Goal: Task Accomplishment & Management: Manage account settings

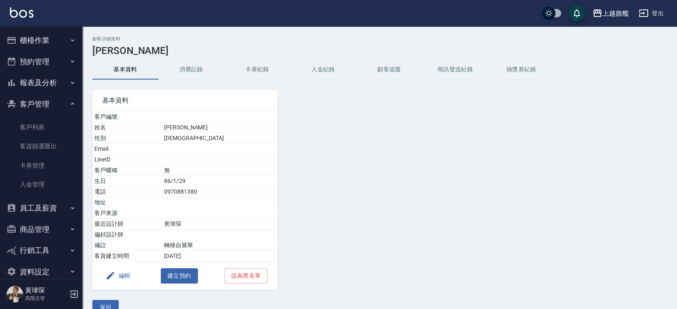
click at [384, 255] on div at bounding box center [351, 185] width 146 height 210
click at [35, 99] on button "客戶管理" at bounding box center [41, 104] width 76 height 21
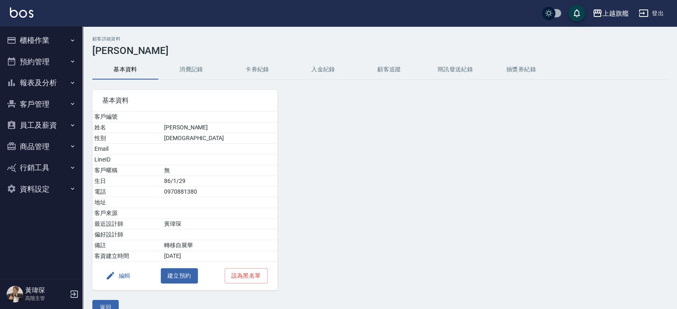
click at [33, 36] on button "櫃檯作業" at bounding box center [41, 40] width 76 height 21
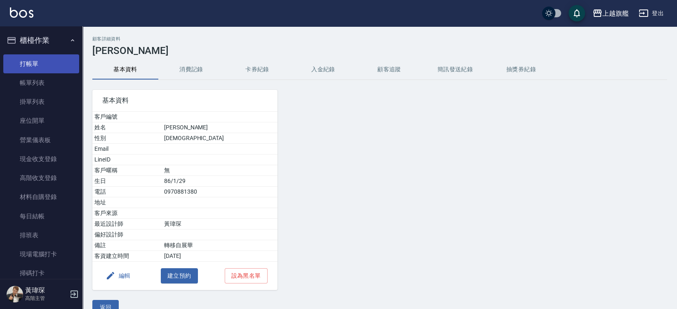
click at [31, 64] on link "打帳單" at bounding box center [41, 63] width 76 height 19
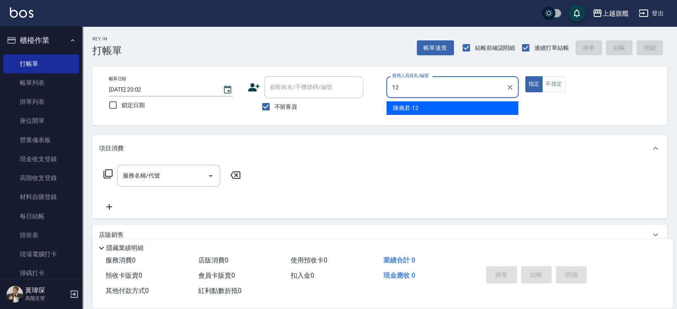
type input "[PERSON_NAME]-12"
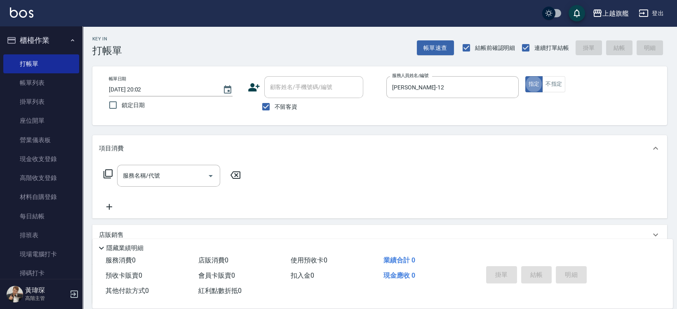
type button "true"
type input "2"
type input "趟"
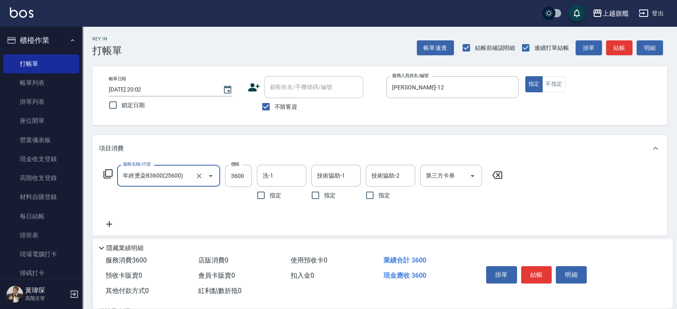
type input "年終燙染B3600(25600)"
type input "3800"
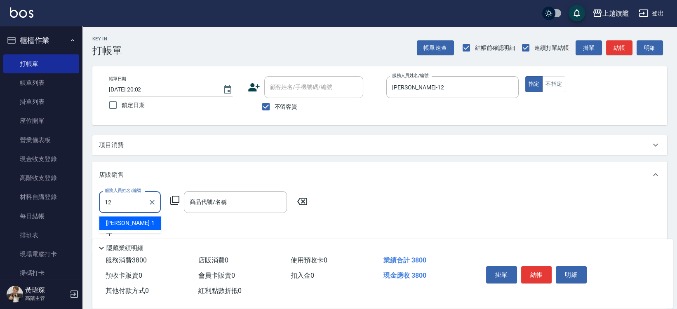
type input "[PERSON_NAME]-12"
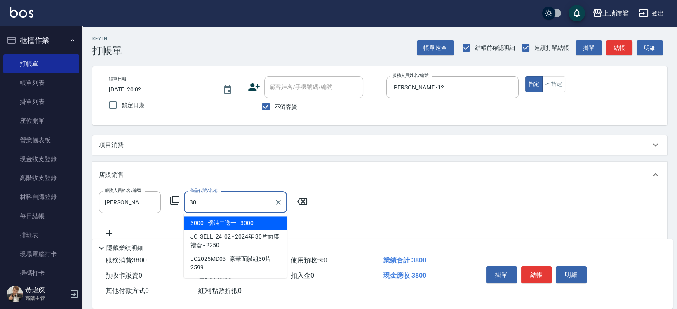
type input "3"
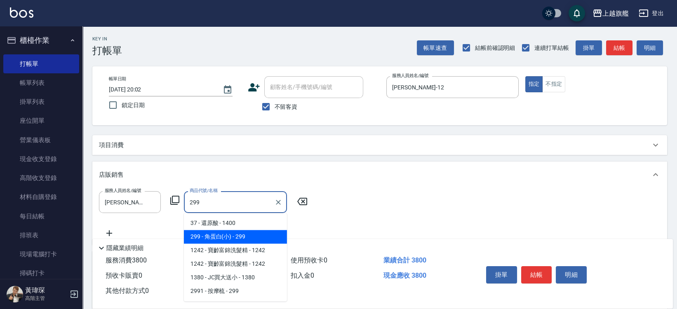
type input "角蛋白(小)"
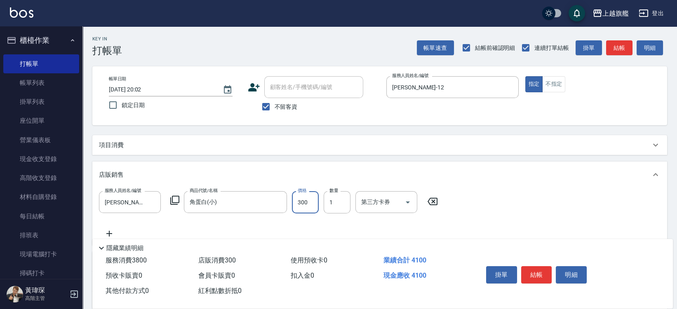
type input "300"
click at [123, 145] on p "項目消費" at bounding box center [111, 145] width 25 height 9
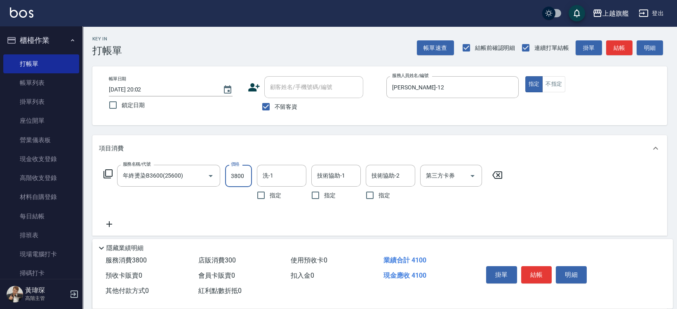
drag, startPoint x: 232, startPoint y: 178, endPoint x: 243, endPoint y: 164, distance: 18.2
click at [234, 176] on input "3800" at bounding box center [238, 176] width 27 height 22
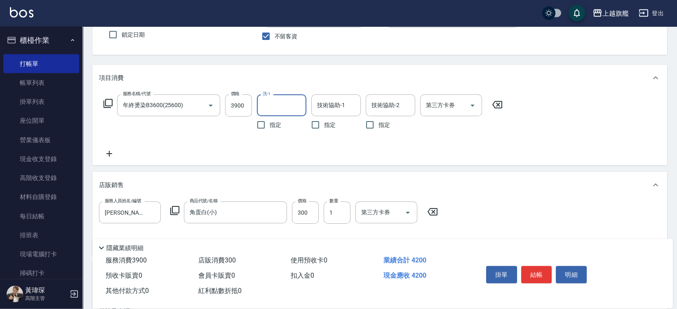
scroll to position [90, 0]
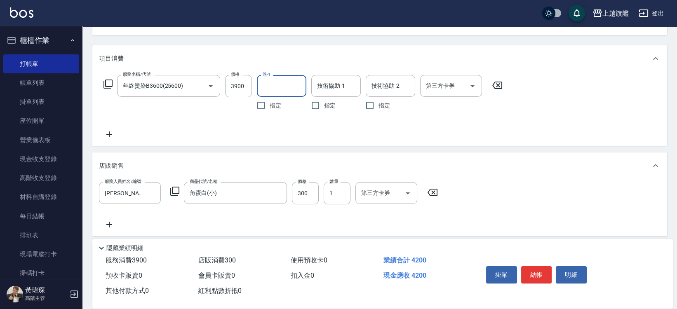
click at [493, 202] on div "服務人員姓名/編號 [PERSON_NAME]-12 服務人員姓名/編號 商品代號/名稱 角蛋白(小) 商品代號/名稱 價格 300 價格 數量 1 數量 第…" at bounding box center [380, 205] width 562 height 47
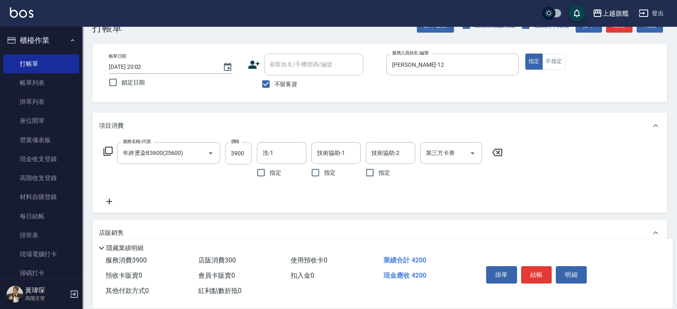
scroll to position [45, 0]
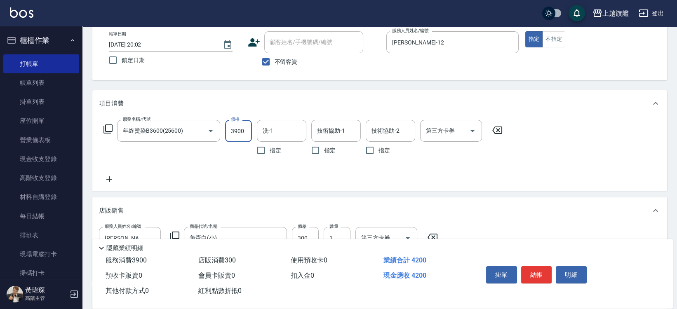
click at [243, 133] on input "3900" at bounding box center [238, 131] width 27 height 22
type input "4600"
type input "[DATE] 20:04"
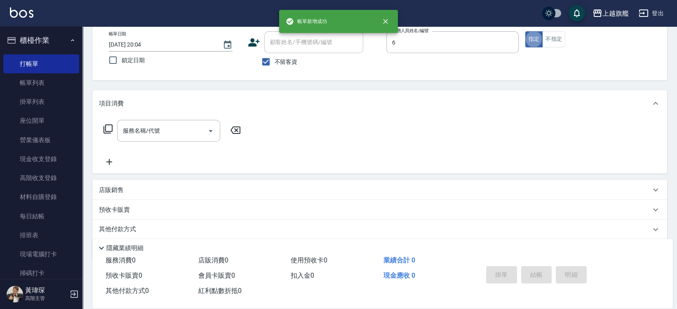
type input "[PERSON_NAME]-6"
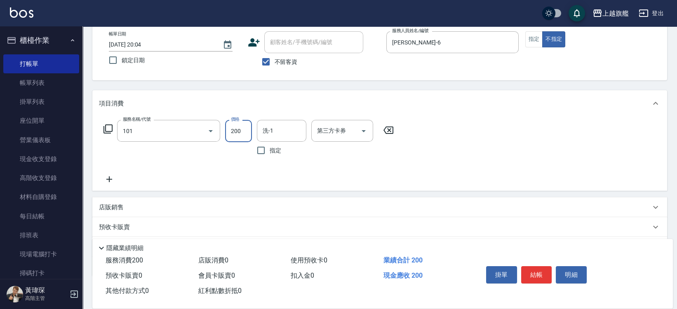
type input "一般洗(101)"
type input "300"
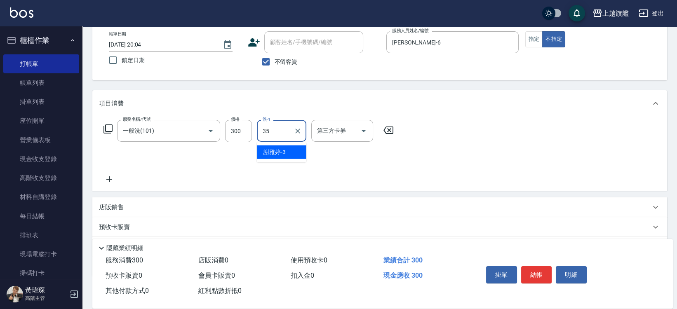
type input "[PERSON_NAME]-35"
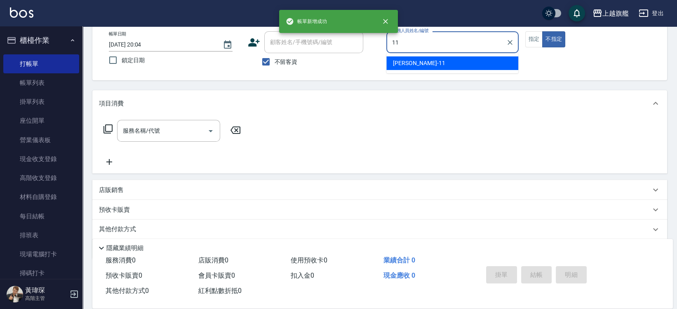
type input "[PERSON_NAME]-11"
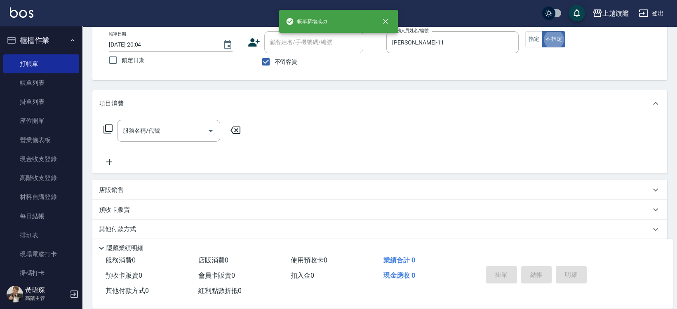
type button "false"
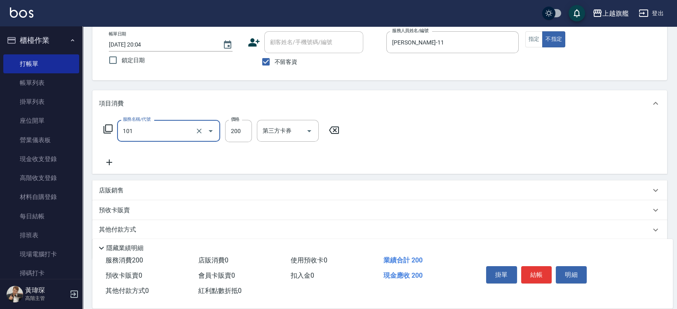
type input "一般洗(101)"
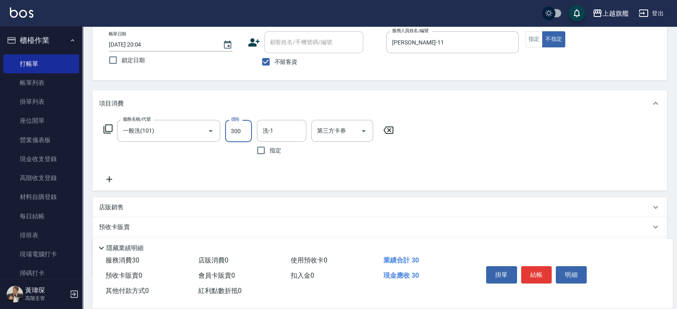
type input "300"
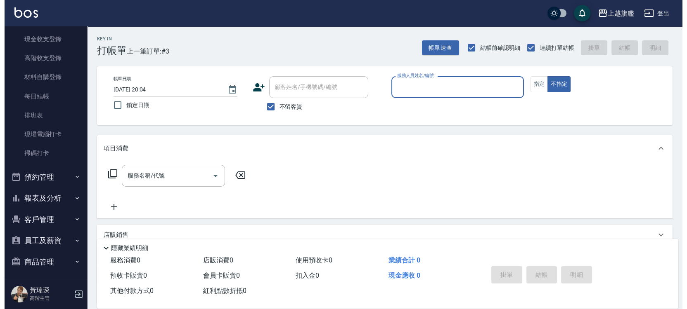
scroll to position [145, 0]
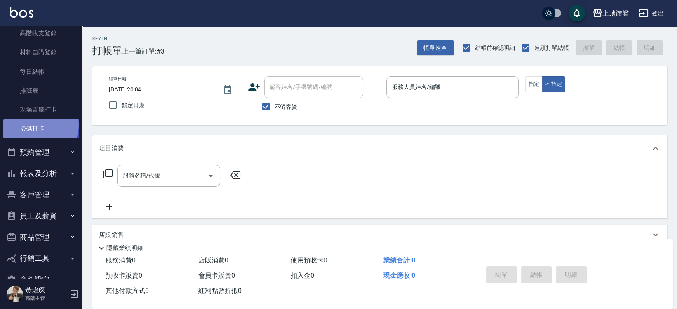
click at [40, 125] on link "掃碼打卡" at bounding box center [41, 128] width 76 height 19
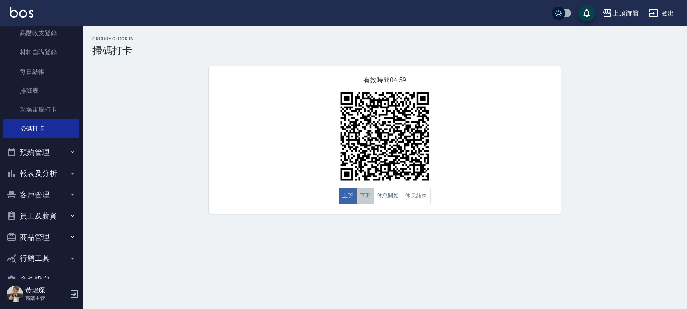
click at [356, 199] on button "下班" at bounding box center [365, 196] width 18 height 16
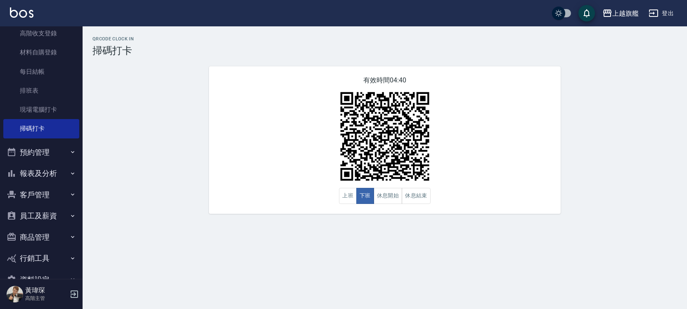
drag, startPoint x: 257, startPoint y: 281, endPoint x: 245, endPoint y: 289, distance: 15.4
click at [286, 293] on div "QRcode Clock In 掃碼打卡 有效時間 04:39 上班 下班 休息開始 休息結束" at bounding box center [343, 154] width 687 height 309
click at [116, 129] on div "QRcode Clock In 掃碼打卡 有效時間 04:35 上班 下班 休息開始 休息結束" at bounding box center [385, 125] width 604 height 178
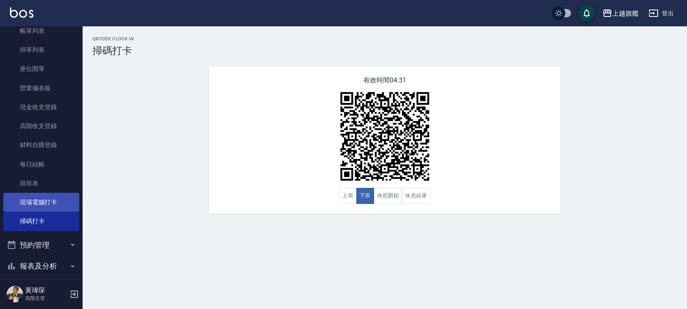
scroll to position [165, 0]
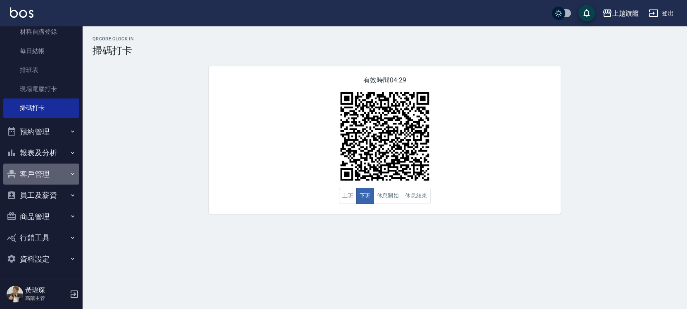
click at [52, 176] on button "客戶管理" at bounding box center [41, 174] width 76 height 21
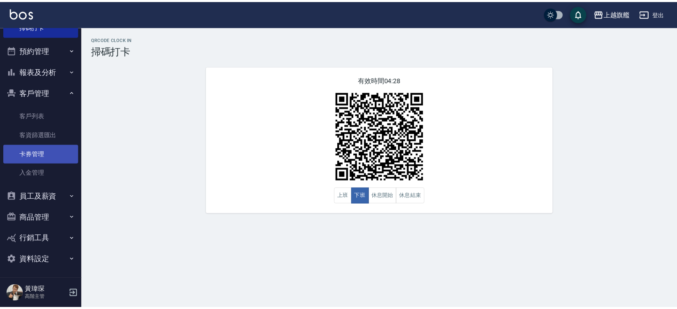
scroll to position [249, 0]
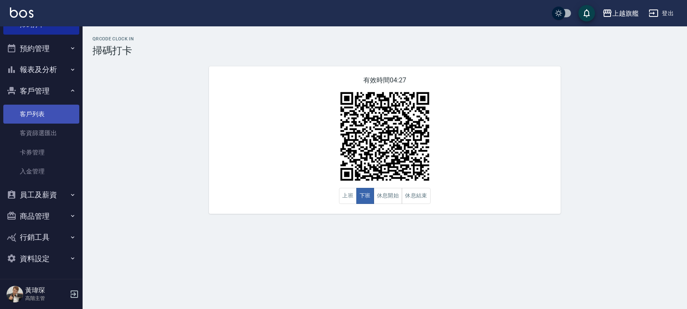
click at [47, 116] on link "客戶列表" at bounding box center [41, 114] width 76 height 19
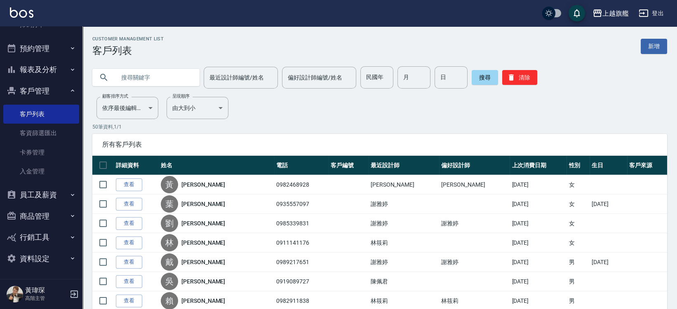
click at [187, 80] on input "text" at bounding box center [155, 77] width 78 height 22
type input "0921379343"
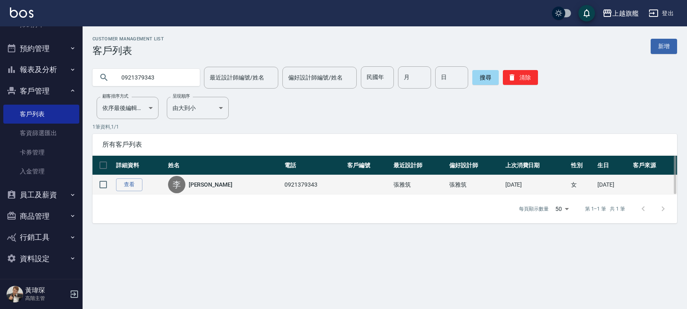
click at [181, 191] on div "李" at bounding box center [176, 184] width 17 height 17
click at [185, 184] on div "李" at bounding box center [176, 184] width 17 height 17
click at [130, 182] on link "查看" at bounding box center [129, 185] width 26 height 13
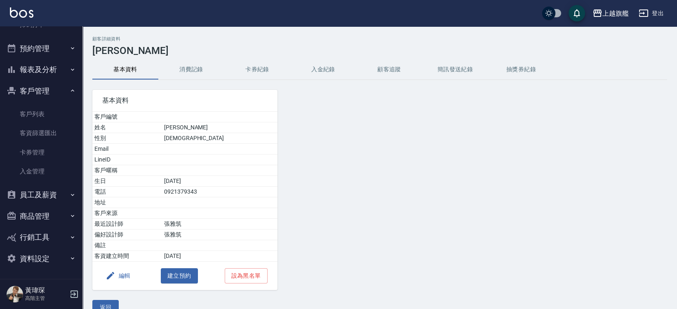
drag, startPoint x: 320, startPoint y: 77, endPoint x: 324, endPoint y: 68, distance: 9.0
click at [321, 77] on button "入金紀錄" at bounding box center [323, 70] width 66 height 20
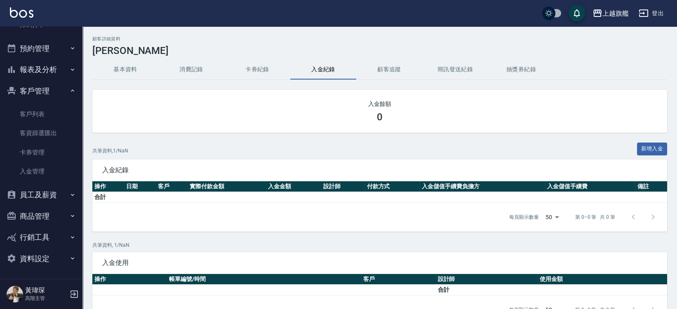
click at [325, 66] on button "入金紀錄" at bounding box center [323, 70] width 66 height 20
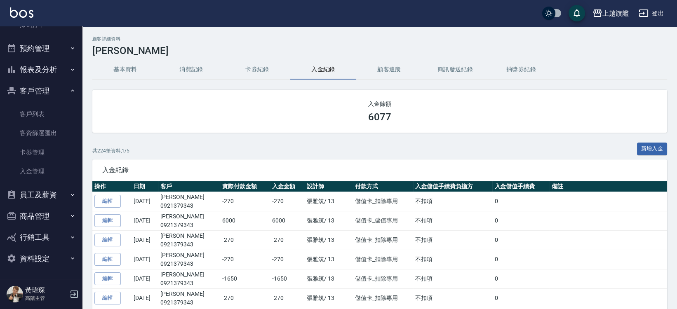
click at [50, 86] on button "客戶管理" at bounding box center [41, 90] width 76 height 21
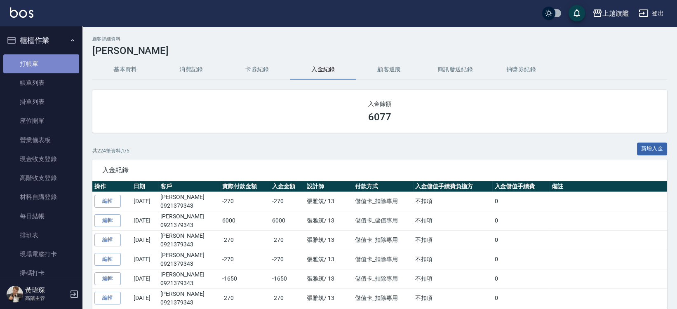
click at [42, 68] on link "打帳單" at bounding box center [41, 63] width 76 height 19
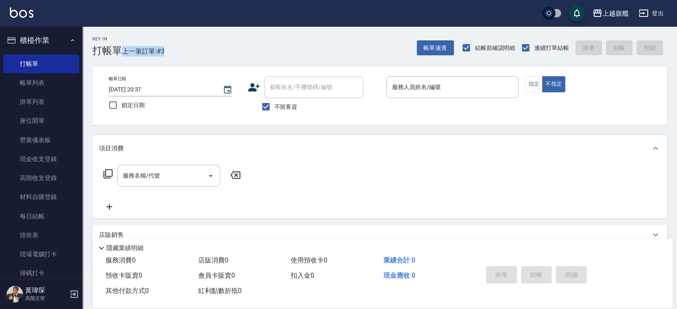
drag, startPoint x: 125, startPoint y: 50, endPoint x: 166, endPoint y: 57, distance: 41.8
click at [166, 57] on div "Key In 打帳單 上一筆訂單:#3 帳單速查 結帳前確認明細 連續打單結帳 掛單 結帳 明細" at bounding box center [375, 41] width 585 height 30
click at [209, 46] on div "Key In 打帳單 上一筆訂單:#3 帳單速查 結帳前確認明細 連續打單結帳 掛單 結帳 明細" at bounding box center [375, 41] width 585 height 30
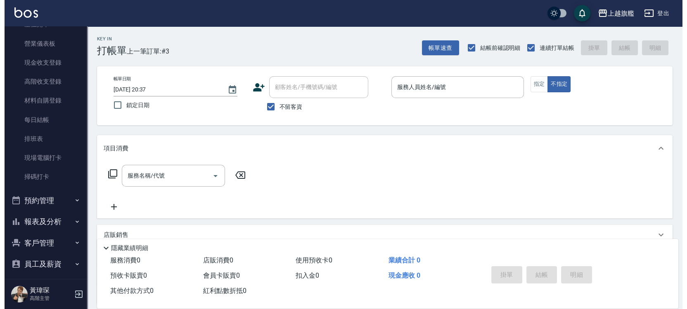
scroll to position [165, 0]
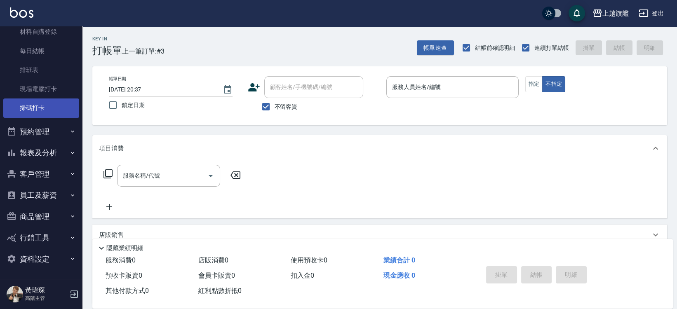
click at [31, 101] on link "掃碼打卡" at bounding box center [41, 108] width 76 height 19
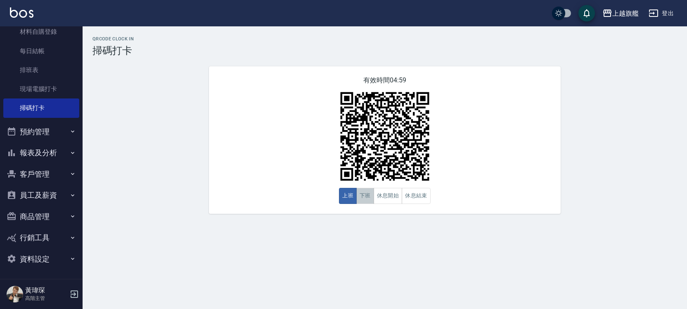
click at [363, 199] on button "下班" at bounding box center [365, 196] width 18 height 16
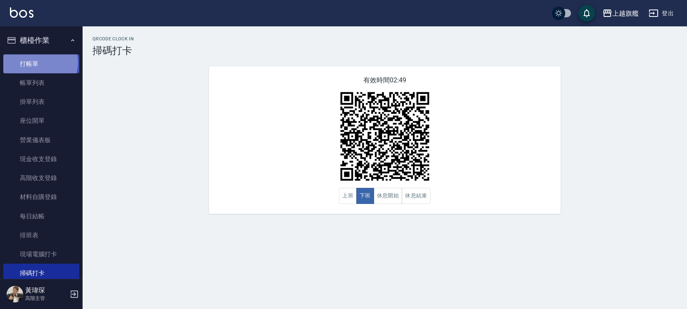
click at [40, 62] on link "打帳單" at bounding box center [41, 63] width 76 height 19
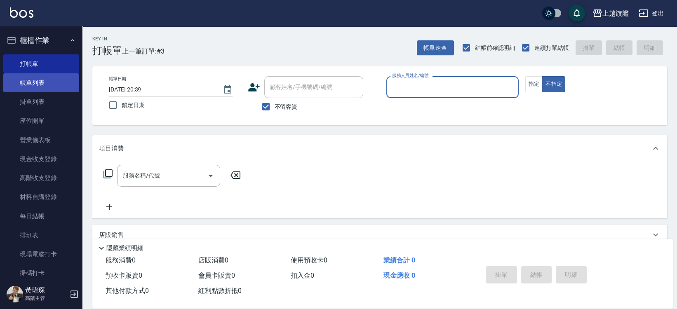
click at [39, 79] on link "帳單列表" at bounding box center [41, 82] width 76 height 19
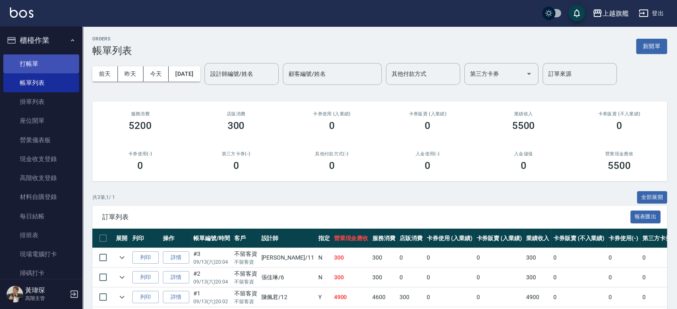
click at [43, 64] on link "打帳單" at bounding box center [41, 63] width 76 height 19
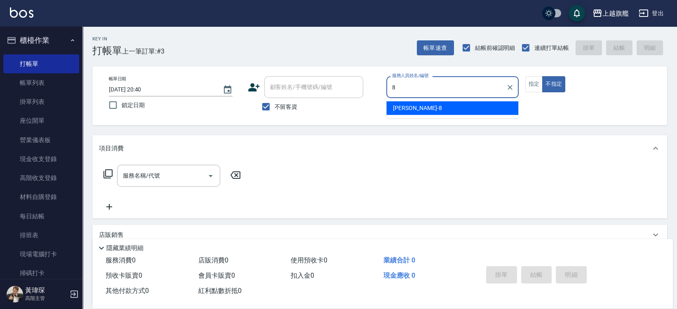
type input "[PERSON_NAME]-8"
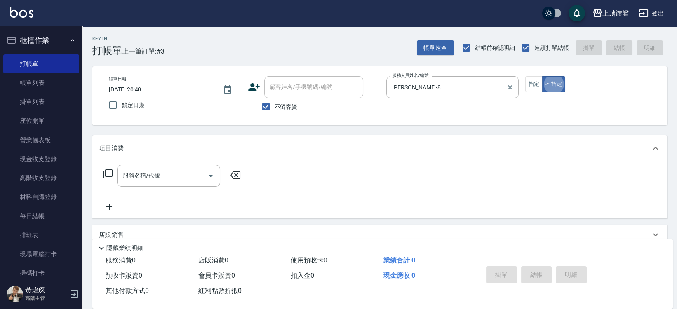
type button "false"
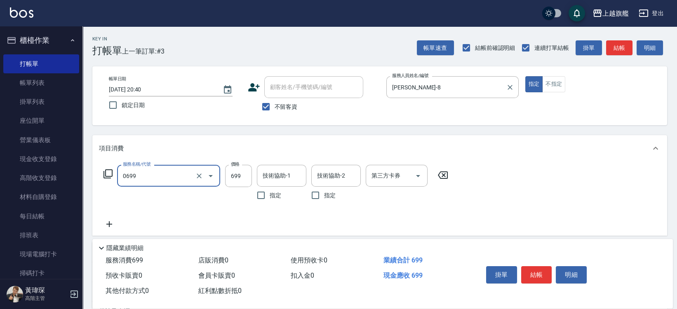
type input "精油SPA(0699)"
type input "699"
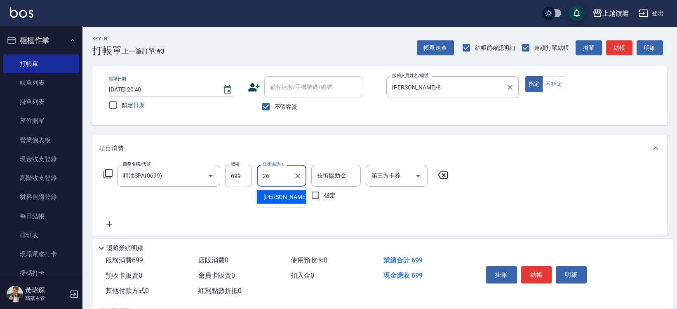
type input "[PERSON_NAME]-26"
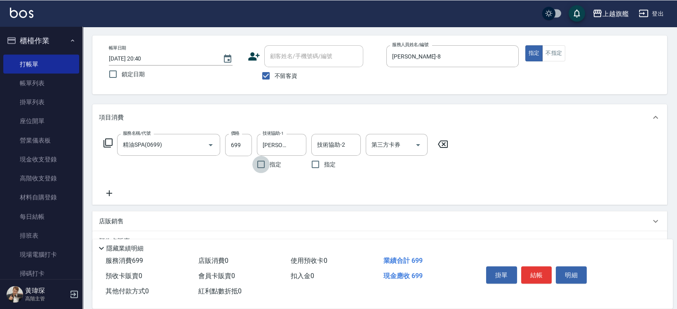
scroll to position [45, 0]
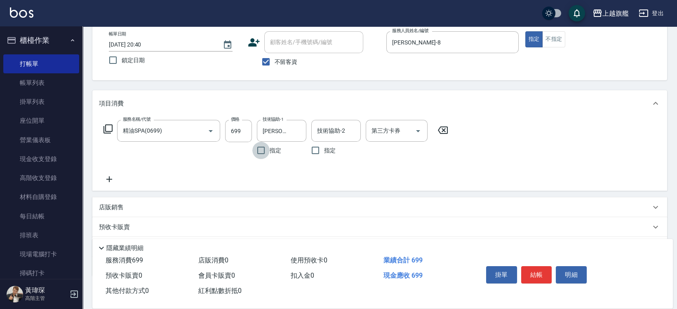
click at [111, 177] on icon at bounding box center [109, 180] width 21 height 10
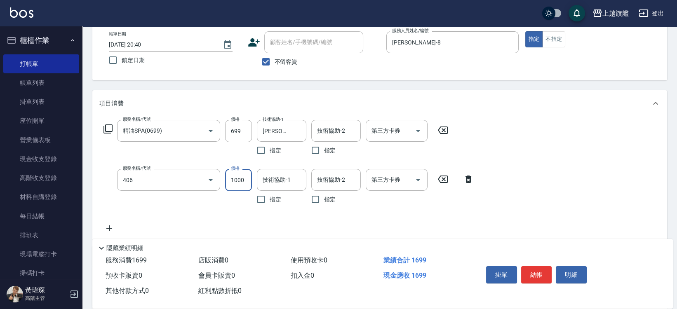
type input "水漾護1000(406)"
type input "1200"
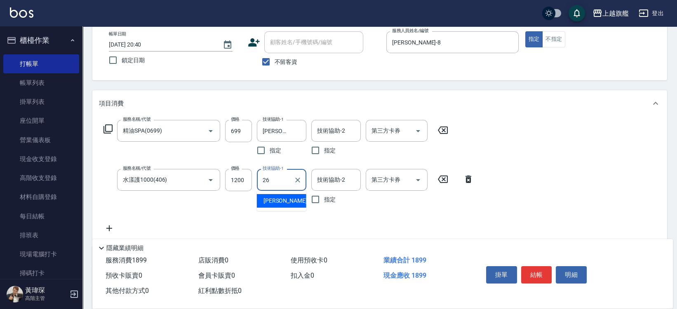
type input "[PERSON_NAME]-26"
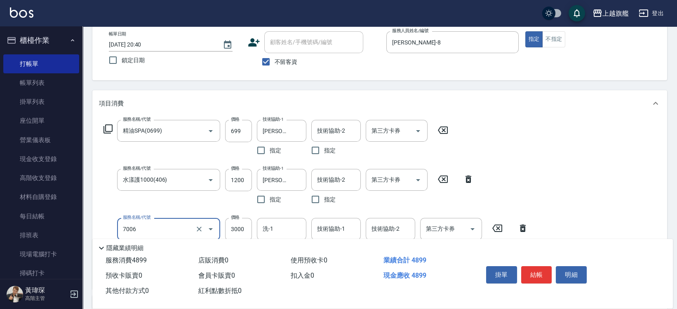
type input "重整(7006)"
type input "2000"
type input "[PERSON_NAME]-26"
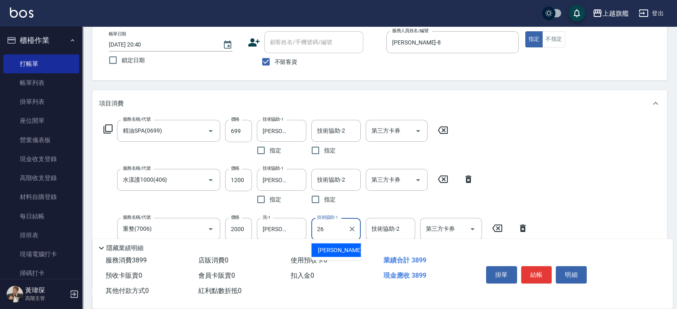
type input "[PERSON_NAME]-26"
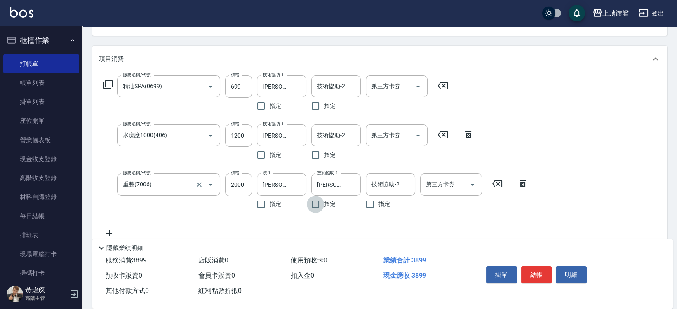
scroll to position [90, 0]
click at [298, 133] on icon "Clear" at bounding box center [298, 135] width 8 height 8
click at [352, 180] on icon "Clear" at bounding box center [352, 184] width 8 height 8
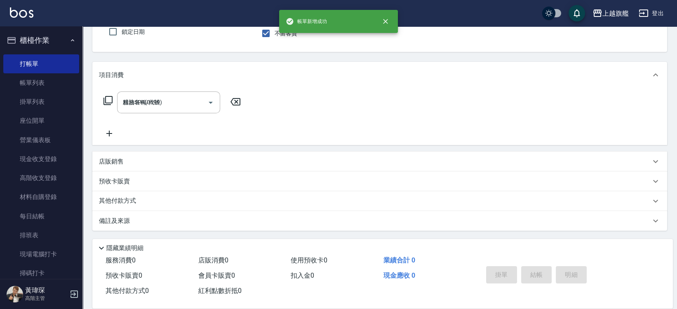
type input "[DATE] 20:41"
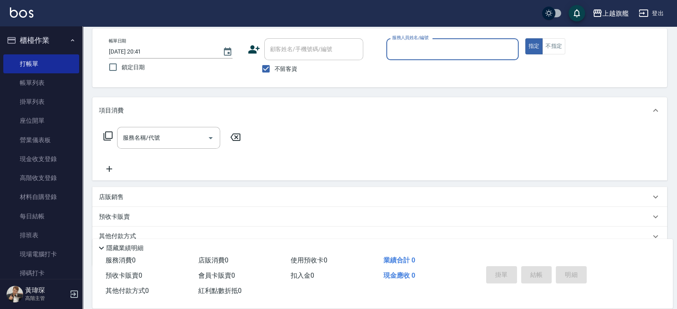
scroll to position [0, 0]
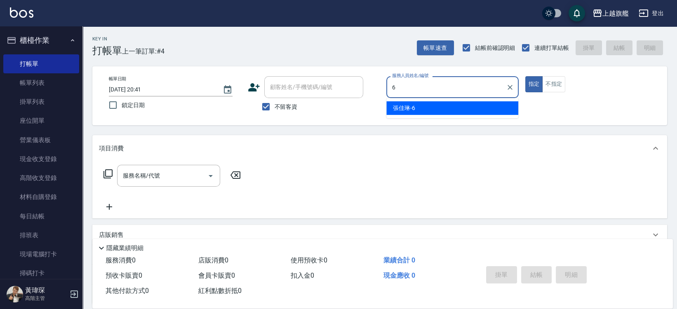
type input "[PERSON_NAME]-6"
type button "true"
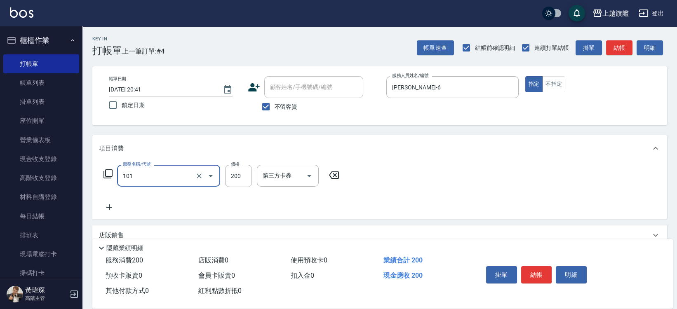
type input "一般洗(101)"
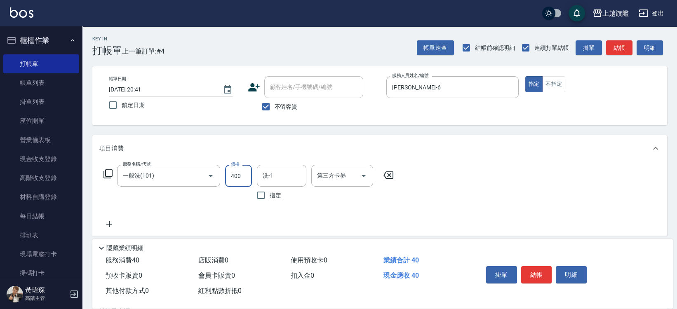
type input "400"
type input "[PERSON_NAME]-35"
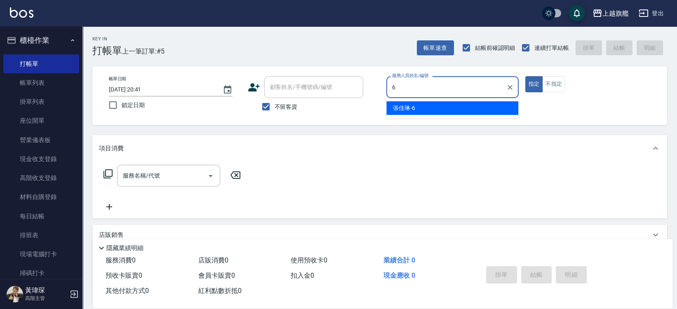
type input "[PERSON_NAME]-6"
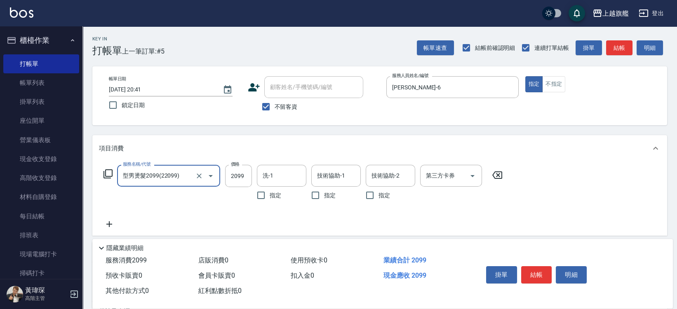
type input "型男燙髮2099(22099)"
type input "2000"
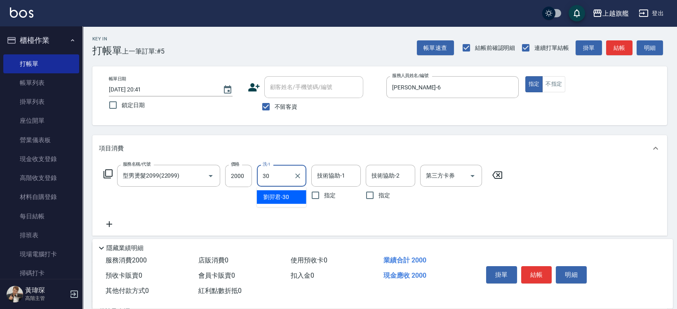
type input "[PERSON_NAME]30"
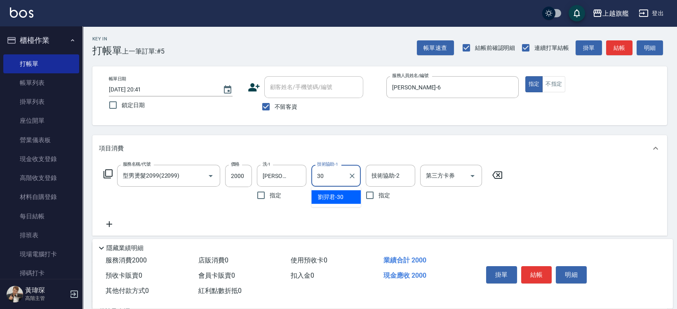
type input "[PERSON_NAME]30"
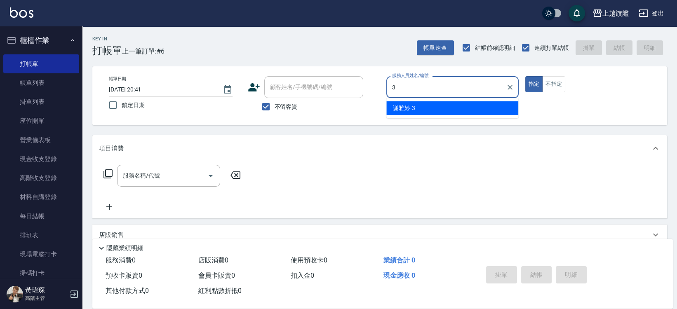
type input "[PERSON_NAME]-3"
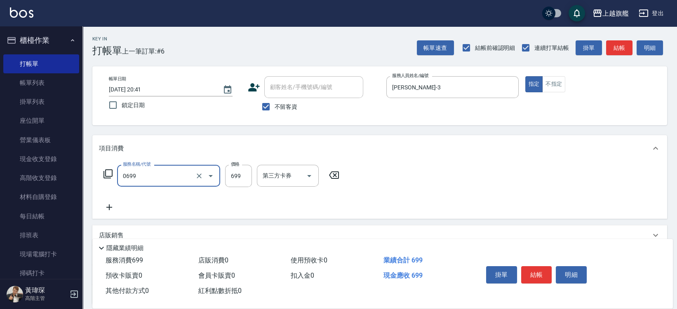
type input "精油SPA(0699)"
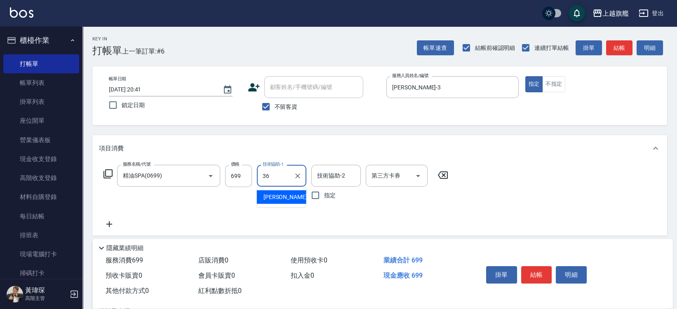
type input "[PERSON_NAME]-36"
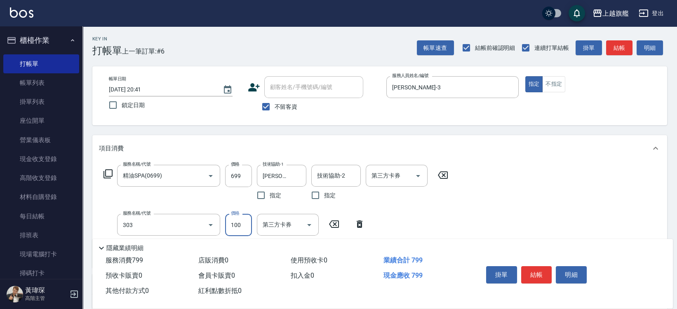
type input "剪髮100(303)"
type input "500"
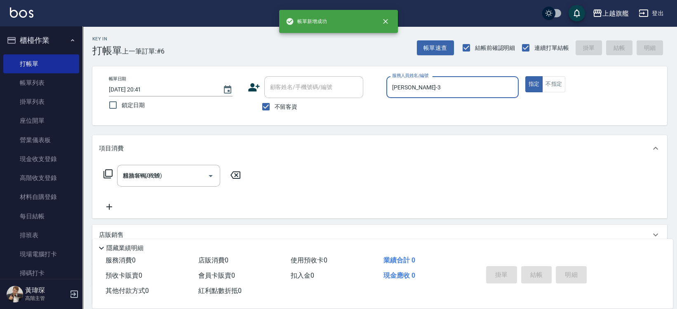
type input "[DATE] 20:42"
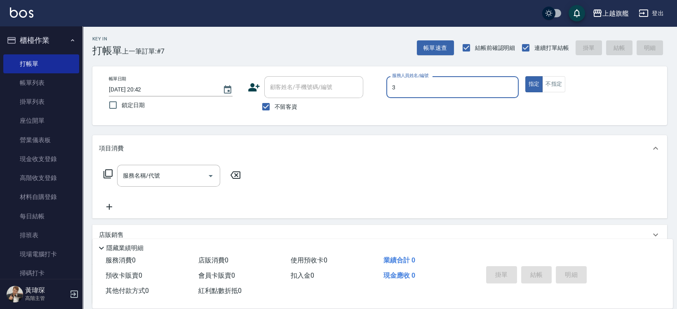
type input "[PERSON_NAME]-3"
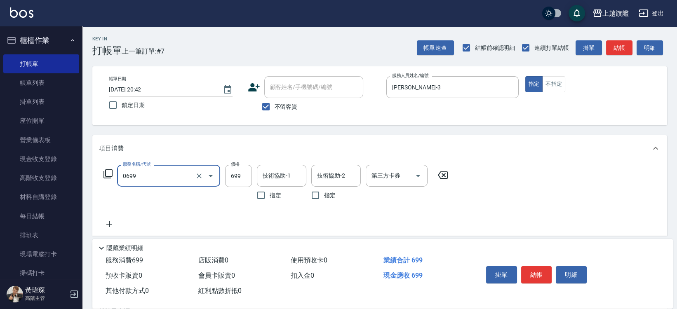
type input "精油SPA(0699)"
type input "1199"
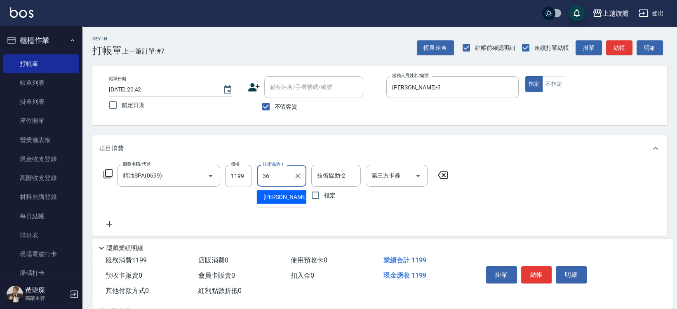
type input "[PERSON_NAME]-36"
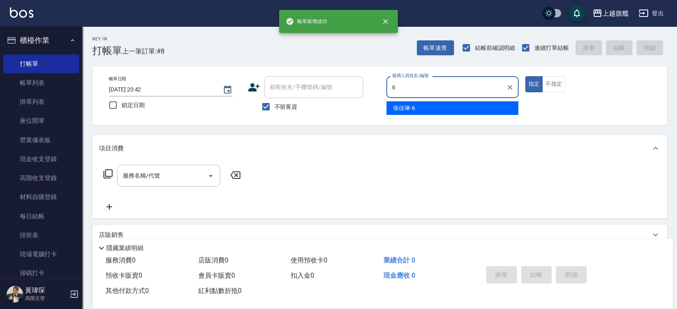
type input "[PERSON_NAME]-6"
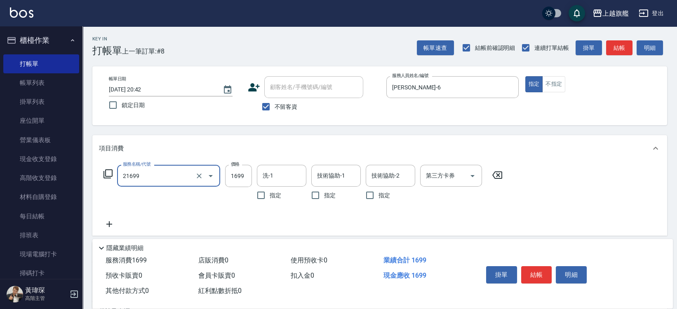
type input "型男燙髮1699(21699)"
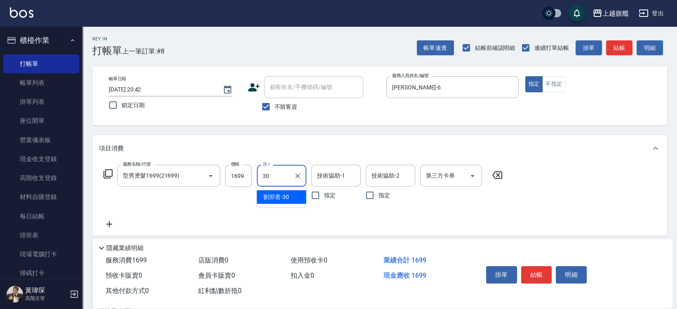
type input "[PERSON_NAME]30"
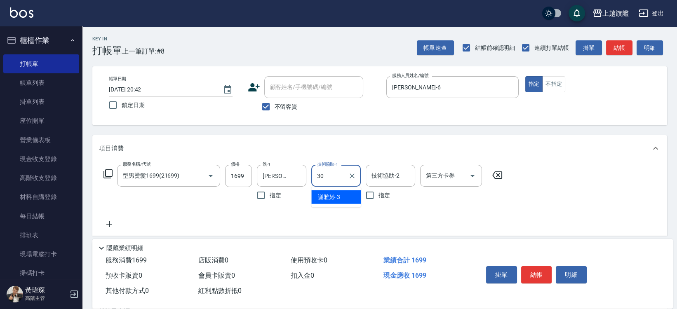
type input "[PERSON_NAME]30"
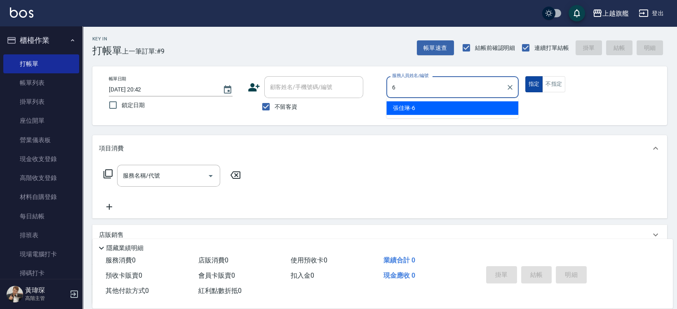
type input "[PERSON_NAME]-6"
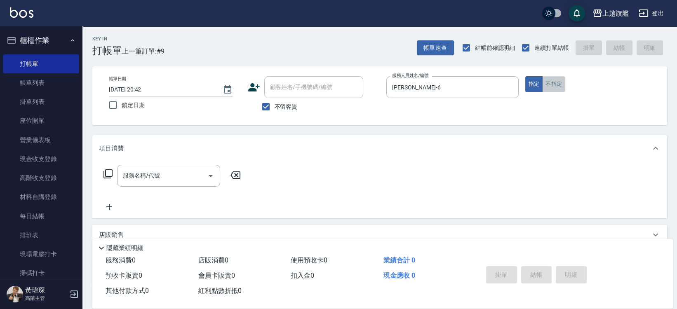
click at [557, 82] on button "不指定" at bounding box center [554, 84] width 23 height 16
click at [143, 180] on input "服務名稱/代號" at bounding box center [162, 176] width 83 height 14
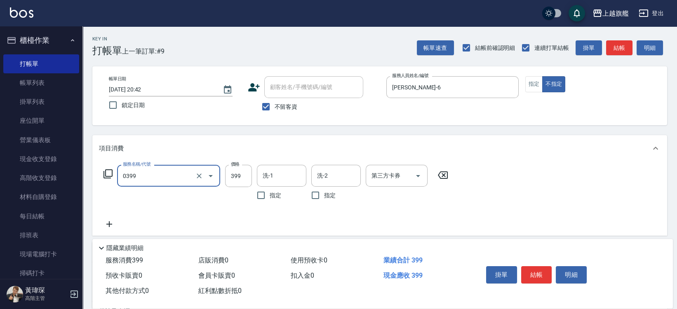
type input "海鹽SPA(0399)"
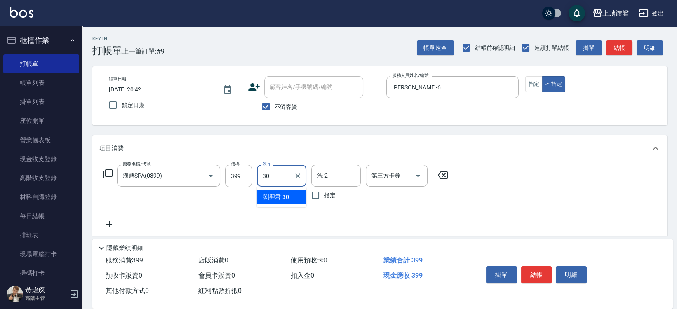
type input "[PERSON_NAME]30"
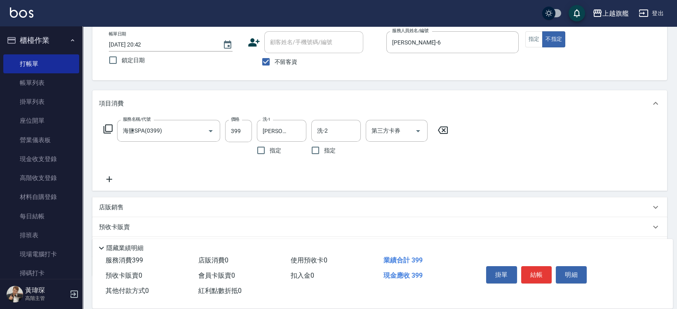
click at [111, 179] on icon at bounding box center [109, 180] width 6 height 6
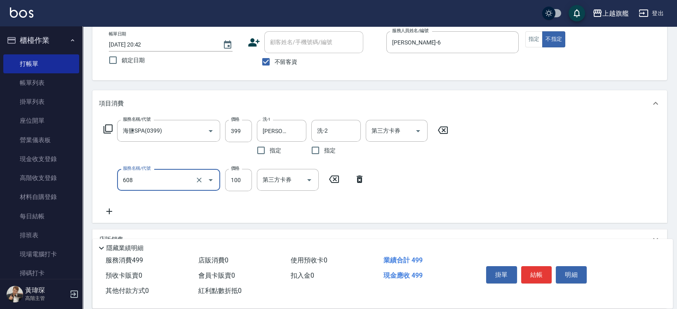
type input "專業/順護100(608)"
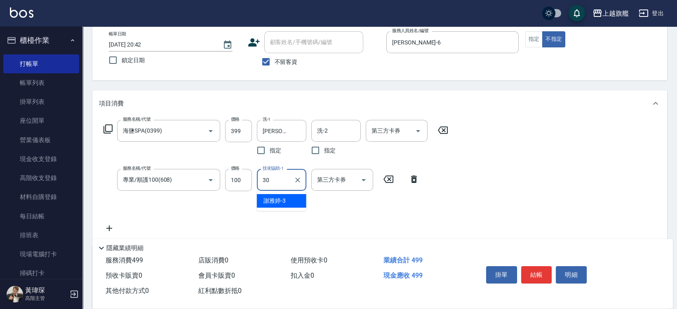
type input "[PERSON_NAME]30"
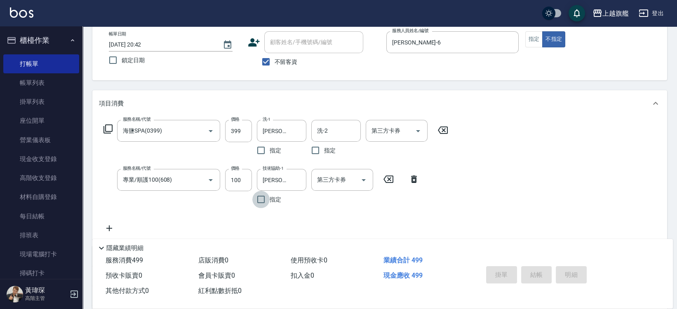
type input "[DATE] 20:43"
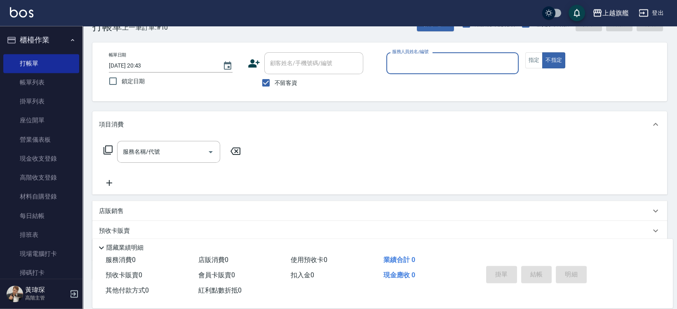
scroll to position [0, 0]
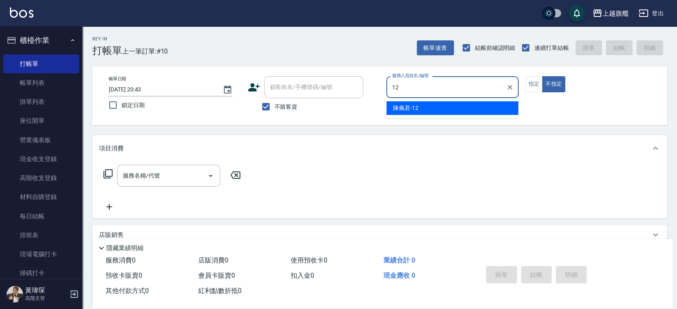
type input "[PERSON_NAME]-12"
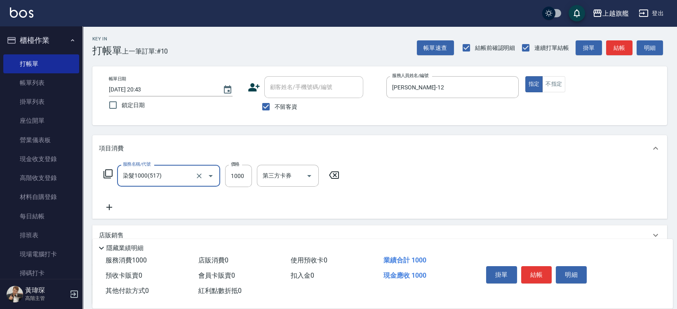
type input "染髮1000(517)"
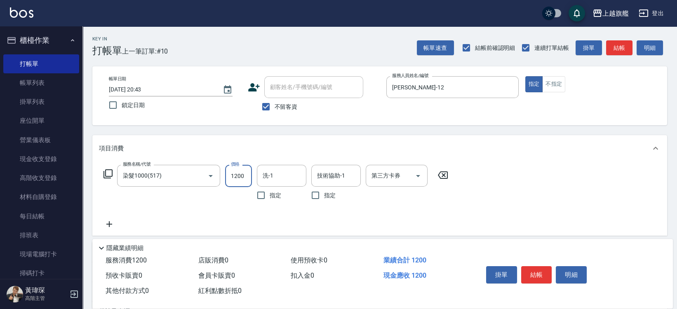
type input "1200"
click at [111, 222] on icon at bounding box center [109, 224] width 21 height 10
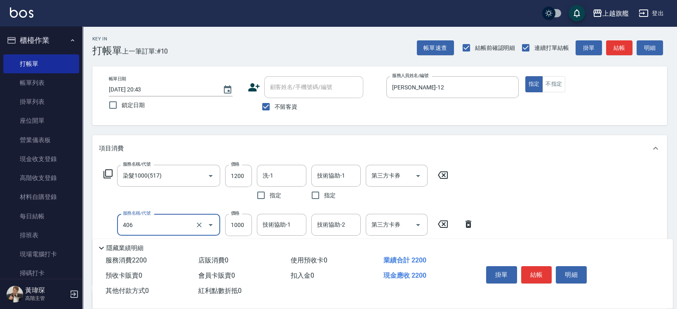
type input "水漾護1000(406)"
type input "1300"
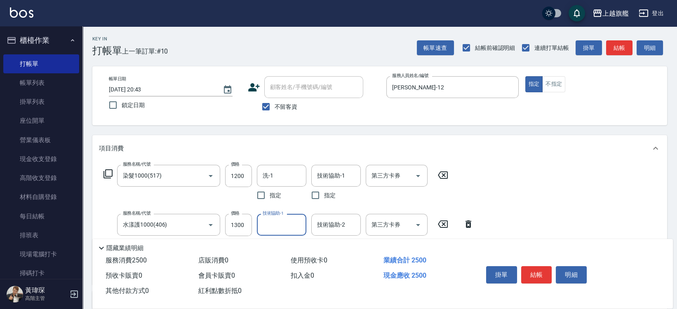
click at [281, 111] on span "不留客資" at bounding box center [286, 107] width 23 height 9
click at [275, 111] on input "不留客資" at bounding box center [265, 106] width 17 height 17
checkbox input "false"
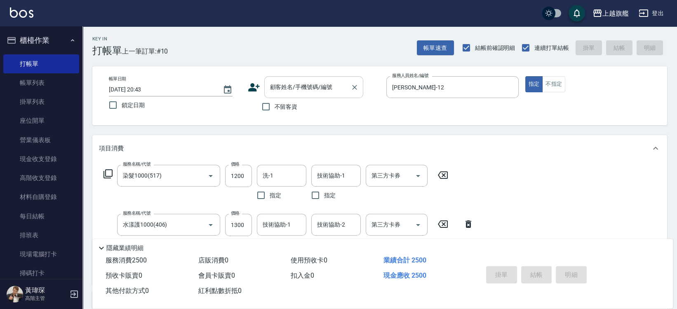
click at [279, 92] on input "顧客姓名/手機號碼/編號" at bounding box center [307, 87] width 79 height 14
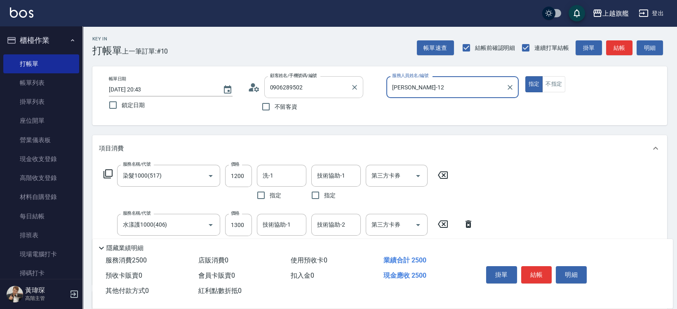
type input "[PERSON_NAME]/0906289502/null"
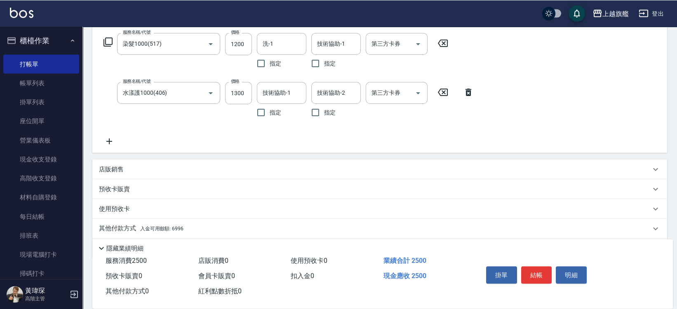
scroll to position [160, 0]
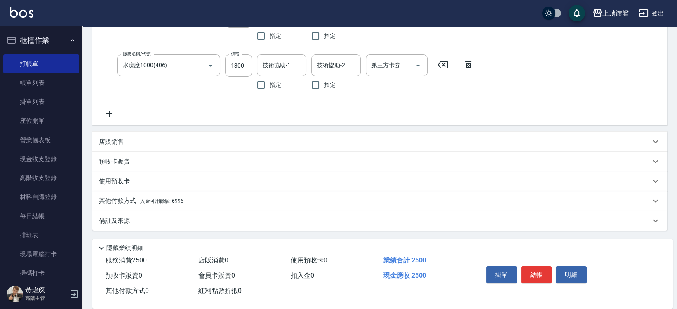
click at [158, 200] on span "入金可用餘額: 6996" at bounding box center [161, 201] width 43 height 6
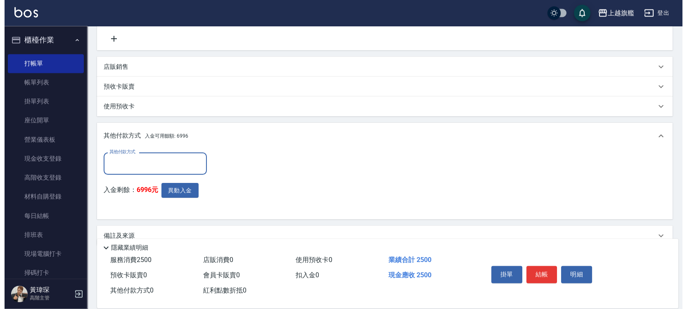
scroll to position [249, 0]
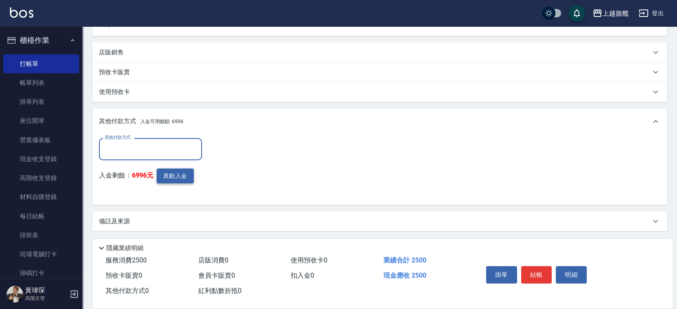
click at [167, 178] on button "異動入金" at bounding box center [175, 176] width 37 height 15
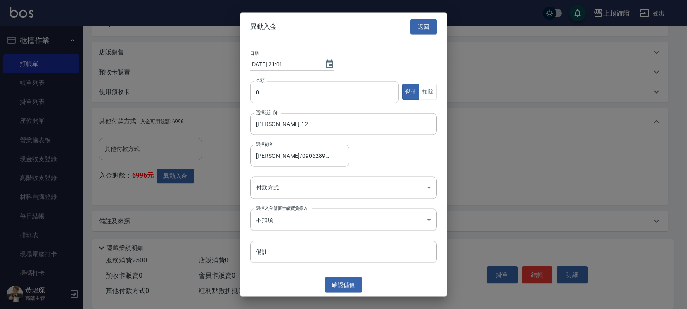
click at [281, 98] on input "0" at bounding box center [324, 92] width 149 height 22
type input "2500"
click at [429, 92] on button "扣除" at bounding box center [428, 92] width 18 height 16
click at [281, 190] on body "上越旗艦 登出 櫃檯作業 打帳單 帳單列表 掛單列表 座位開單 營業儀表板 現金收支登錄 高階收支登錄 材料自購登錄 每日結帳 排班表 現場電腦打卡 掃碼打卡…" at bounding box center [343, 30] width 687 height 559
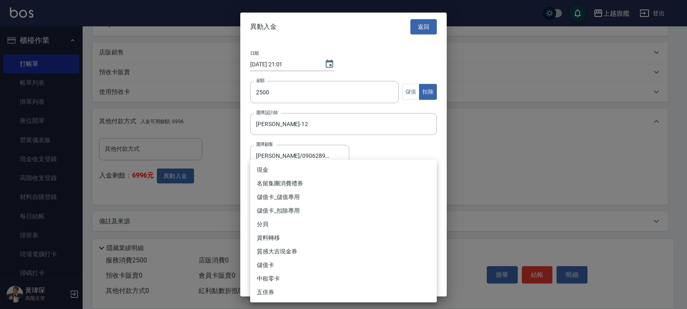
click at [281, 216] on li "儲值卡_扣除專用" at bounding box center [343, 211] width 186 height 14
type input "儲值卡_扣除專用"
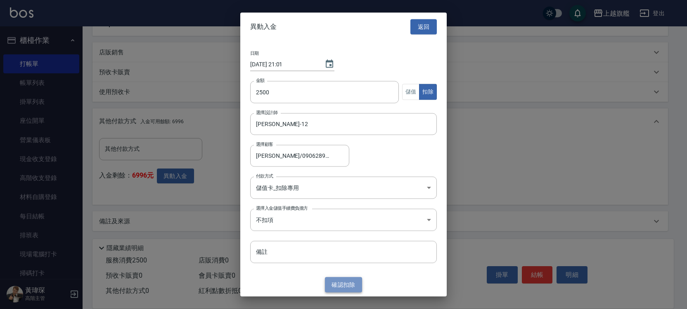
click at [356, 283] on button "確認 扣除" at bounding box center [343, 285] width 37 height 15
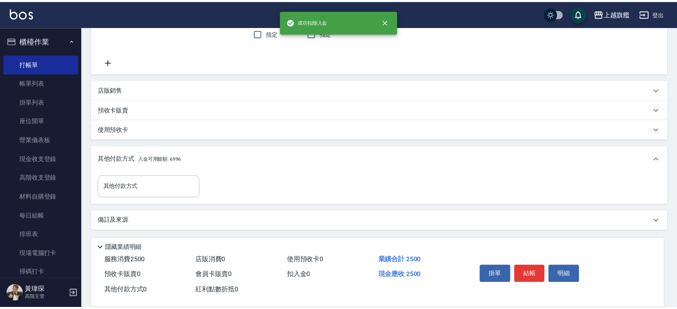
scroll to position [211, 0]
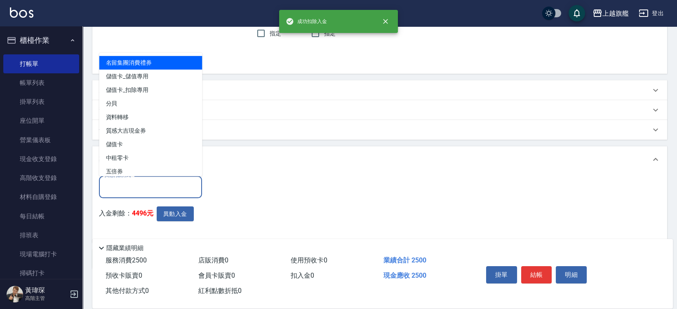
click at [129, 188] on input "其他付款方式" at bounding box center [151, 187] width 96 height 14
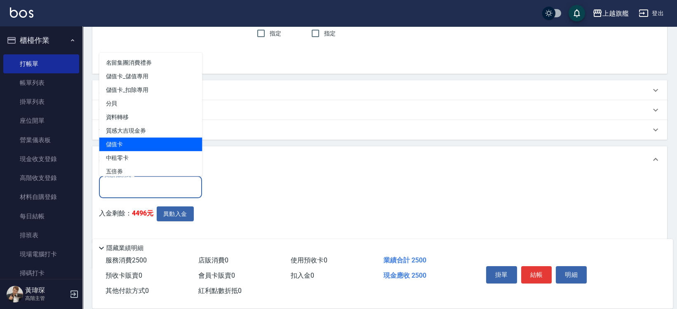
click at [132, 138] on span "儲值卡" at bounding box center [150, 145] width 103 height 14
type input "儲值卡"
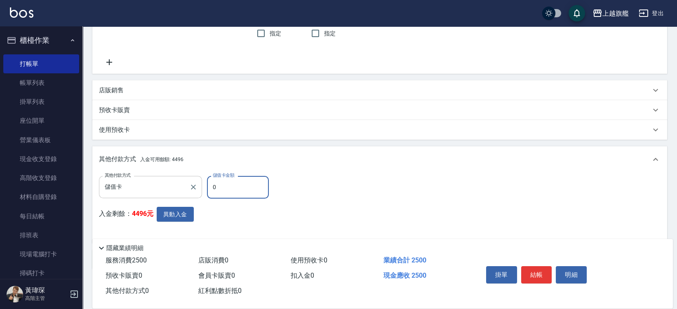
drag, startPoint x: 229, startPoint y: 184, endPoint x: 190, endPoint y: 183, distance: 38.8
click at [207, 184] on input "0" at bounding box center [238, 187] width 62 height 22
type input "2500"
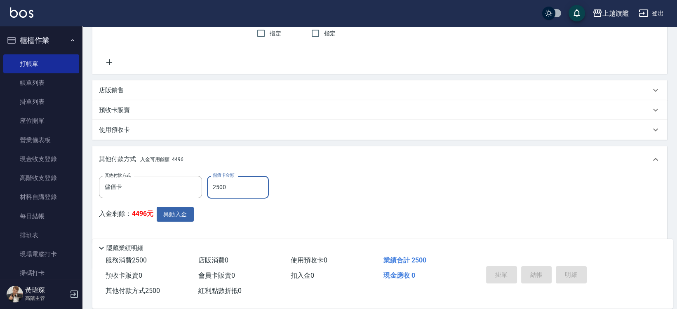
type input "[DATE] 21:01"
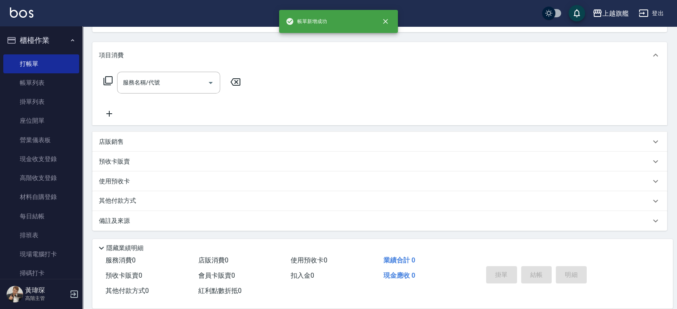
scroll to position [0, 0]
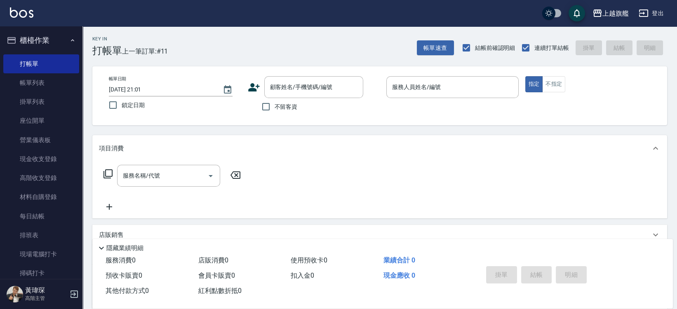
click at [288, 104] on span "不留客資" at bounding box center [286, 107] width 23 height 9
click at [275, 104] on input "不留客資" at bounding box center [265, 106] width 17 height 17
checkbox input "true"
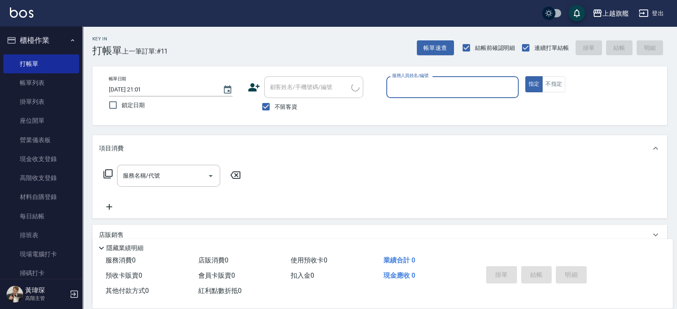
type input "[PERSON_NAME]/0975692319/"
click at [526, 76] on button "指定" at bounding box center [535, 84] width 18 height 16
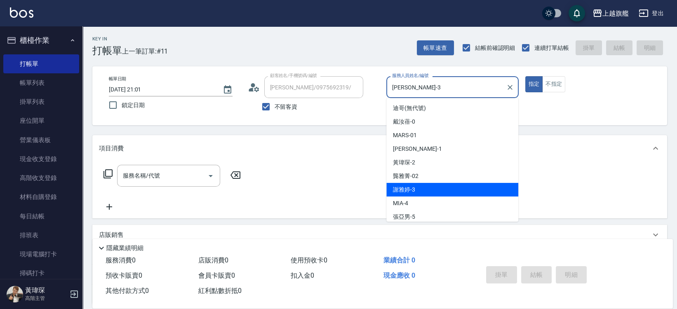
drag, startPoint x: 418, startPoint y: 92, endPoint x: 363, endPoint y: 90, distance: 54.5
click at [390, 90] on input "[PERSON_NAME]-3" at bounding box center [446, 87] width 113 height 14
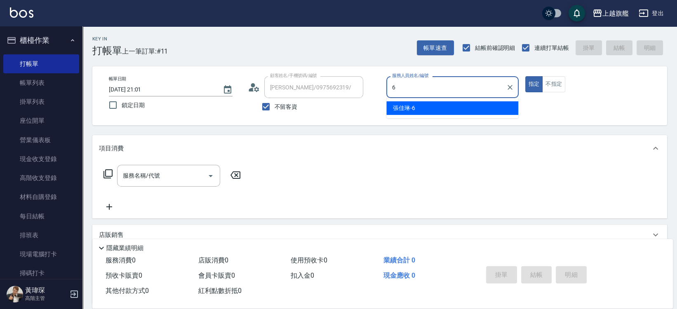
type input "[PERSON_NAME]-6"
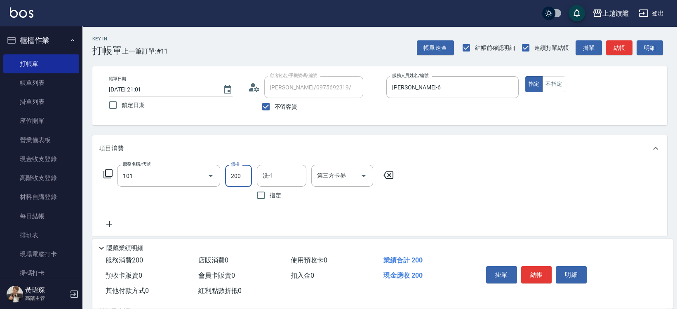
type input "一般洗(101)"
type input "400"
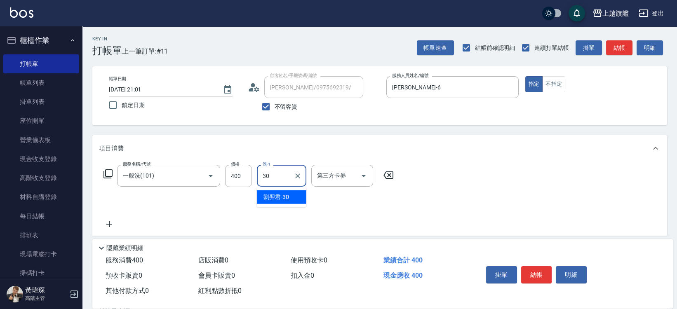
type input "[PERSON_NAME]30"
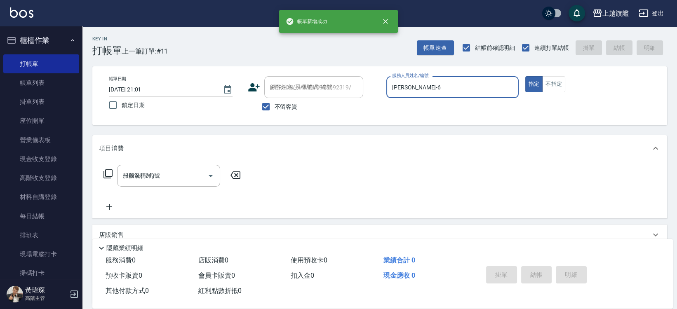
type input "[DATE] 21:02"
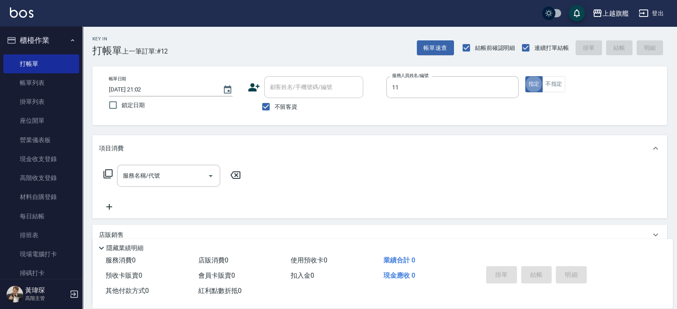
type input "[PERSON_NAME]-11"
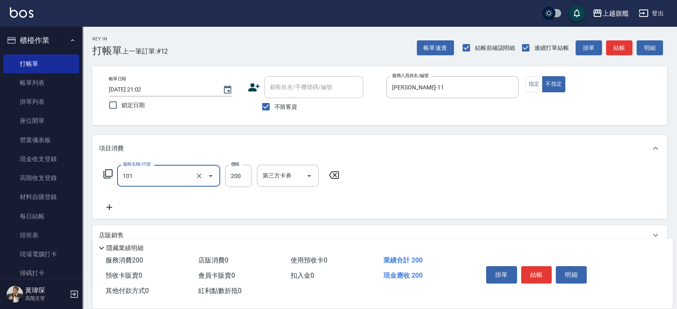
type input "一般洗(101)"
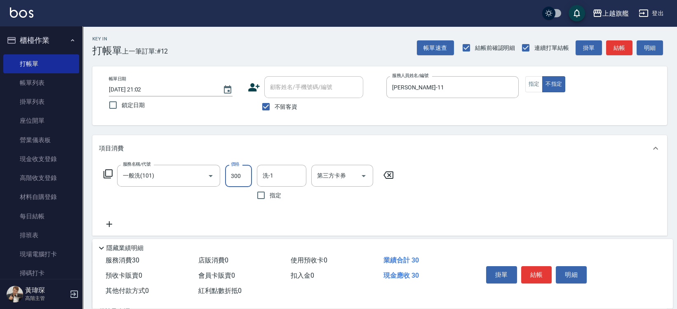
type input "300"
type input "[PERSON_NAME]-35"
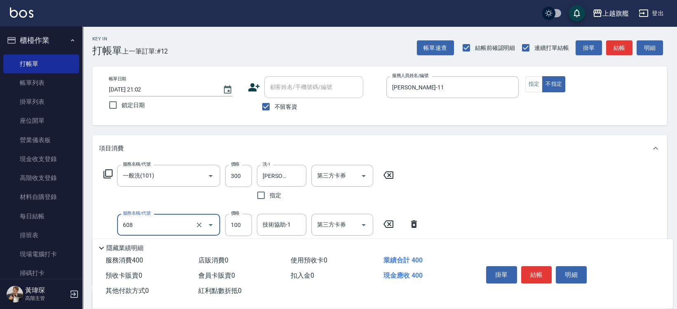
type input "專業/順護100(608)"
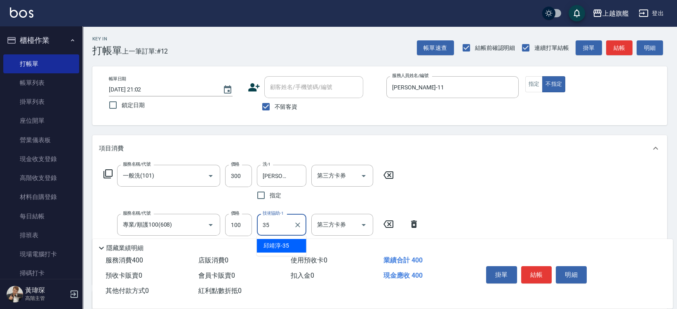
type input "[PERSON_NAME]-35"
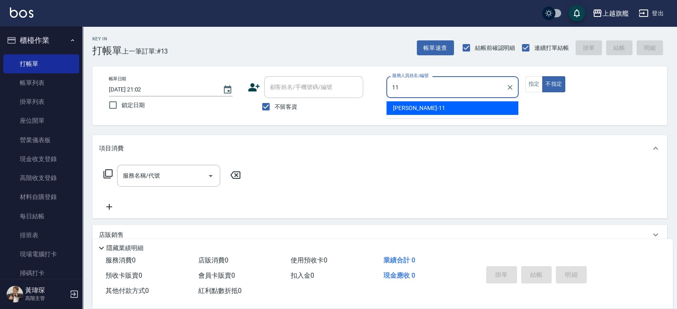
type input "[PERSON_NAME]-11"
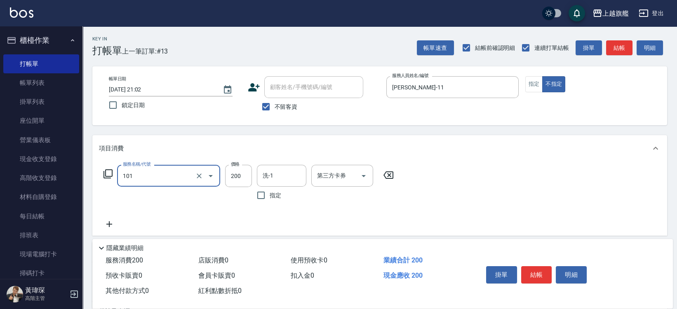
type input "一般洗(101)"
type input "300"
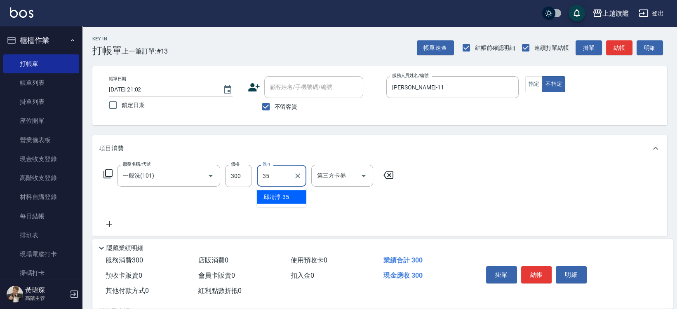
type input "[PERSON_NAME]-35"
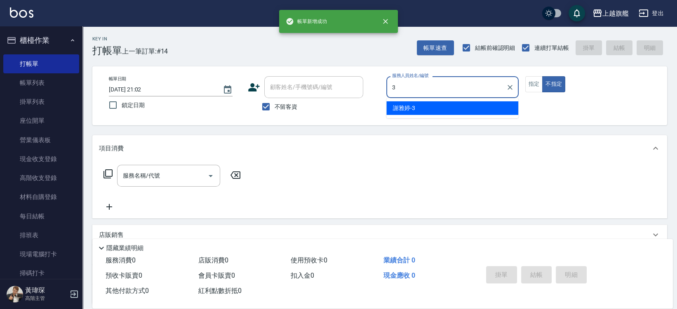
type input "[PERSON_NAME]-3"
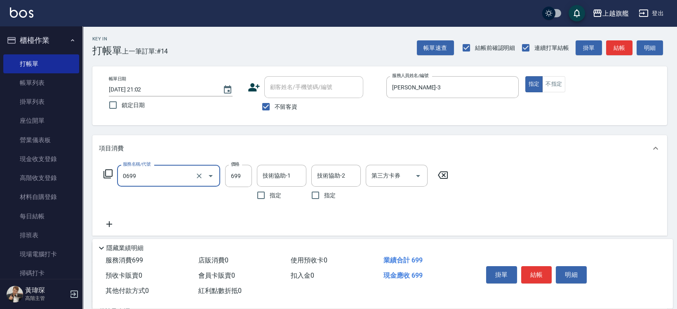
type input "精油SPA(0699)"
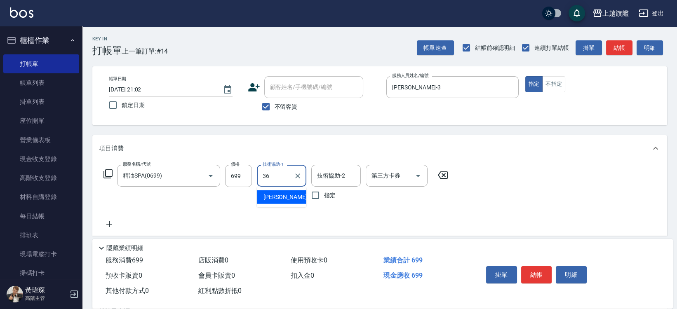
type input "[PERSON_NAME]-36"
click at [240, 175] on input "699" at bounding box center [238, 176] width 27 height 22
type input "1199"
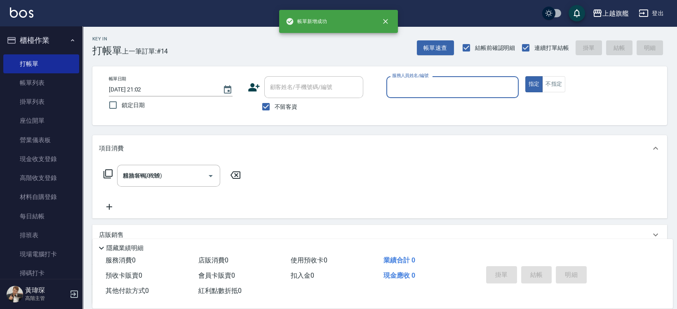
type input "[DATE] 21:03"
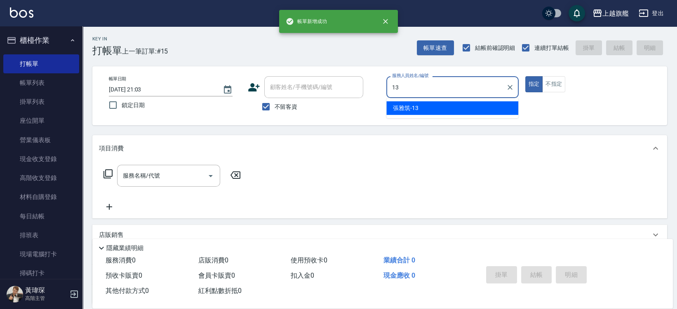
type input "[PERSON_NAME]-13"
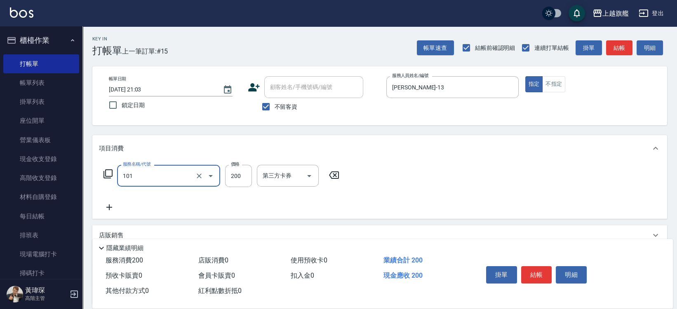
type input "一般洗(101)"
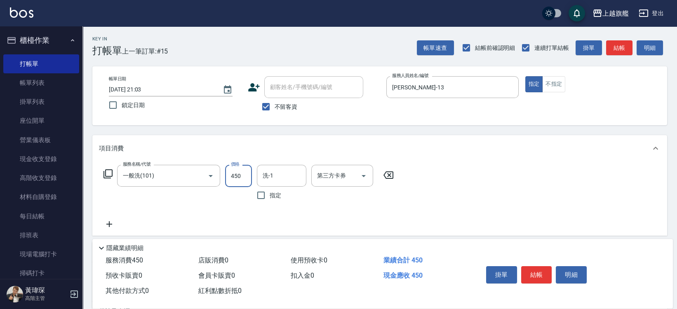
type input "450"
type input "瑜兒-46"
click at [390, 173] on icon at bounding box center [388, 175] width 21 height 10
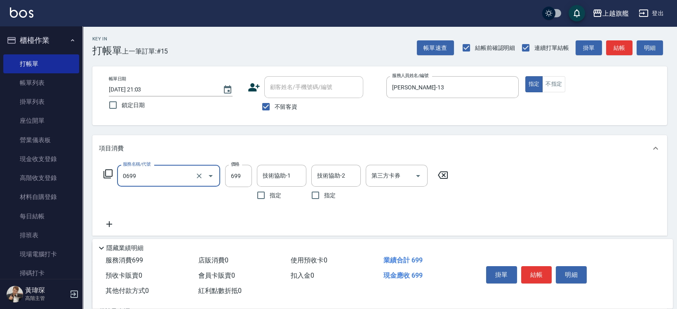
type input "精油SPA(0699)"
type input "450"
type input "瑜兒-46"
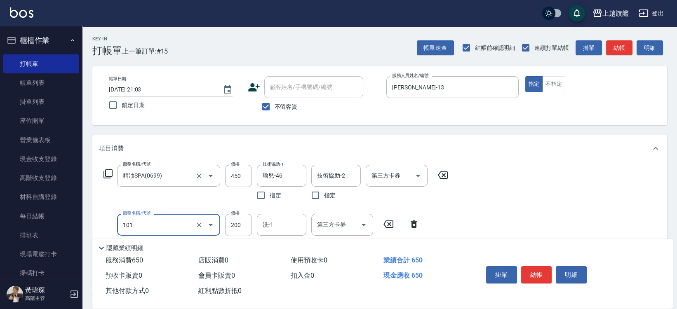
type input "一般洗(101)"
type input "400"
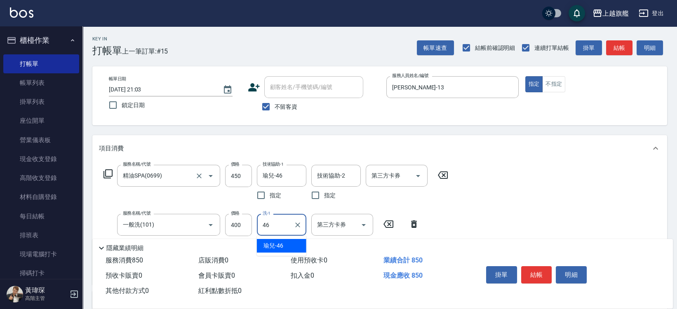
type input "瑜兒-46"
click at [290, 106] on span "不留客資" at bounding box center [286, 107] width 23 height 9
click at [275, 106] on input "不留客資" at bounding box center [265, 106] width 17 height 17
checkbox input "false"
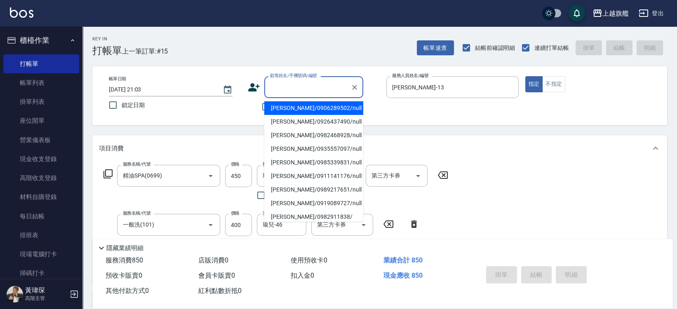
click at [286, 85] on input "顧客姓名/手機號碼/編號" at bounding box center [307, 87] width 79 height 14
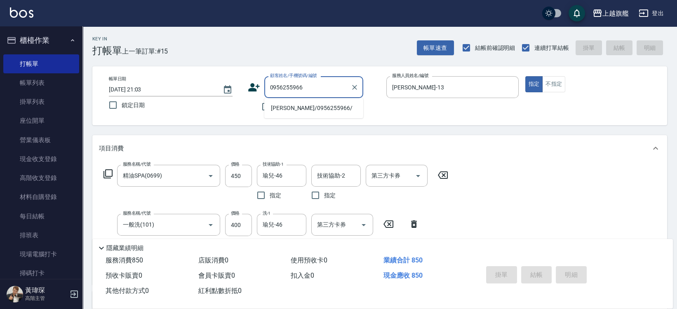
click at [284, 108] on li "[PERSON_NAME]/0956255966/" at bounding box center [313, 108] width 99 height 14
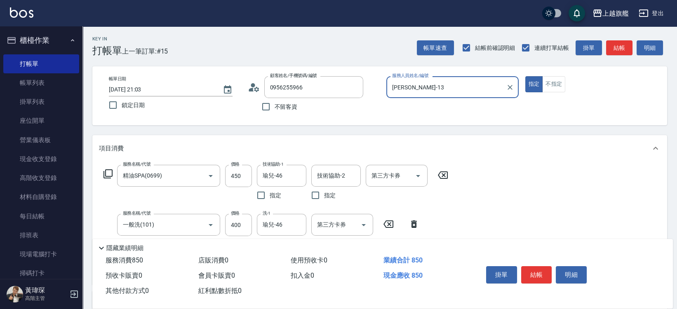
type input "[PERSON_NAME]/0956255966/"
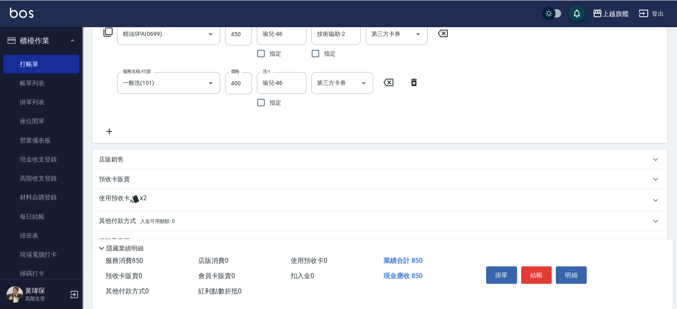
scroll to position [162, 0]
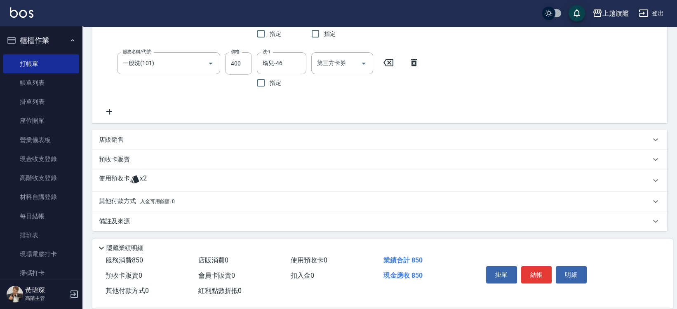
click at [152, 178] on div "使用預收卡 x2" at bounding box center [375, 181] width 552 height 12
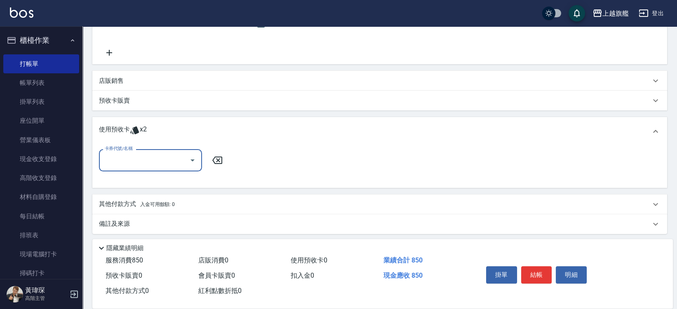
scroll to position [224, 0]
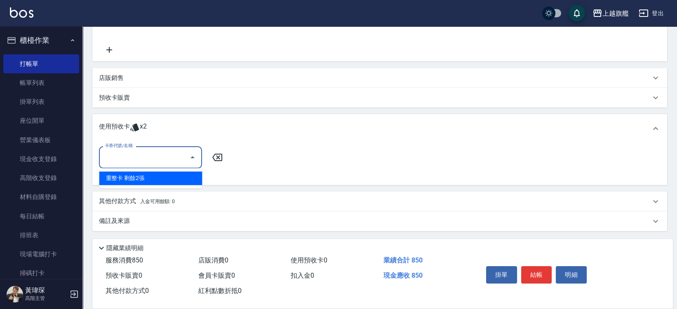
click at [142, 159] on input "卡券代號/名稱" at bounding box center [144, 157] width 83 height 14
click at [132, 177] on div "重整卡 剩餘2張" at bounding box center [150, 179] width 103 height 14
type input "重整卡"
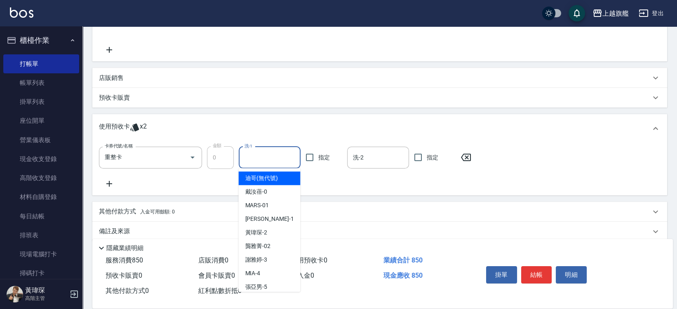
click at [284, 156] on input "洗-1" at bounding box center [270, 158] width 54 height 14
click at [569, 176] on div "卡券代號/名稱 重整卡 卡券代號/名稱 金額 0 金額 洗-1 洗-1 指定 洗-2 洗-2 指定" at bounding box center [380, 167] width 562 height 42
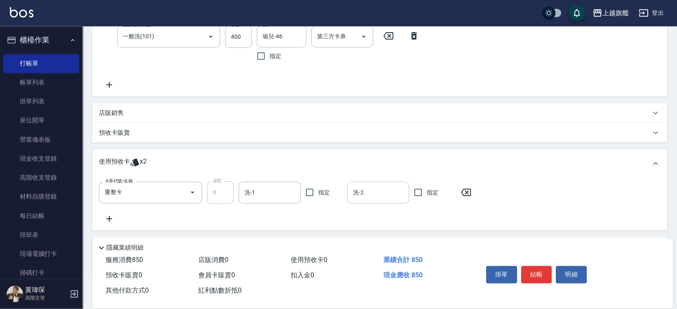
scroll to position [234, 0]
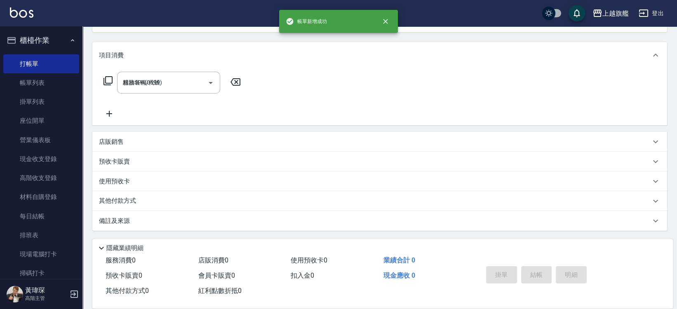
type input "[DATE] 21:06"
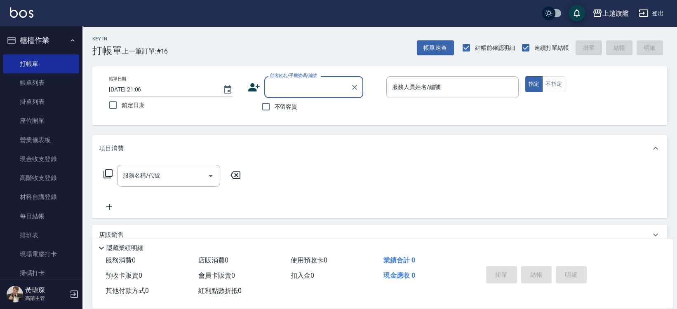
click at [281, 106] on span "不留客資" at bounding box center [286, 107] width 23 height 9
click at [275, 106] on input "不留客資" at bounding box center [265, 106] width 17 height 17
checkbox input "true"
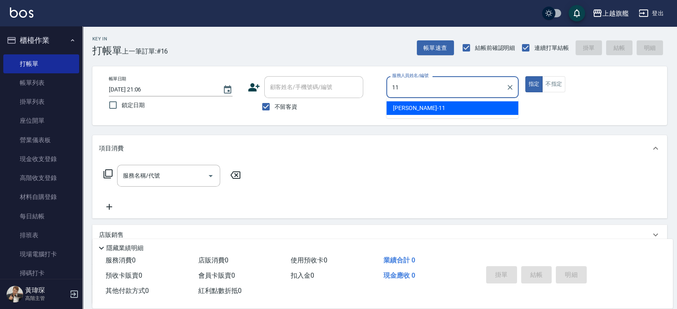
type input "[PERSON_NAME]-11"
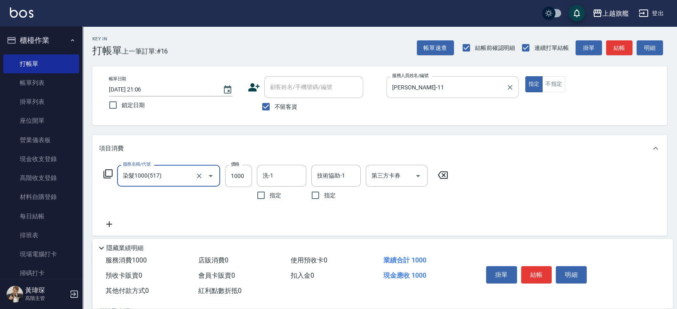
type input "染髮1000(517)"
type input "899"
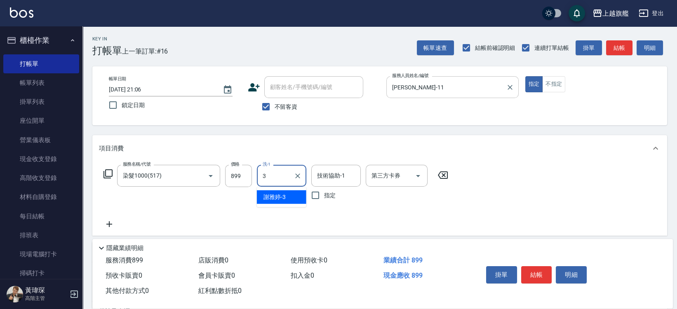
type input "[PERSON_NAME]-3"
click at [300, 174] on icon "Clear" at bounding box center [298, 176] width 8 height 8
type input "[PERSON_NAME]-35"
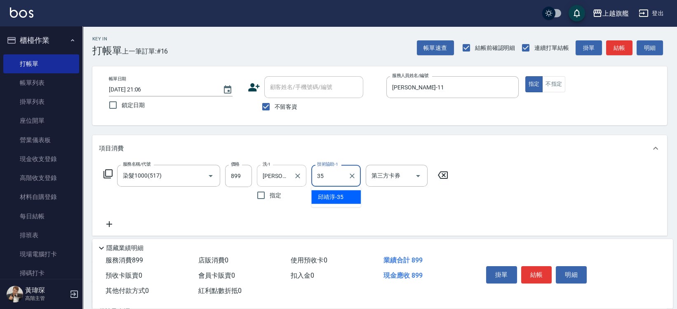
type input "[PERSON_NAME]-35"
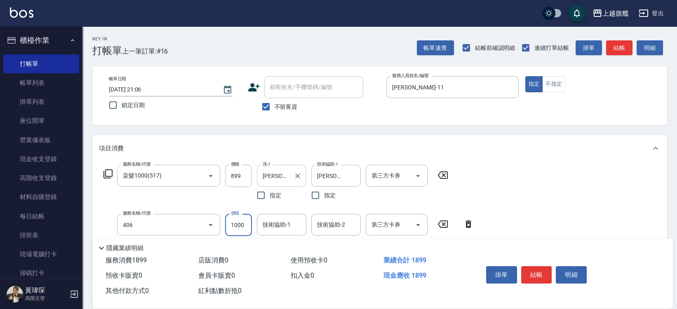
type input "水漾護1000(406)"
type input "[PERSON_NAME]-35"
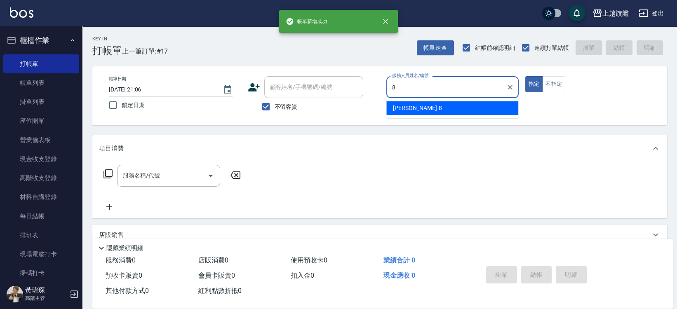
type input "[PERSON_NAME]-8"
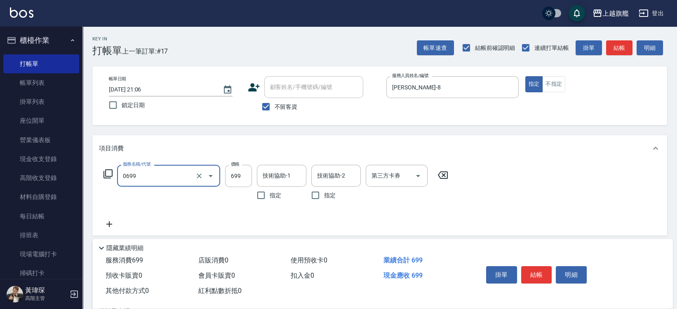
type input "精油SPA(0699)"
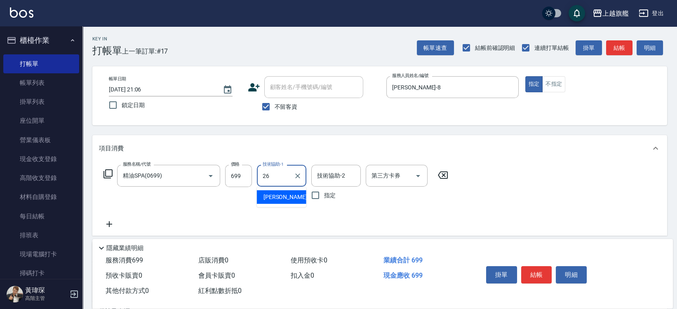
type input "[PERSON_NAME]-26"
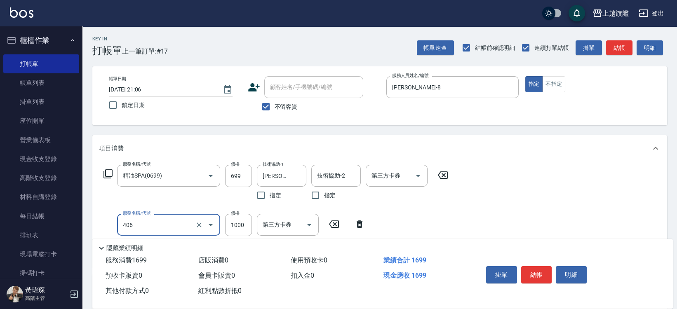
type input "水漾護1000(406)"
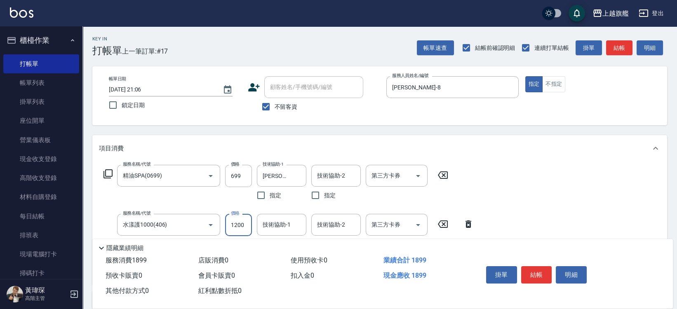
type input "1200"
type input "[PERSON_NAME]-26"
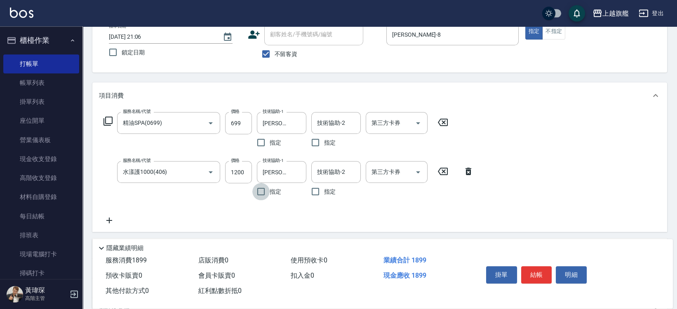
scroll to position [90, 0]
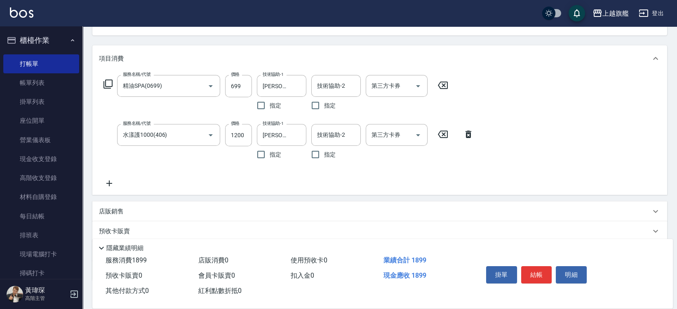
click at [109, 181] on icon at bounding box center [109, 184] width 6 height 6
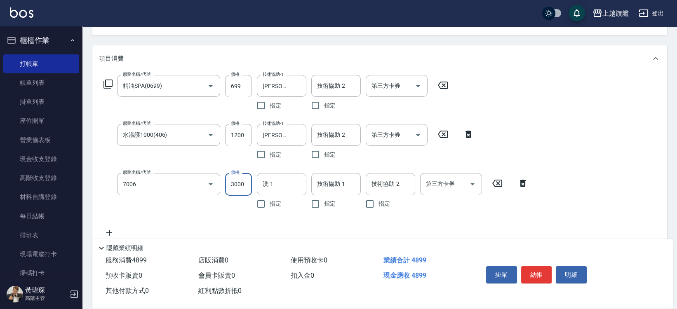
type input "重整(7006)"
type input "[PERSON_NAME]-26"
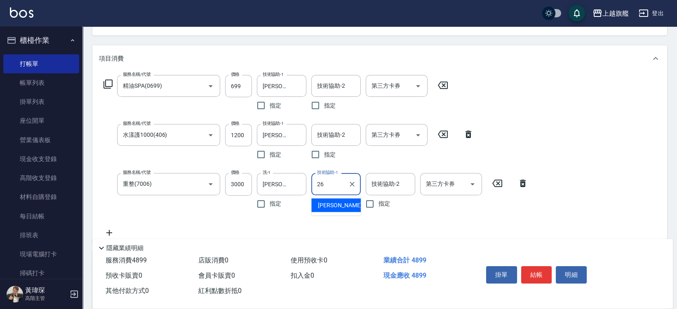
type input "[PERSON_NAME]-26"
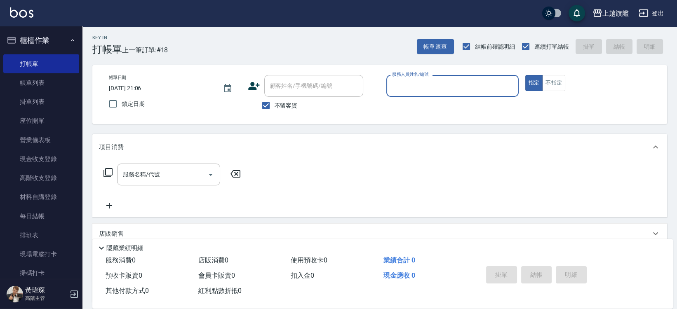
scroll to position [0, 0]
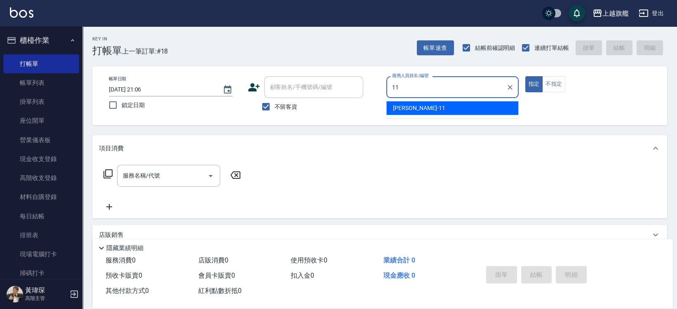
type input "[PERSON_NAME]-11"
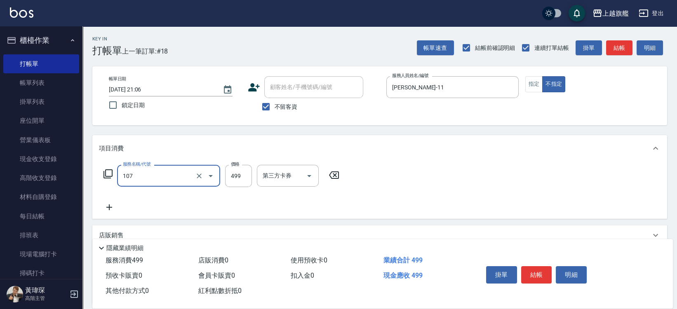
type input "舒活499(107)"
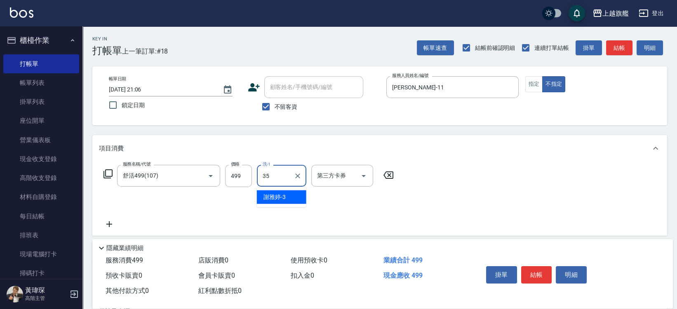
type input "[PERSON_NAME]-35"
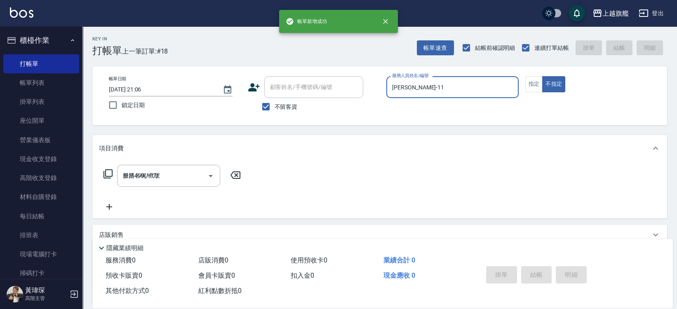
type input "[DATE] 21:07"
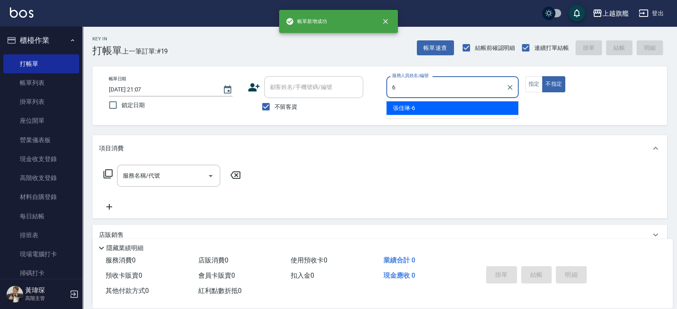
type input "[PERSON_NAME]-6"
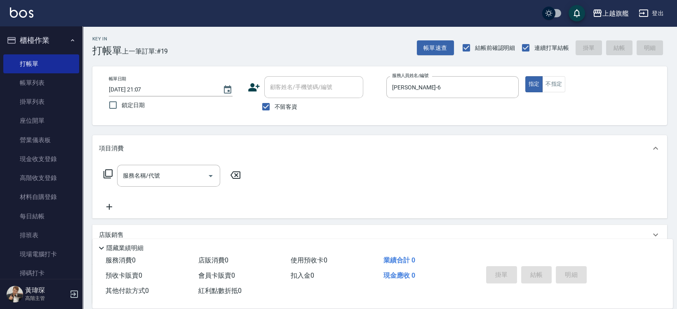
click at [276, 112] on label "不留客資" at bounding box center [277, 106] width 40 height 17
click at [275, 112] on input "不留客資" at bounding box center [265, 106] width 17 height 17
checkbox input "false"
click at [282, 90] on input "顧客姓名/手機號碼/編號" at bounding box center [307, 87] width 79 height 14
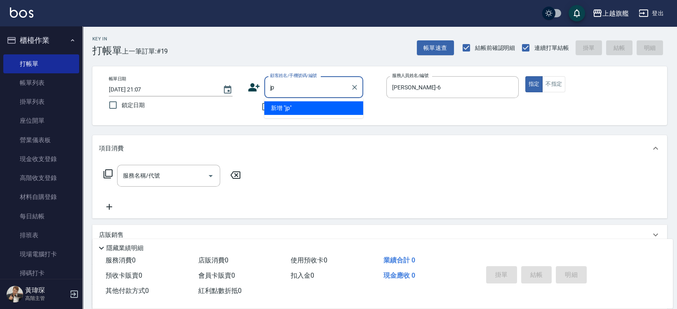
type input "j"
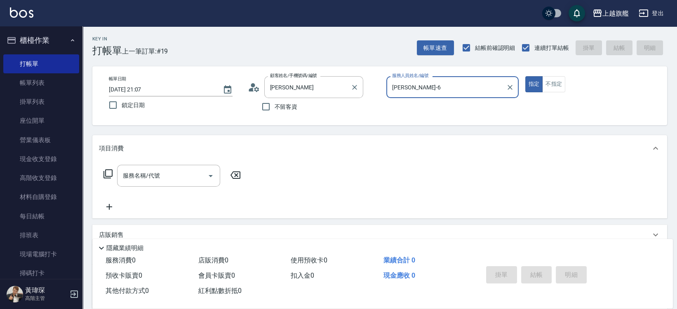
type input "[PERSON_NAME]/0932975572/null"
click at [526, 76] on button "指定" at bounding box center [535, 84] width 18 height 16
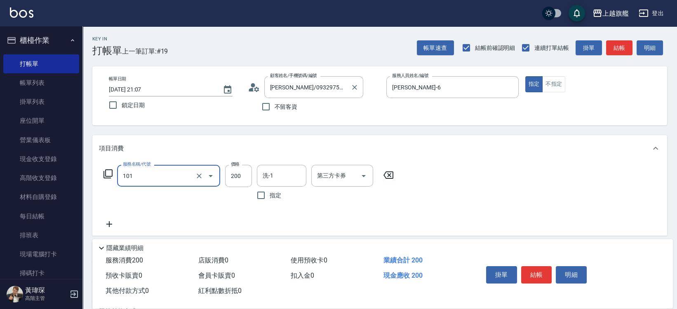
type input "一般洗(101)"
type input "650"
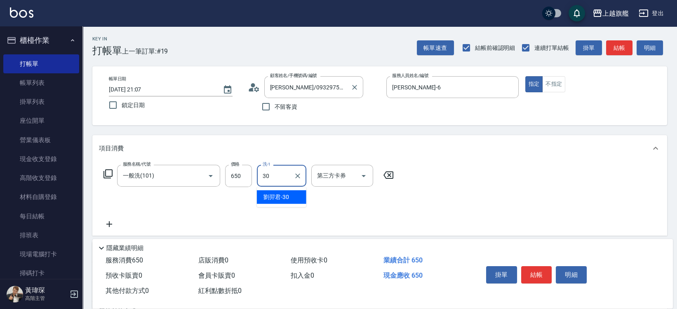
type input "[PERSON_NAME]30"
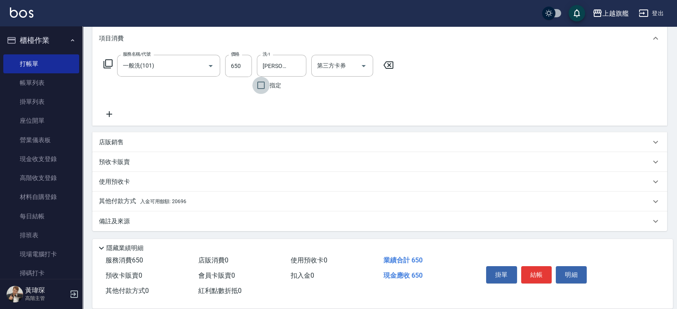
click at [178, 201] on span "入金可用餘額: 20696" at bounding box center [163, 202] width 46 height 6
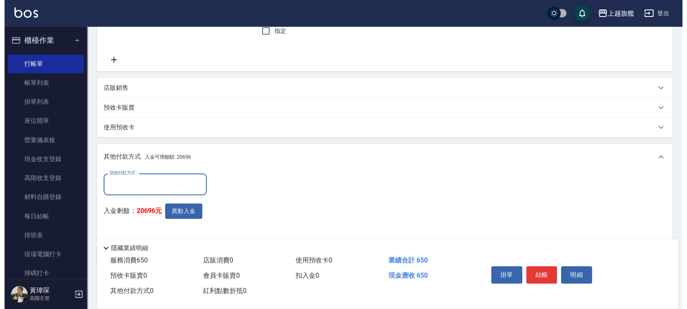
scroll to position [197, 0]
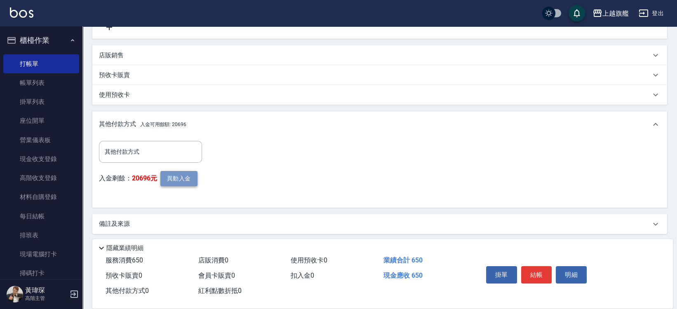
click at [186, 180] on button "異動入金" at bounding box center [178, 178] width 37 height 15
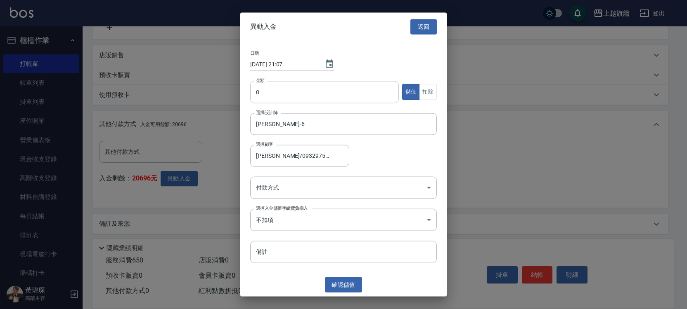
click at [280, 92] on input "0" at bounding box center [324, 92] width 149 height 22
type input "650"
click at [425, 88] on button "扣除" at bounding box center [428, 92] width 18 height 16
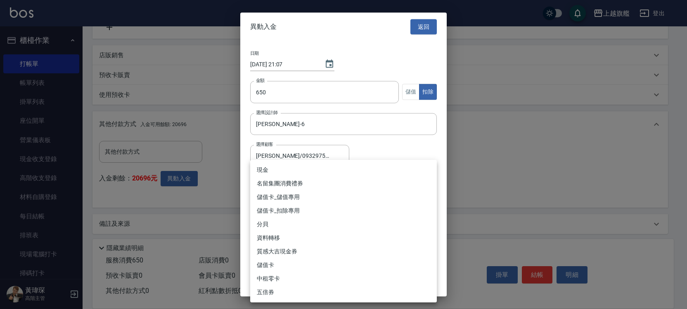
click at [289, 191] on body "上越旗艦 登出 櫃檯作業 打帳單 帳單列表 掛單列表 座位開單 營業儀表板 現金收支登錄 高階收支登錄 材料自購登錄 每日結帳 排班表 現場電腦打卡 掃碼打卡…" at bounding box center [343, 58] width 687 height 510
click at [281, 212] on li "儲值卡_扣除專用" at bounding box center [343, 211] width 186 height 14
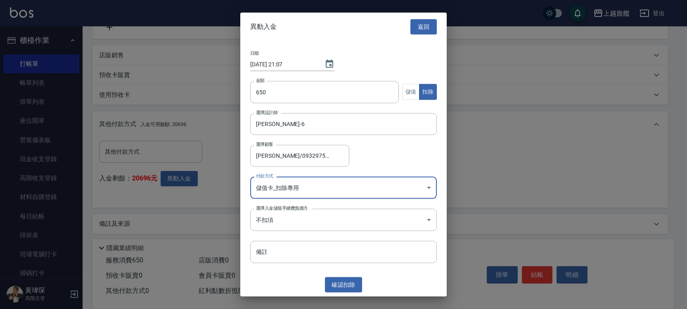
type input "儲值卡_扣除專用"
click at [340, 279] on button "確認 扣除" at bounding box center [343, 285] width 37 height 15
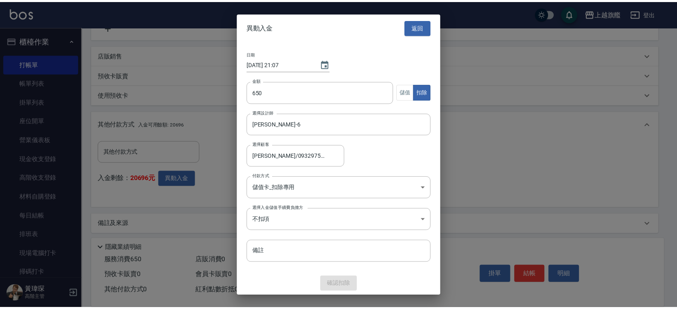
scroll to position [162, 0]
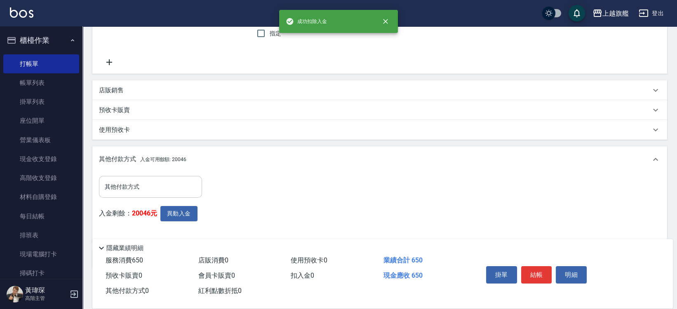
click at [158, 177] on div "其他付款方式" at bounding box center [150, 187] width 103 height 22
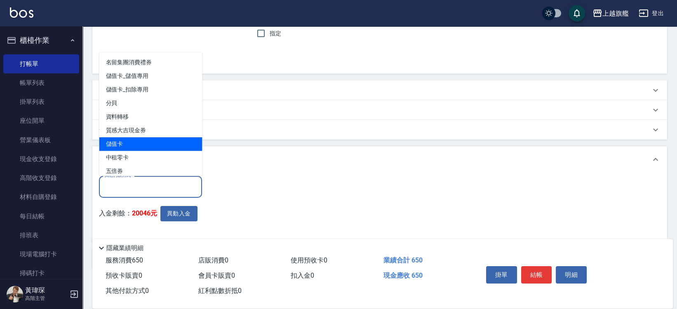
click at [136, 147] on span "儲值卡" at bounding box center [150, 144] width 103 height 14
type input "儲值卡"
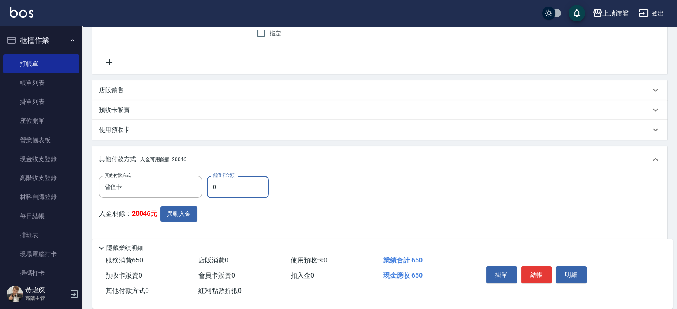
drag, startPoint x: 236, startPoint y: 186, endPoint x: 189, endPoint y: 181, distance: 46.5
click at [207, 181] on input "0" at bounding box center [238, 187] width 62 height 22
type input "650"
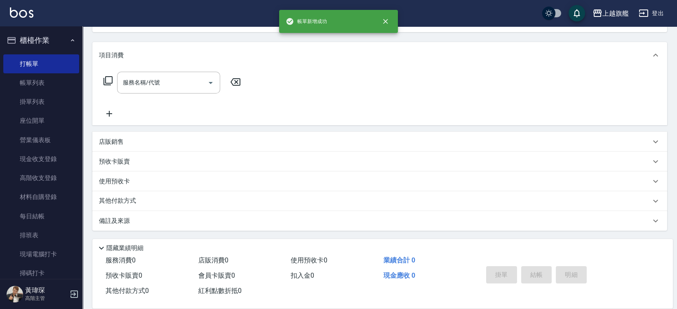
scroll to position [0, 0]
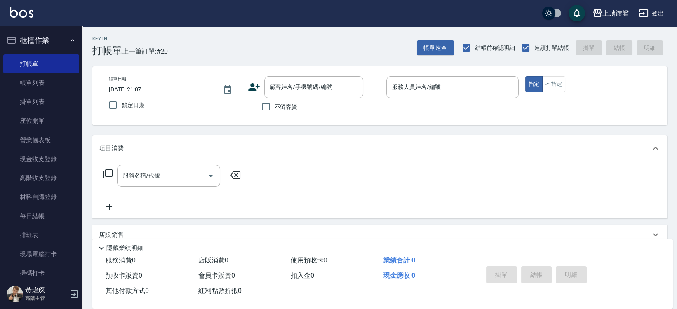
click at [283, 104] on span "不留客資" at bounding box center [286, 107] width 23 height 9
click at [275, 104] on input "不留客資" at bounding box center [265, 106] width 17 height 17
checkbox input "true"
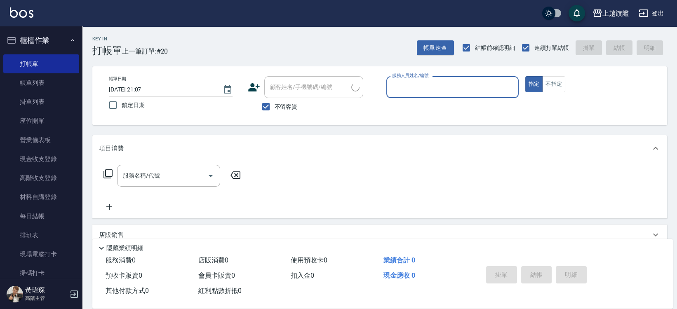
type input "6"
type input "[PERSON_NAME]/0975692319/"
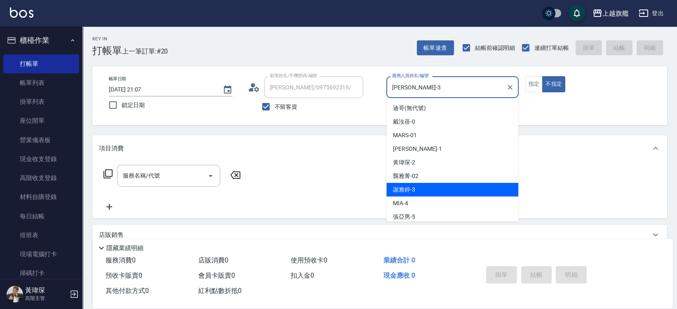
drag, startPoint x: 407, startPoint y: 83, endPoint x: 387, endPoint y: 83, distance: 20.6
click at [390, 83] on input "[PERSON_NAME]-3" at bounding box center [446, 87] width 113 height 14
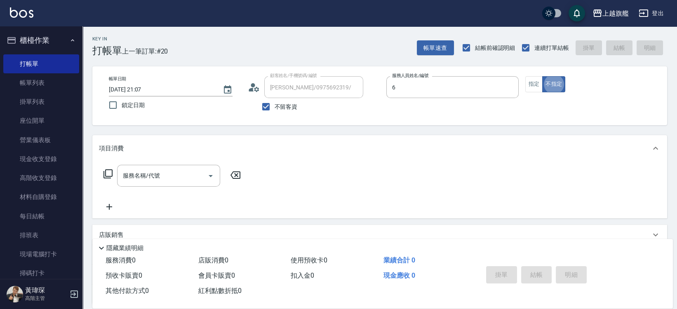
type input "[PERSON_NAME]-6"
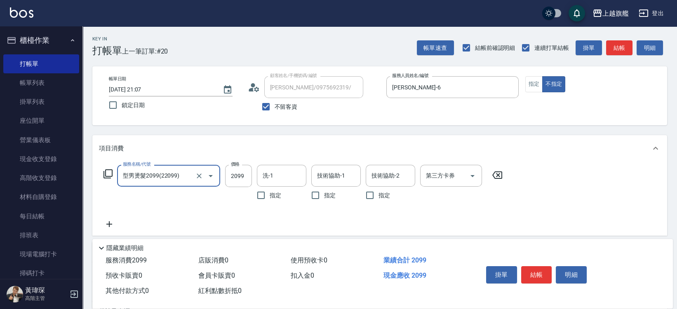
type input "型男燙髮2099(22099)"
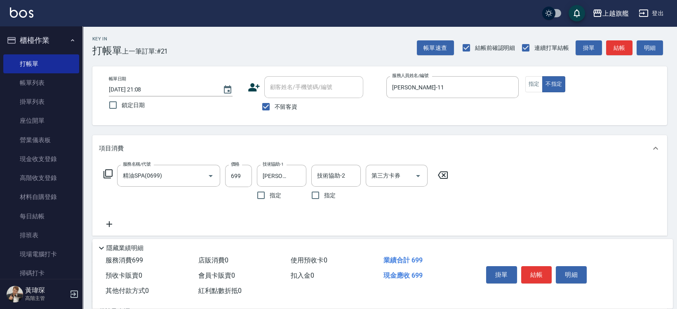
click at [446, 170] on icon at bounding box center [443, 175] width 21 height 10
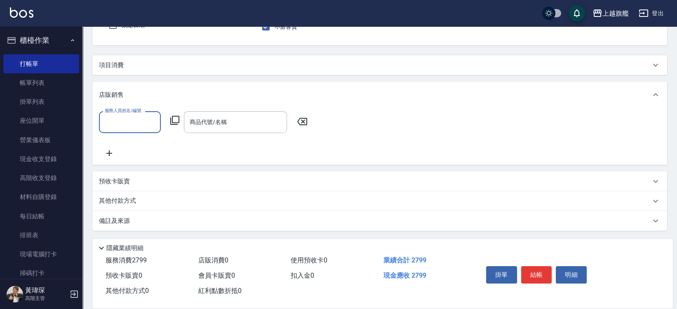
scroll to position [80, 0]
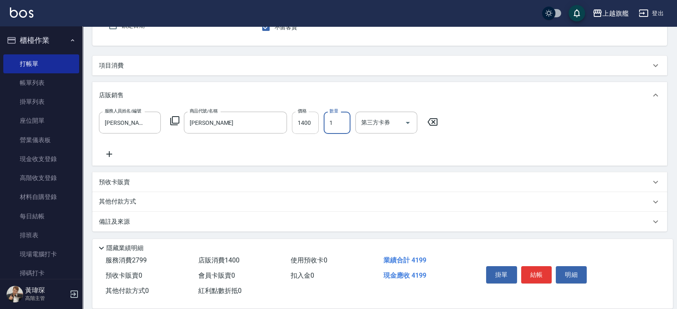
click at [316, 118] on input "1400" at bounding box center [305, 123] width 27 height 22
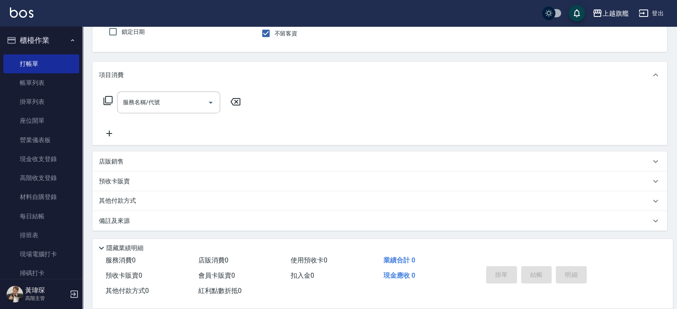
scroll to position [0, 0]
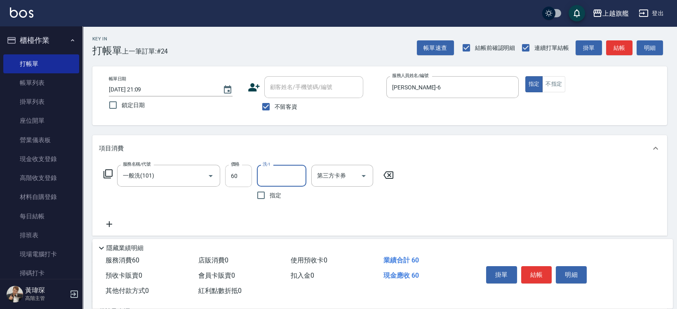
click at [249, 179] on input "60" at bounding box center [238, 176] width 27 height 22
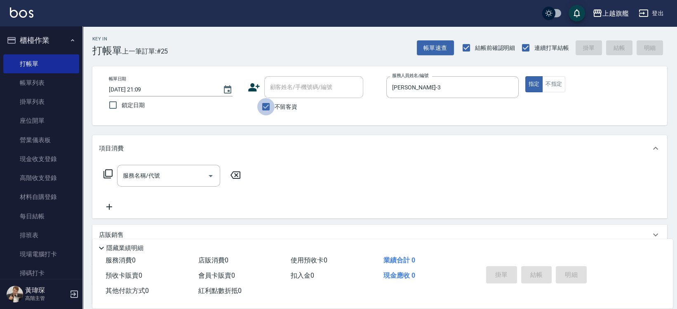
click at [274, 101] on input "不留客資" at bounding box center [265, 106] width 17 height 17
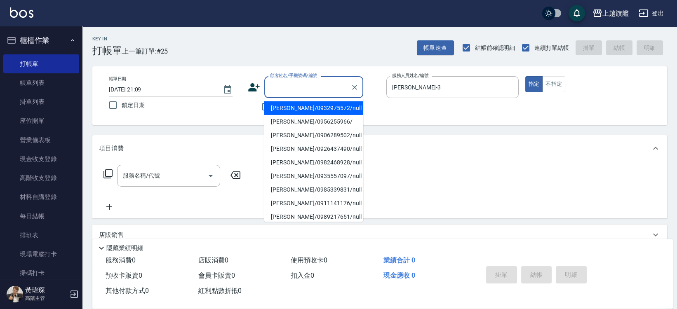
click at [290, 86] on input "顧客姓名/手機號碼/編號" at bounding box center [307, 87] width 79 height 14
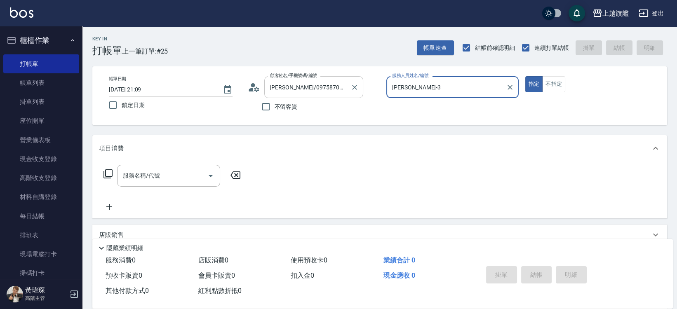
click at [526, 76] on button "指定" at bounding box center [535, 84] width 18 height 16
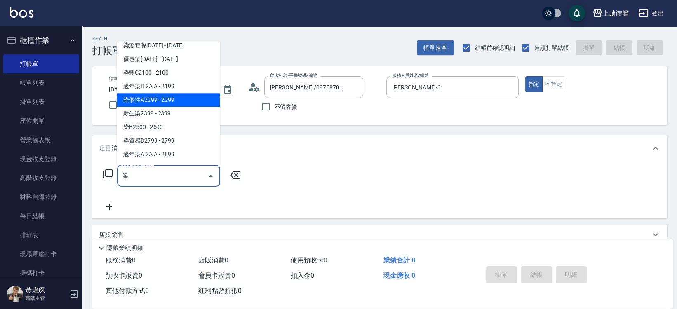
scroll to position [293, 0]
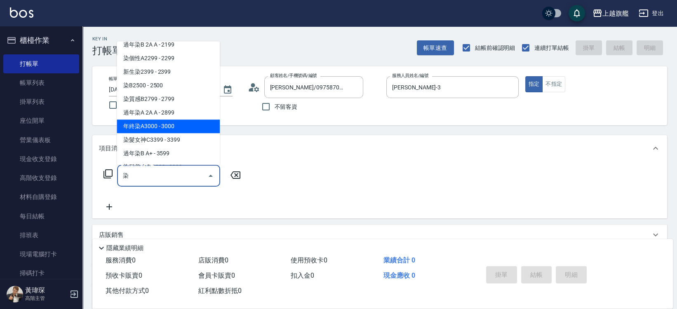
click at [153, 122] on span "年終染A3000 - 3000" at bounding box center [168, 127] width 103 height 14
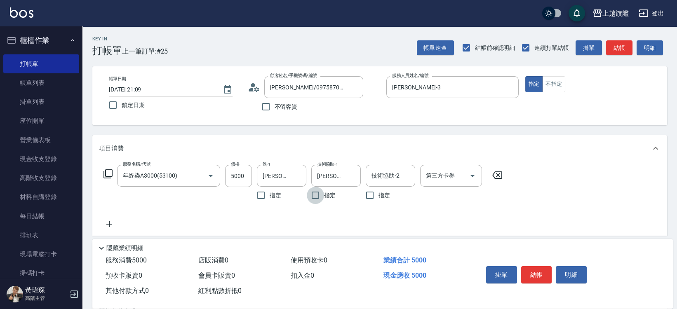
scroll to position [110, 0]
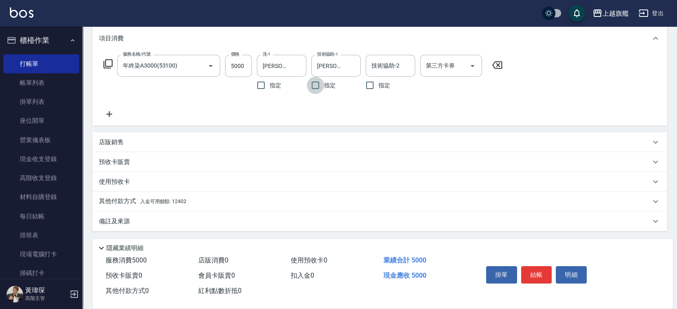
click at [158, 199] on span "入金可用餘額: 12402" at bounding box center [163, 202] width 46 height 6
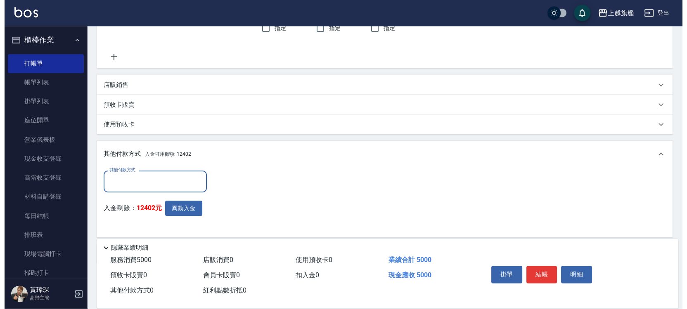
scroll to position [201, 0]
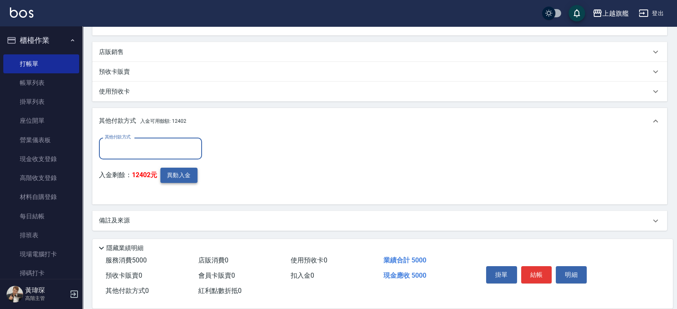
click at [184, 173] on button "異動入金" at bounding box center [178, 175] width 37 height 15
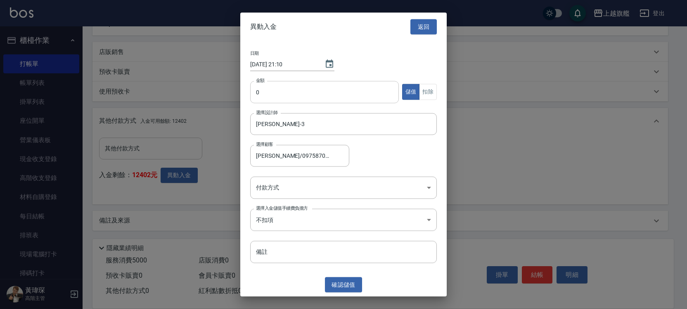
click at [290, 92] on input "0" at bounding box center [324, 92] width 149 height 22
click at [429, 90] on button "扣除" at bounding box center [428, 92] width 18 height 16
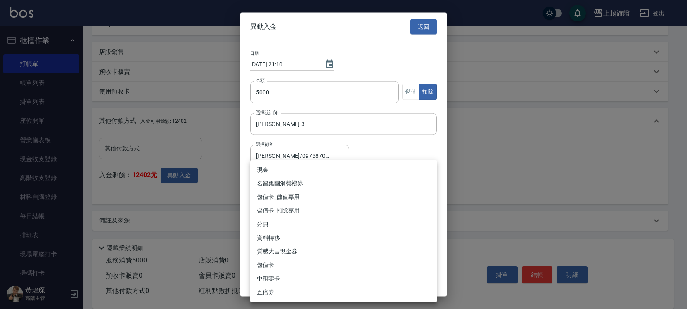
click at [311, 183] on body "上越旗艦 登出 櫃檯作業 打帳單 帳單列表 掛單列表 座位開單 營業儀表板 現金收支登錄 高階收支登錄 材料自購登錄 每日結帳 排班表 現場電腦打卡 掃碼打卡…" at bounding box center [343, 54] width 687 height 510
click at [286, 215] on li "儲值卡_扣除專用" at bounding box center [343, 211] width 186 height 14
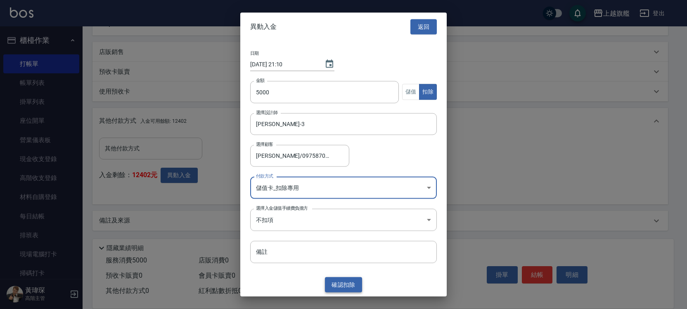
click at [356, 281] on button "確認 扣除" at bounding box center [343, 285] width 37 height 15
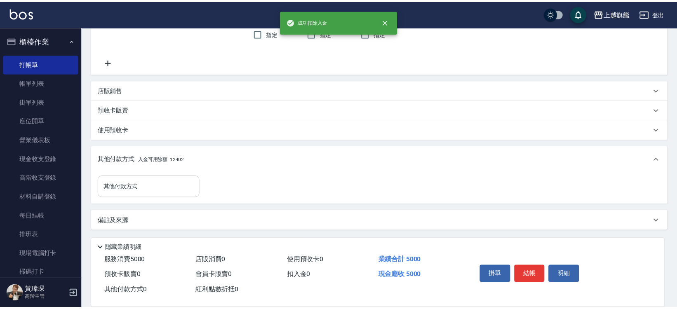
scroll to position [162, 0]
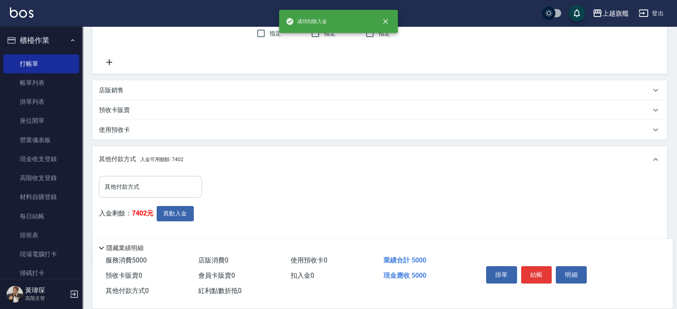
click at [127, 186] on input "其他付款方式" at bounding box center [151, 187] width 96 height 14
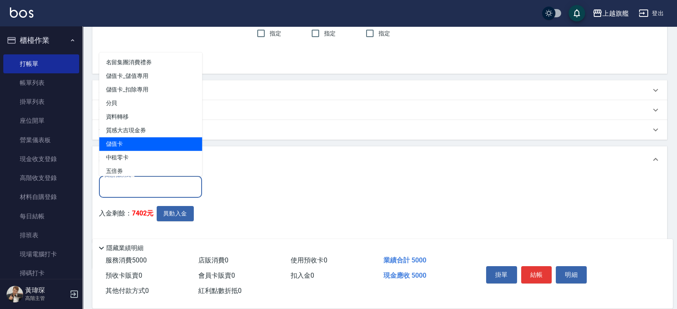
click at [119, 141] on span "儲值卡" at bounding box center [150, 144] width 103 height 14
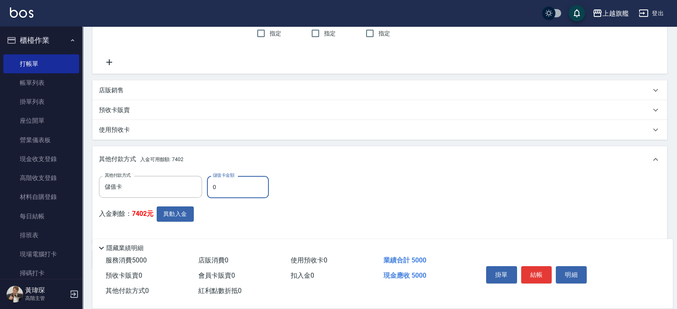
drag, startPoint x: 241, startPoint y: 182, endPoint x: 164, endPoint y: 163, distance: 79.6
click at [207, 176] on input "0" at bounding box center [238, 187] width 62 height 22
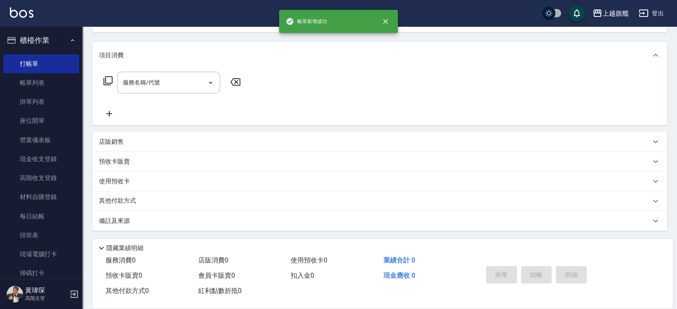
scroll to position [0, 0]
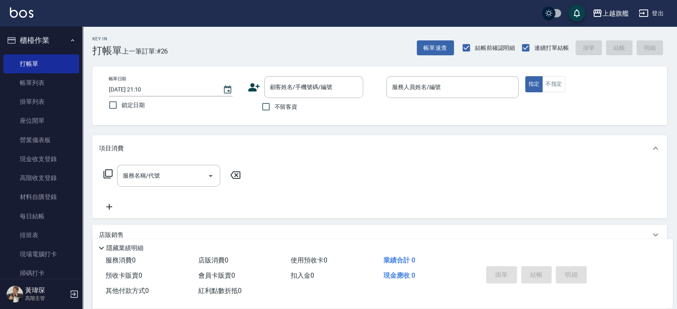
click at [277, 103] on span "不留客資" at bounding box center [286, 107] width 23 height 9
click at [275, 103] on input "不留客資" at bounding box center [265, 106] width 17 height 17
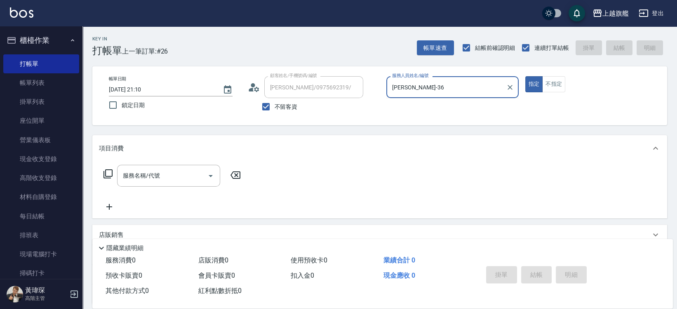
click at [526, 76] on button "指定" at bounding box center [535, 84] width 18 height 16
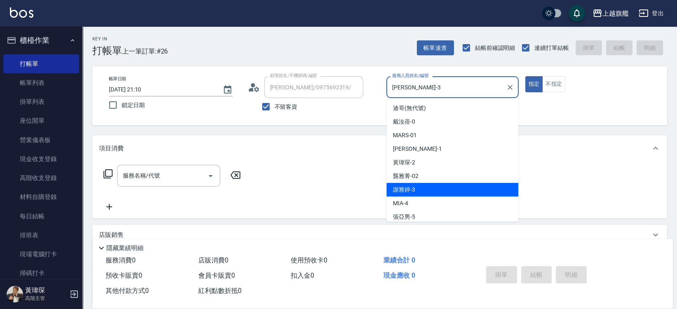
drag, startPoint x: 419, startPoint y: 86, endPoint x: 379, endPoint y: 82, distance: 40.2
click at [390, 82] on input "[PERSON_NAME]-3" at bounding box center [446, 87] width 113 height 14
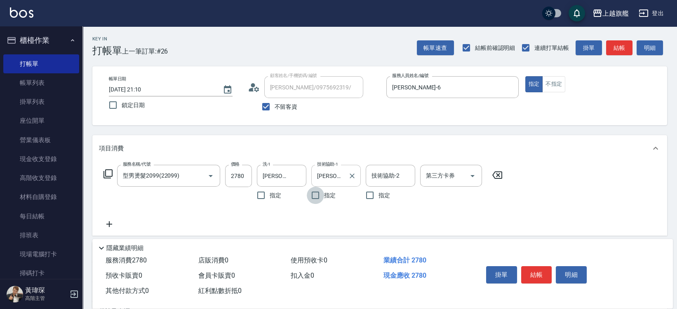
click at [353, 170] on div at bounding box center [352, 176] width 11 height 22
click at [353, 172] on icon "Clear" at bounding box center [352, 176] width 8 height 8
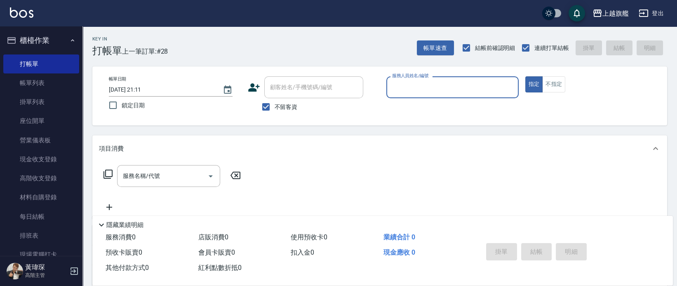
click at [282, 125] on div "帳單日期 [DATE] 21:11 鎖定日期 顧客姓名/手機號碼/編號 顧客姓名/手機號碼/編號 不留客資 服務人員姓名/編號 服務人員姓名/編號 指定 不指定" at bounding box center [379, 95] width 575 height 59
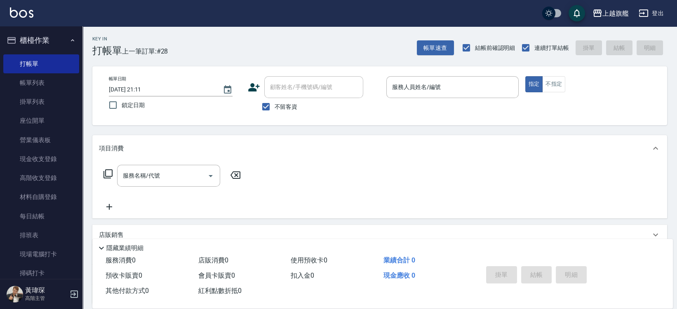
click at [285, 106] on span "不留客資" at bounding box center [286, 107] width 23 height 9
click at [275, 106] on input "不留客資" at bounding box center [265, 106] width 17 height 17
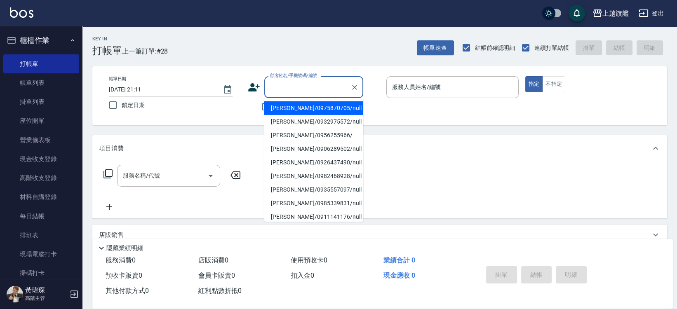
click at [288, 90] on input "顧客姓名/手機號碼/編號" at bounding box center [307, 87] width 79 height 14
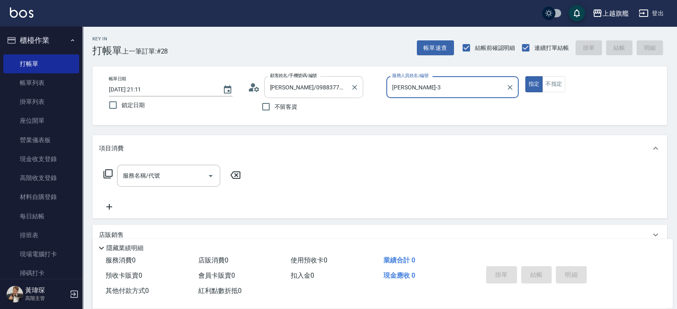
click at [526, 76] on button "指定" at bounding box center [535, 84] width 18 height 16
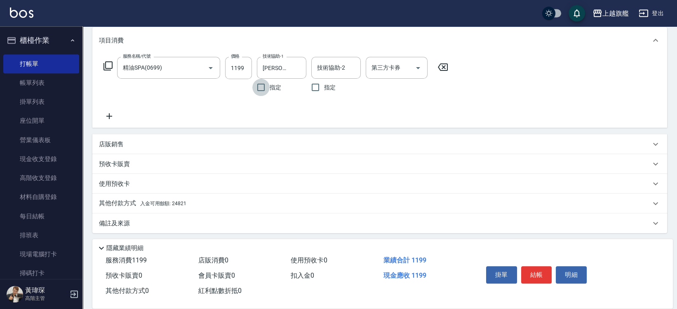
scroll to position [110, 0]
click at [186, 204] on div "其他付款方式 入金可用餘額: 24821" at bounding box center [375, 201] width 552 height 9
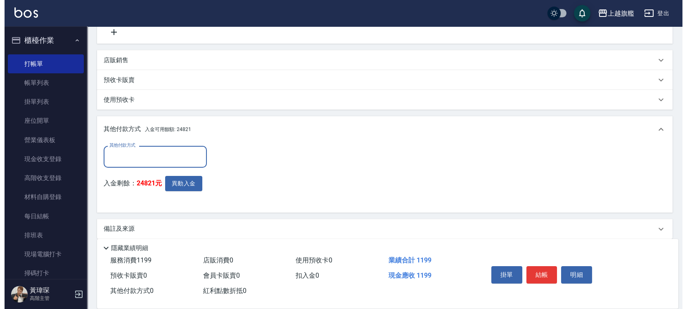
scroll to position [199, 0]
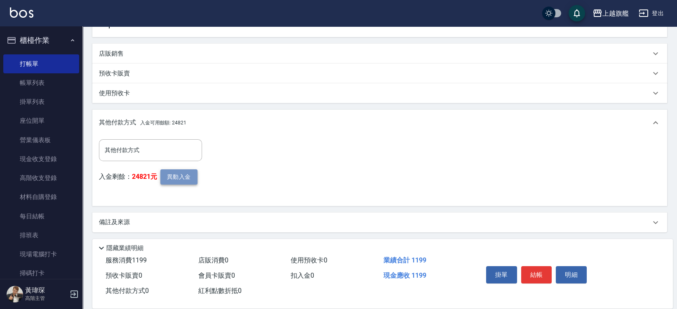
click at [179, 172] on button "異動入金" at bounding box center [178, 177] width 37 height 15
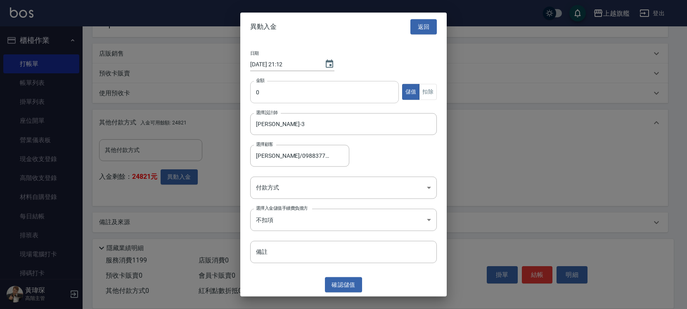
click at [264, 89] on input "0" at bounding box center [324, 92] width 149 height 22
click at [431, 89] on button "扣除" at bounding box center [428, 92] width 18 height 16
click at [316, 184] on body "上越旗艦 登出 櫃檯作業 打帳單 帳單列表 掛單列表 座位開單 營業儀表板 現金收支登錄 高階收支登錄 材料自購登錄 每日結帳 排班表 現場電腦打卡 掃碼打卡…" at bounding box center [343, 56] width 687 height 510
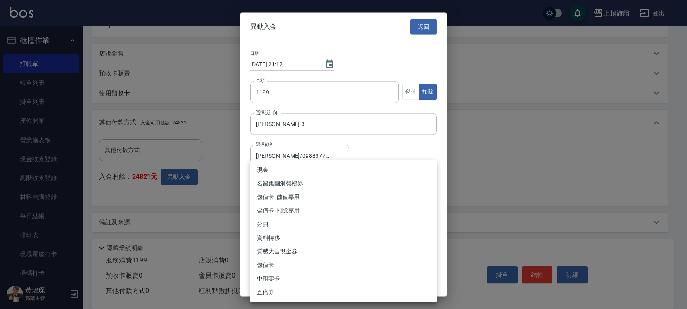
click at [286, 209] on li "儲值卡_扣除專用" at bounding box center [343, 211] width 186 height 14
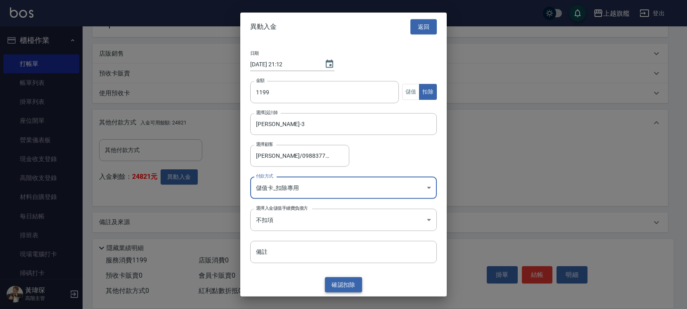
click at [335, 290] on button "確認 扣除" at bounding box center [343, 285] width 37 height 15
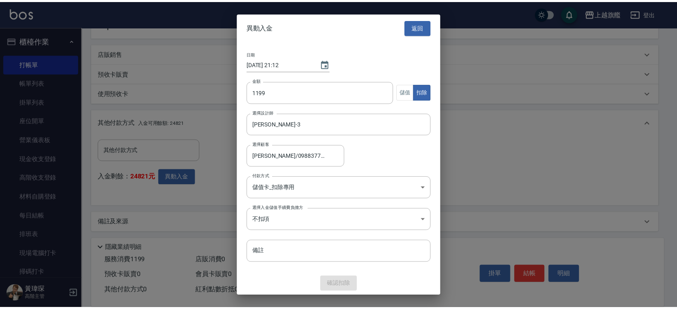
scroll to position [162, 0]
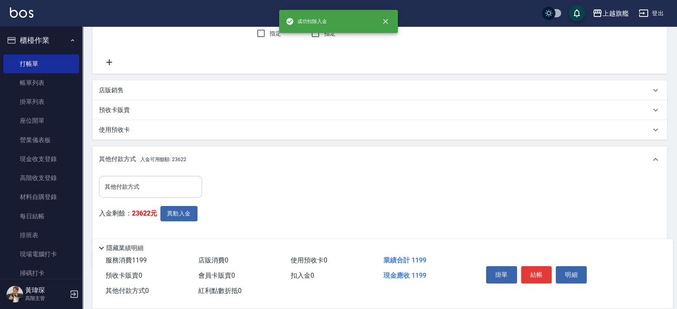
click at [118, 189] on input "其他付款方式" at bounding box center [151, 187] width 96 height 14
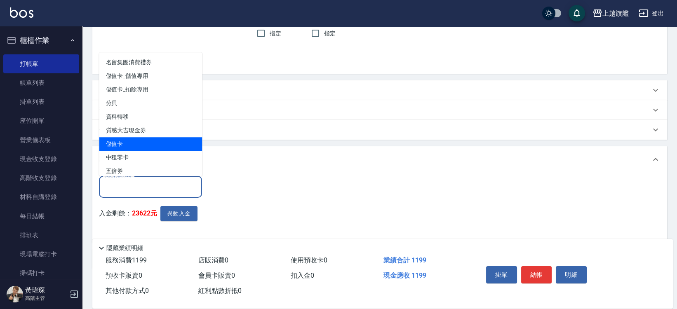
click at [113, 138] on span "儲值卡" at bounding box center [150, 144] width 103 height 14
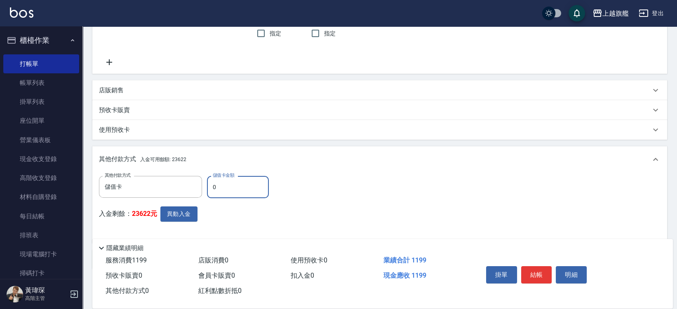
drag, startPoint x: 225, startPoint y: 186, endPoint x: 186, endPoint y: 175, distance: 40.9
click at [207, 177] on input "0" at bounding box center [238, 187] width 62 height 22
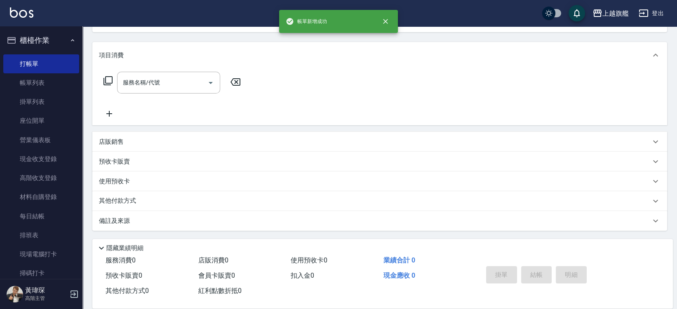
scroll to position [0, 0]
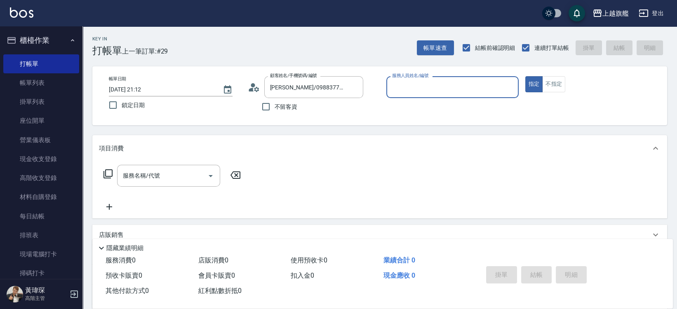
click at [526, 76] on button "指定" at bounding box center [535, 84] width 18 height 16
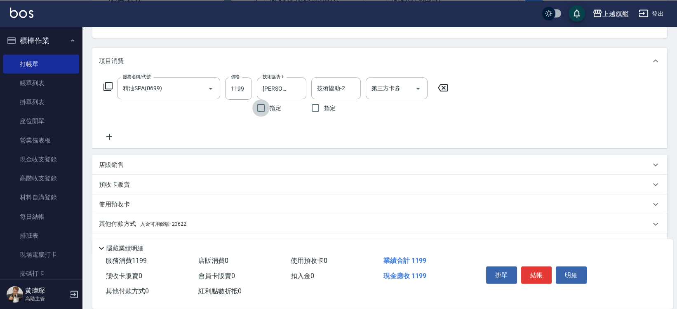
scroll to position [110, 0]
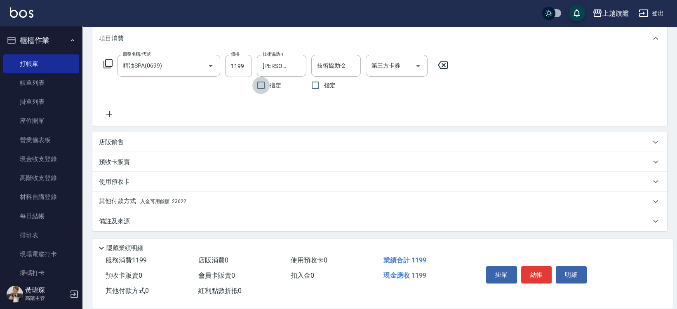
click at [189, 201] on div "其他付款方式 入金可用餘額: 23622" at bounding box center [375, 201] width 552 height 9
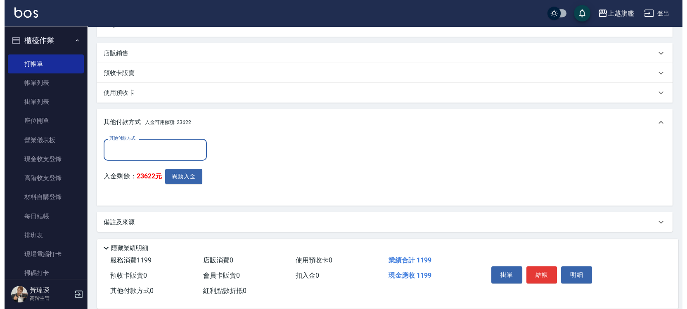
scroll to position [200, 0]
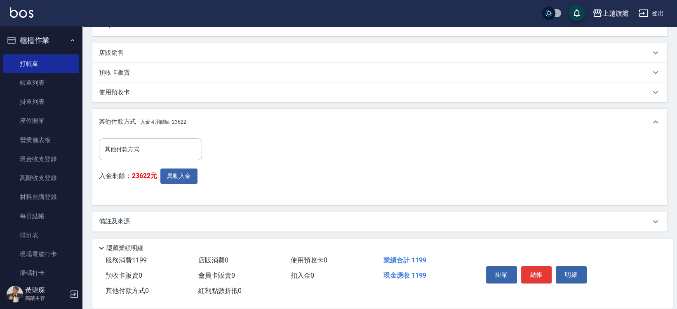
click at [170, 168] on div "其他付款方式 其他付款方式 入金剩餘： 23622元 異動入金" at bounding box center [153, 169] width 108 height 60
click at [175, 175] on button "異動入金" at bounding box center [178, 176] width 37 height 15
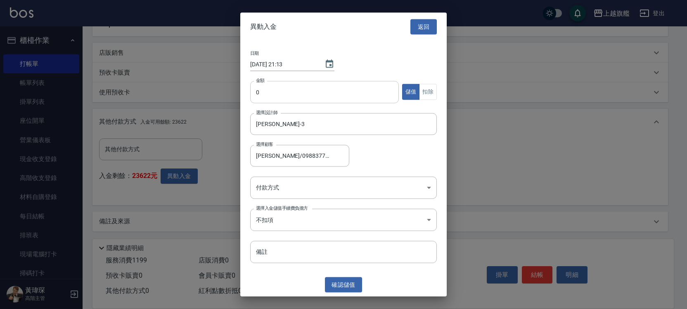
click at [275, 90] on input "0" at bounding box center [324, 92] width 149 height 22
click at [433, 93] on button "扣除" at bounding box center [428, 92] width 18 height 16
click at [311, 186] on body "上越旗艦 登出 櫃檯作業 打帳單 帳單列表 掛單列表 座位開單 營業儀表板 現金收支登錄 高階收支登錄 材料自購登錄 每日結帳 排班表 現場電腦打卡 掃碼打卡…" at bounding box center [343, 55] width 687 height 510
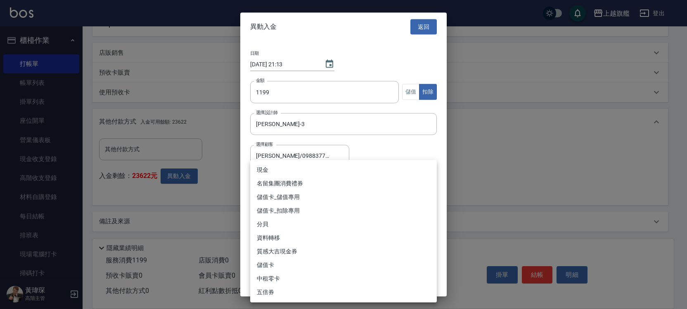
click at [279, 206] on li "儲值卡_扣除專用" at bounding box center [343, 211] width 186 height 14
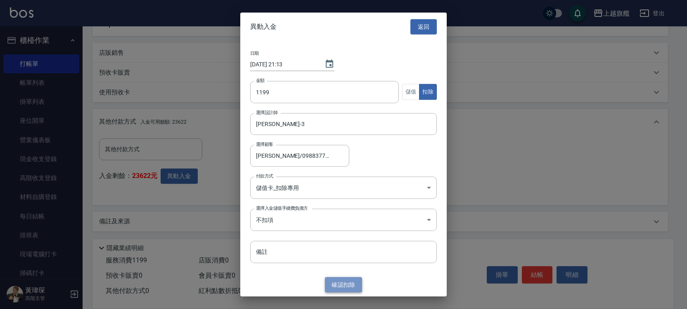
click at [349, 284] on button "確認 扣除" at bounding box center [343, 285] width 37 height 15
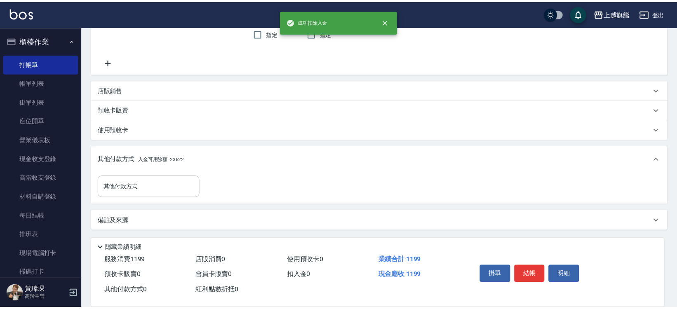
scroll to position [162, 0]
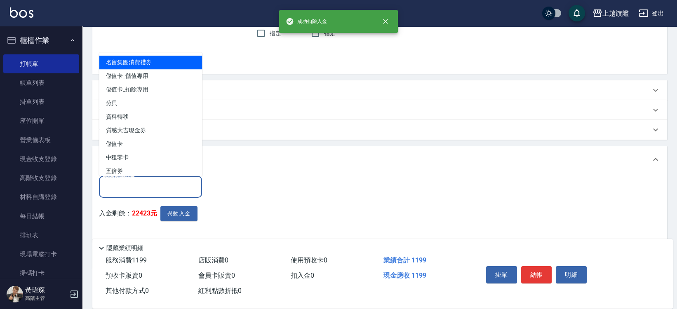
click at [172, 188] on input "其他付款方式" at bounding box center [151, 187] width 96 height 14
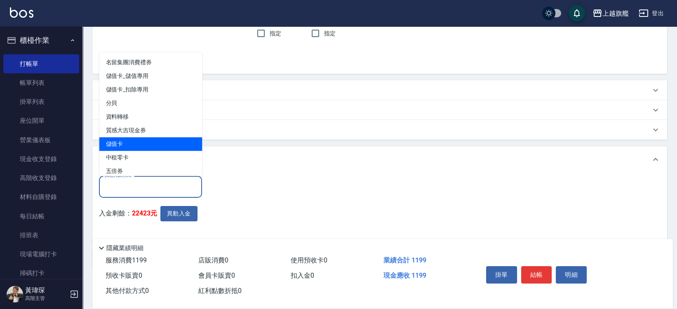
click at [124, 144] on span "儲值卡" at bounding box center [150, 144] width 103 height 14
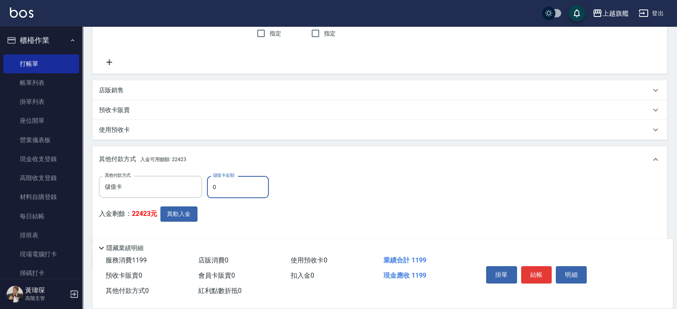
drag, startPoint x: 222, startPoint y: 186, endPoint x: 159, endPoint y: 184, distance: 62.7
click at [207, 184] on input "0" at bounding box center [238, 187] width 62 height 22
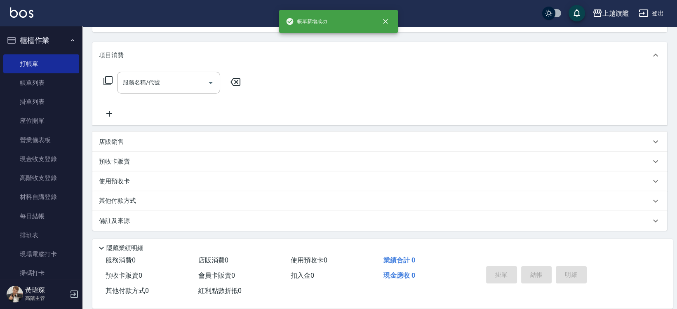
scroll to position [0, 0]
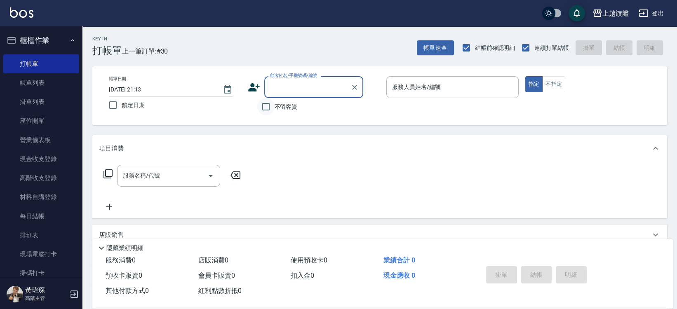
click at [273, 106] on input "不留客資" at bounding box center [265, 106] width 17 height 17
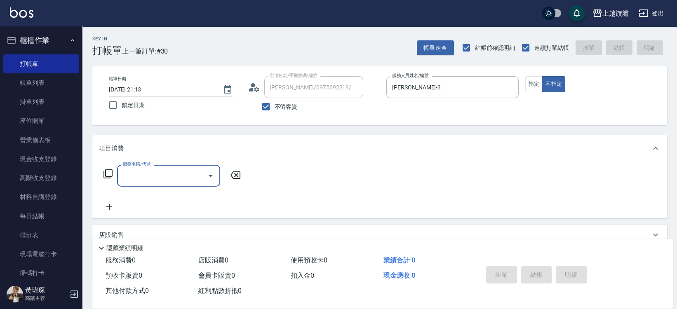
drag, startPoint x: 434, startPoint y: 80, endPoint x: 359, endPoint y: 72, distance: 76.0
click at [360, 78] on div "帳單日期 [DATE] 21:13 鎖定日期 顧客姓名/手機號碼/編號 [PERSON_NAME]/0975692319/ 顧客姓名/手機號碼/編號 不留客資…" at bounding box center [379, 95] width 555 height 39
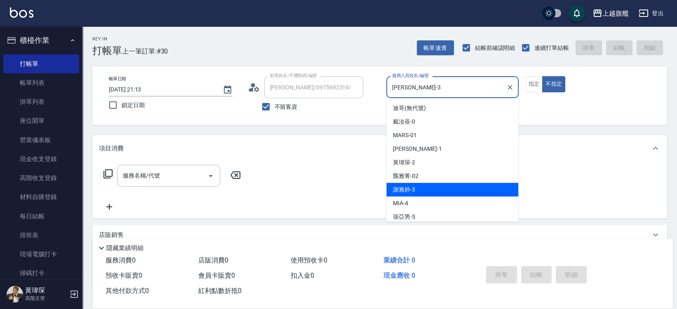
drag, startPoint x: 420, startPoint y: 85, endPoint x: 389, endPoint y: 78, distance: 31.6
click at [390, 80] on input "[PERSON_NAME]-3" at bounding box center [446, 87] width 113 height 14
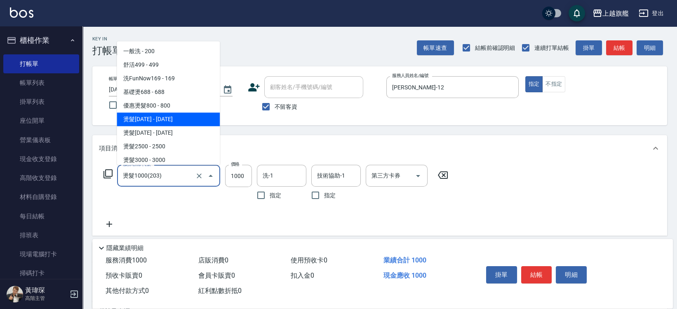
drag, startPoint x: 114, startPoint y: 182, endPoint x: 105, endPoint y: 182, distance: 8.7
click at [121, 182] on input "燙髮1000(203)" at bounding box center [157, 176] width 73 height 14
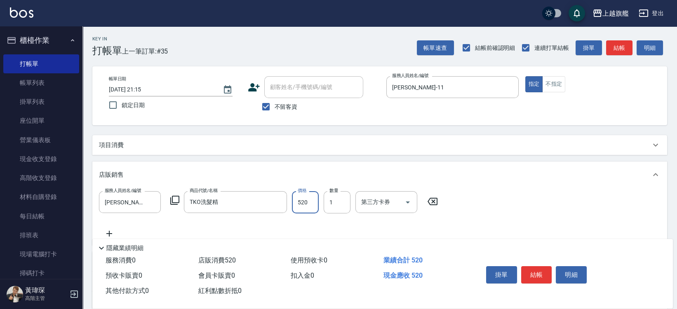
click at [307, 202] on input "520" at bounding box center [305, 202] width 27 height 22
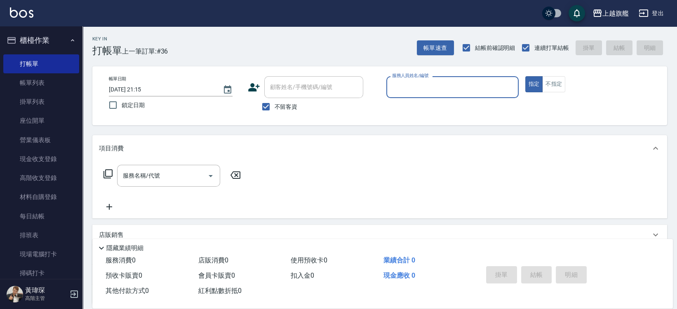
click at [286, 109] on span "不留客資" at bounding box center [286, 107] width 23 height 9
click at [275, 109] on input "不留客資" at bounding box center [265, 106] width 17 height 17
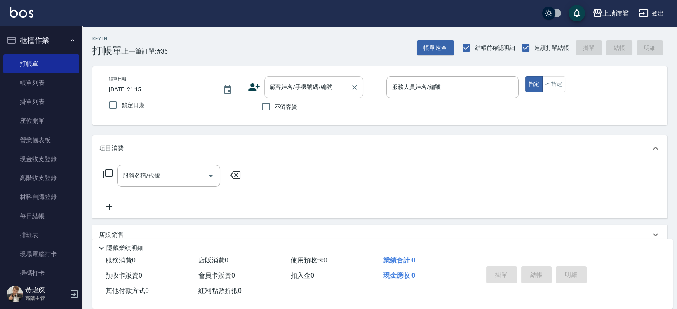
click at [280, 92] on input "顧客姓名/手機號碼/編號" at bounding box center [307, 87] width 79 height 14
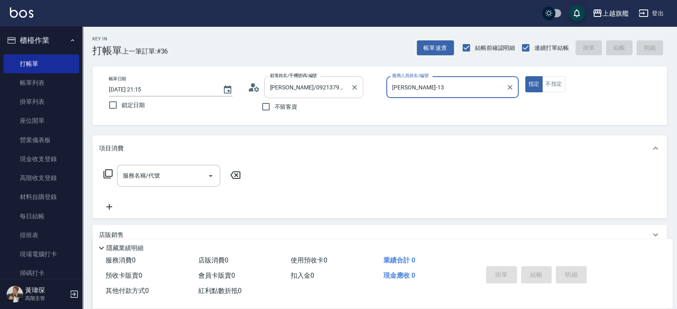
click at [526, 76] on button "指定" at bounding box center [535, 84] width 18 height 16
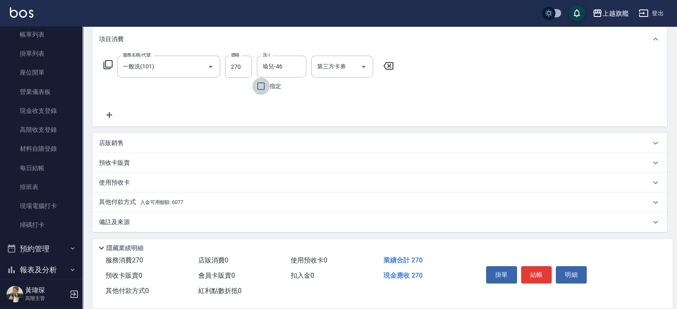
scroll to position [110, 0]
click at [172, 199] on span "入金可用餘額: 6077" at bounding box center [161, 202] width 43 height 6
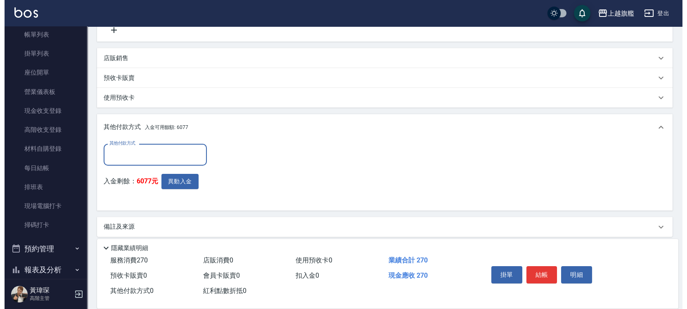
scroll to position [195, 0]
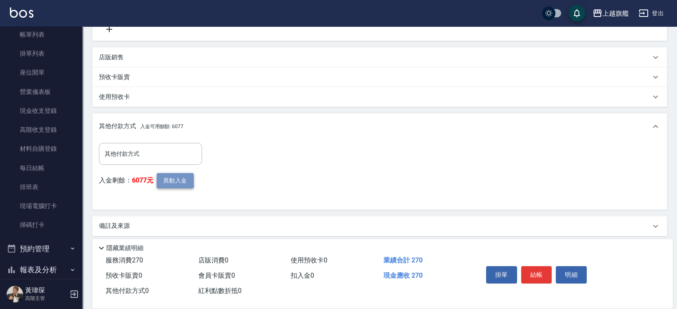
click at [169, 179] on button "異動入金" at bounding box center [175, 180] width 37 height 15
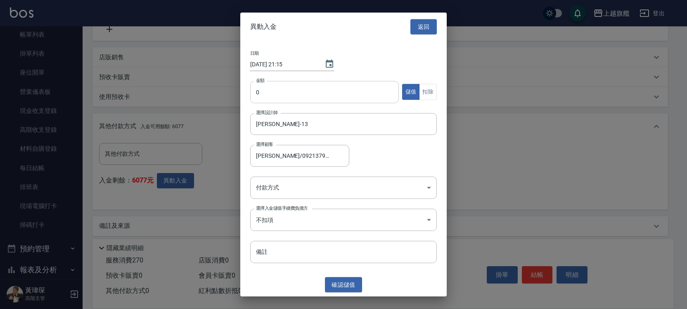
click at [279, 98] on input "0" at bounding box center [324, 92] width 149 height 22
click at [430, 90] on button "扣除" at bounding box center [428, 92] width 18 height 16
click at [307, 185] on body "上越旗艦 登出 櫃檯作業 打帳單 帳單列表 掛單列表 座位開單 營業儀表板 現金收支登錄 高階收支登錄 材料自購登錄 每日結帳 排班表 現場電腦打卡 掃碼打卡…" at bounding box center [343, 60] width 687 height 510
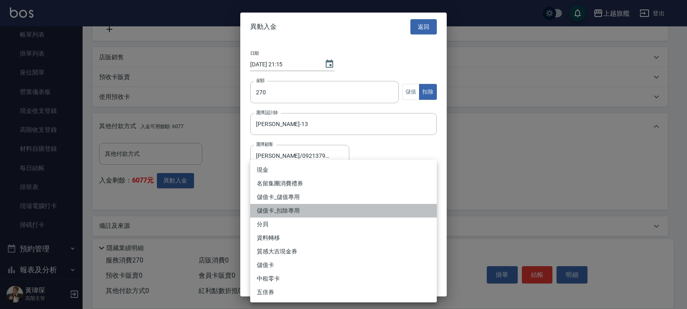
click at [293, 209] on li "儲值卡_扣除專用" at bounding box center [343, 211] width 186 height 14
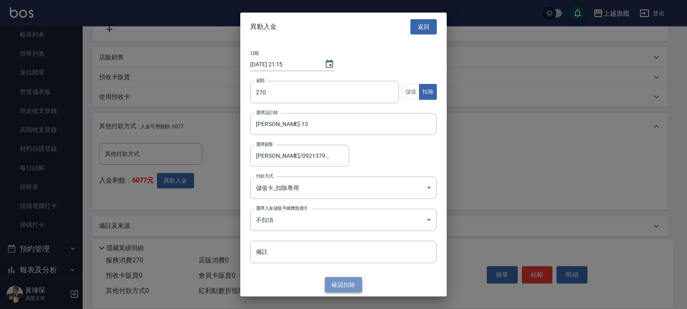
click at [349, 286] on button "確認 扣除" at bounding box center [343, 285] width 37 height 15
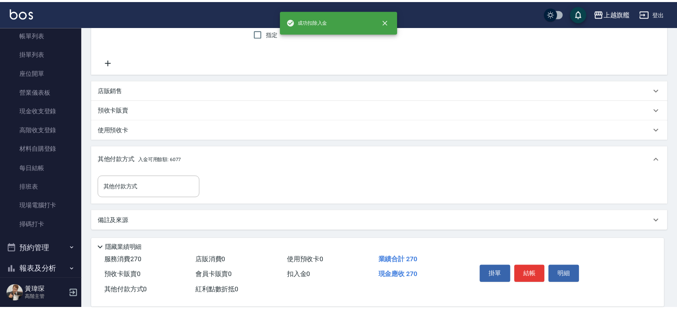
scroll to position [162, 0]
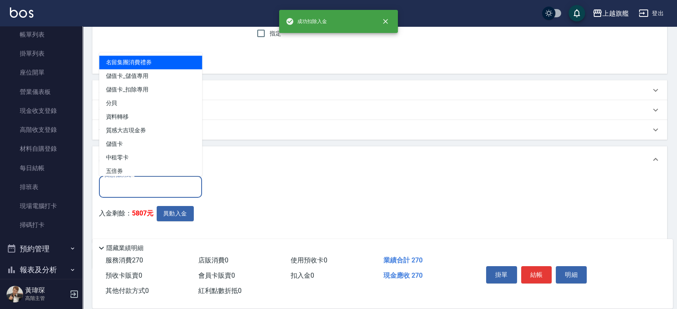
click at [161, 186] on input "其他付款方式" at bounding box center [151, 187] width 96 height 14
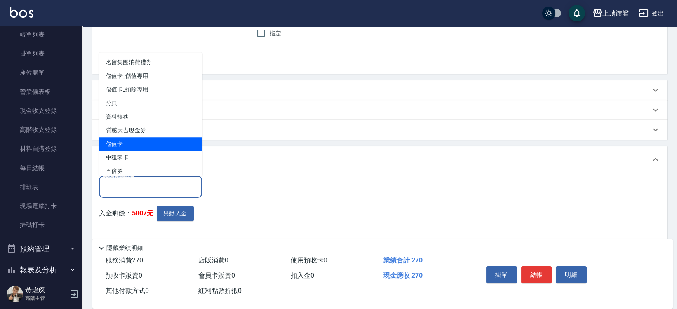
click at [138, 146] on span "儲值卡" at bounding box center [150, 144] width 103 height 14
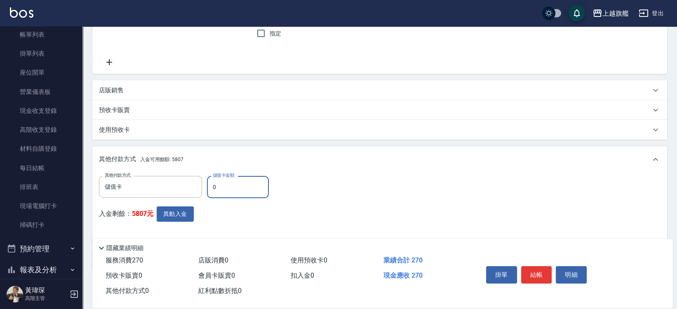
drag, startPoint x: 237, startPoint y: 188, endPoint x: 191, endPoint y: 176, distance: 47.7
click at [207, 176] on input "0" at bounding box center [238, 187] width 62 height 22
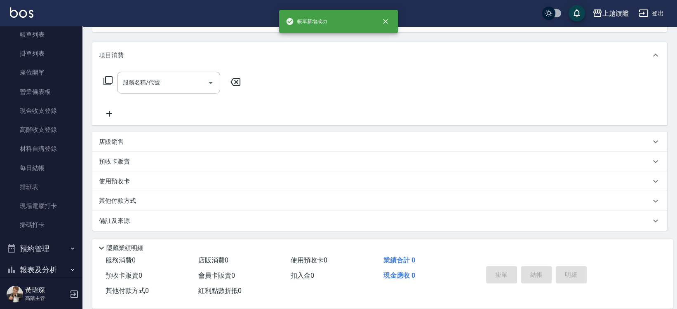
scroll to position [0, 0]
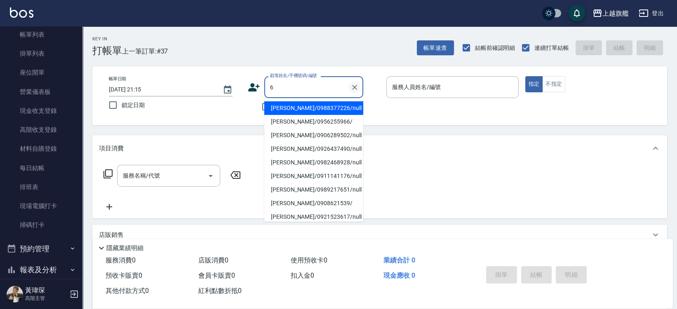
click at [358, 84] on icon "Clear" at bounding box center [355, 87] width 8 height 8
click at [272, 59] on div "Key In 打帳單 上一筆訂單:#37 帳單速查 結帳前確認明細 連續打單結帳 掛單 結帳 明細 帳單日期 [DATE] 21:15 鎖定日期 顧客姓名/手…" at bounding box center [380, 214] width 595 height 376
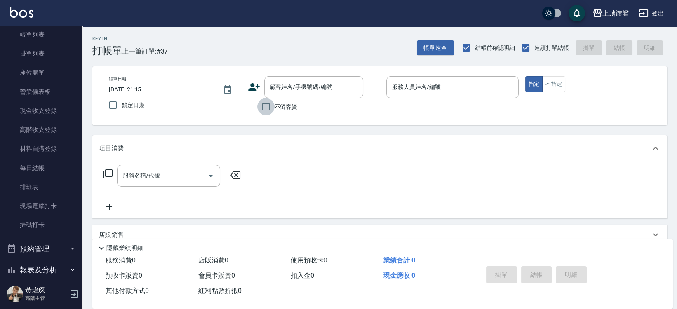
click at [269, 105] on input "不留客資" at bounding box center [265, 106] width 17 height 17
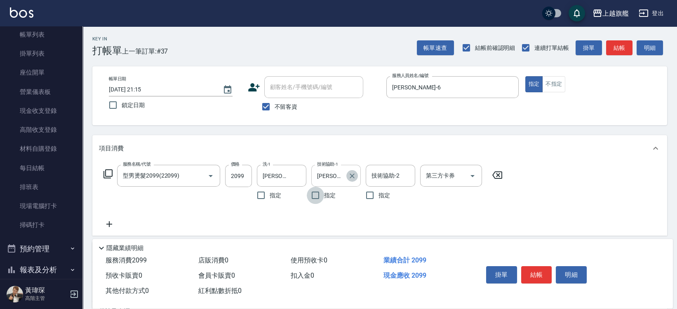
click at [354, 176] on icon "Clear" at bounding box center [352, 176] width 8 height 8
click at [309, 175] on form "洗-1 [PERSON_NAME]-26 洗-1" at bounding box center [284, 176] width 54 height 22
click at [296, 176] on icon "Clear" at bounding box center [298, 176] width 8 height 8
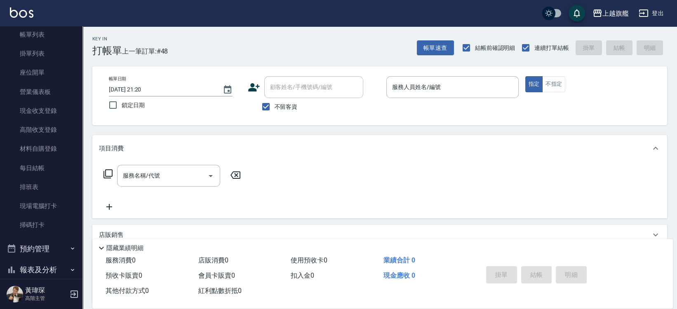
click at [281, 107] on span "不留客資" at bounding box center [286, 107] width 23 height 9
click at [275, 107] on input "不留客資" at bounding box center [265, 106] width 17 height 17
click at [256, 88] on icon at bounding box center [254, 87] width 12 height 12
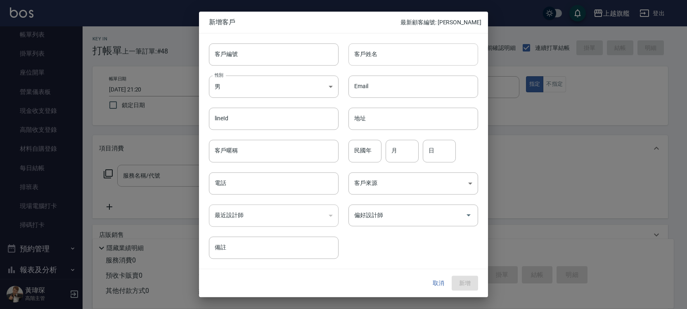
click at [423, 59] on input "客戶姓名" at bounding box center [413, 54] width 130 height 22
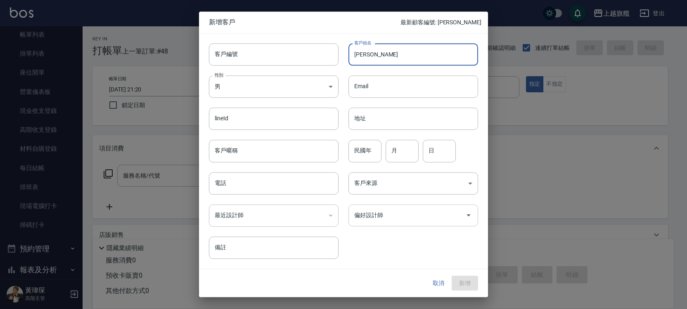
click at [390, 222] on input "偏好設計師" at bounding box center [407, 215] width 110 height 14
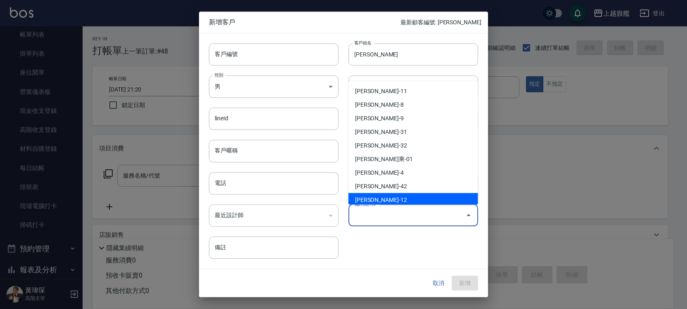
click at [375, 198] on li "[PERSON_NAME]-12" at bounding box center [413, 201] width 130 height 14
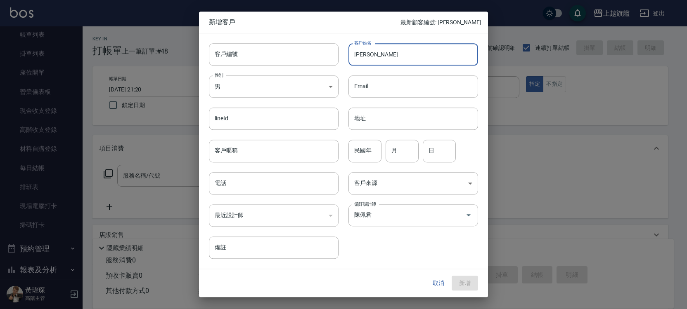
click at [392, 58] on input "[PERSON_NAME]" at bounding box center [413, 54] width 130 height 22
drag, startPoint x: 278, startPoint y: 182, endPoint x: 284, endPoint y: 179, distance: 6.9
click at [282, 180] on input "電話" at bounding box center [274, 183] width 130 height 22
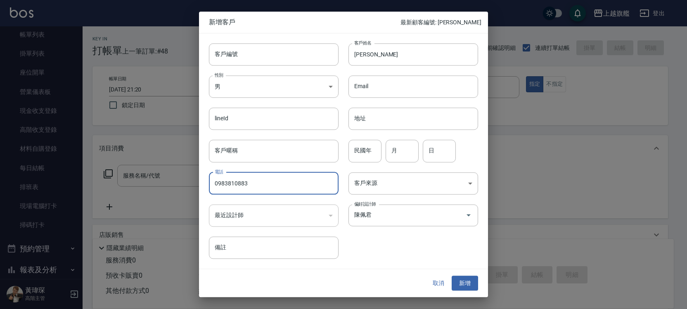
drag, startPoint x: 227, startPoint y: 184, endPoint x: 261, endPoint y: 180, distance: 34.0
click at [261, 180] on input "0983810883" at bounding box center [274, 183] width 130 height 22
click at [274, 182] on input "0983810883" at bounding box center [274, 183] width 130 height 22
click at [399, 181] on body "上越旗艦 登出 櫃檯作業 打帳單 帳單列表 掛單列表 座位開單 營業儀表板 現金收支登錄 高階收支登錄 材料自購登錄 每日結帳 排班表 現場電腦打卡 掃碼打卡…" at bounding box center [343, 201] width 687 height 403
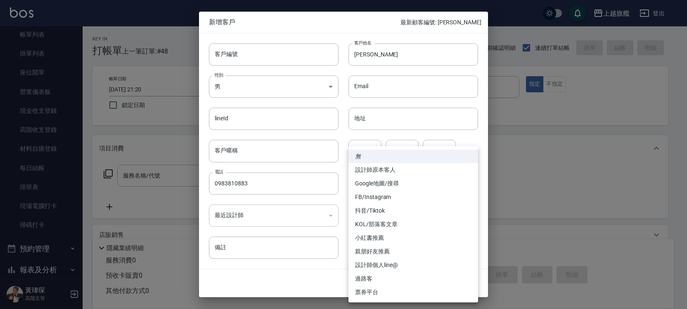
click at [395, 26] on div at bounding box center [343, 154] width 687 height 309
click at [368, 186] on body "上越旗艦 登出 櫃檯作業 打帳單 帳單列表 掛單列表 座位開單 營業儀表板 現金收支登錄 高階收支登錄 材料自購登錄 每日結帳 排班表 現場電腦打卡 掃碼打卡…" at bounding box center [343, 201] width 687 height 403
click at [350, 17] on div at bounding box center [343, 154] width 687 height 309
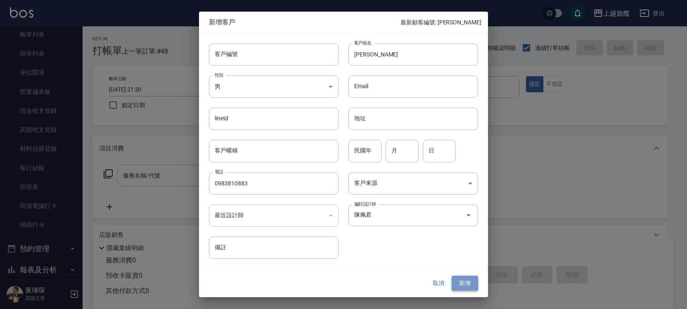
click at [466, 284] on button "新增" at bounding box center [464, 283] width 26 height 15
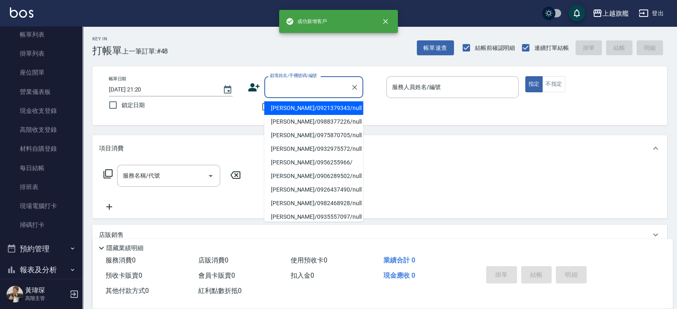
click at [330, 83] on input "顧客姓名/手機號碼/編號" at bounding box center [307, 87] width 79 height 14
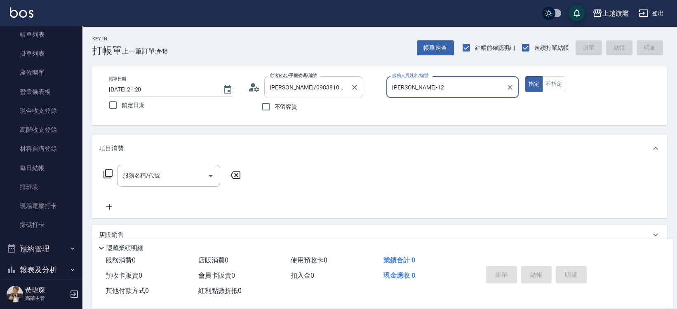
click at [526, 76] on button "指定" at bounding box center [535, 84] width 18 height 16
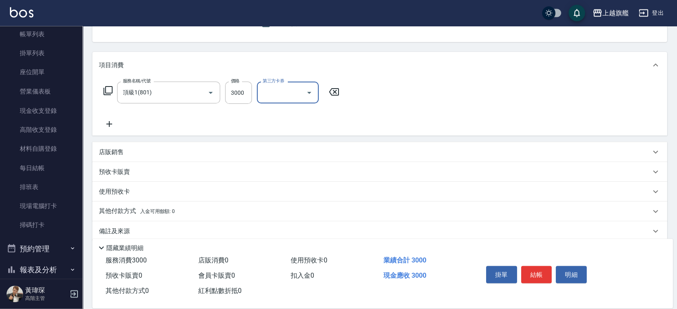
scroll to position [94, 0]
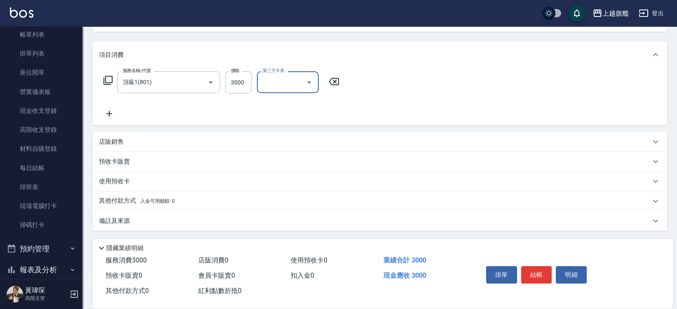
click at [179, 202] on div "其他付款方式 入金可用餘額: 0" at bounding box center [375, 201] width 552 height 9
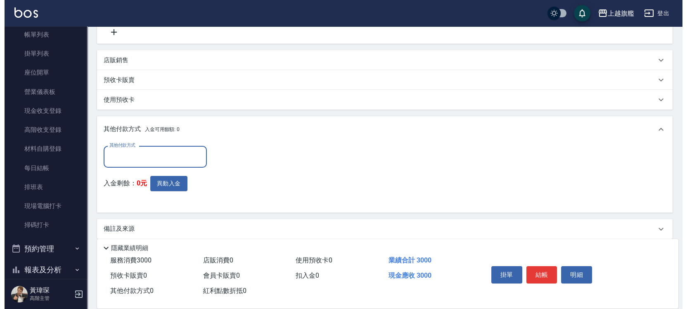
scroll to position [0, 0]
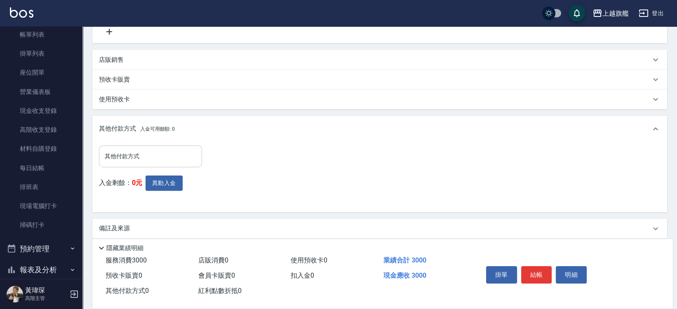
click at [163, 191] on div "入金剩餘： 0元 異動入金" at bounding box center [153, 191] width 108 height 30
click at [168, 186] on button "異動入金" at bounding box center [164, 183] width 37 height 15
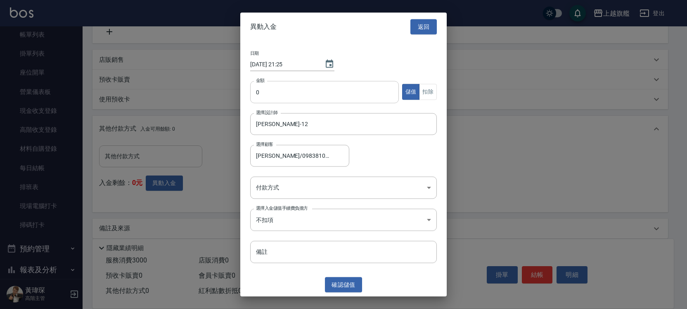
click at [277, 82] on input "0" at bounding box center [324, 92] width 149 height 22
click at [296, 182] on body "上越旗艦 登出 櫃檯作業 打帳單 帳單列表 掛單列表 座位開單 營業儀表板 現金收支登錄 高階收支登錄 材料自購登錄 每日結帳 排班表 現場電腦打卡 掃碼打卡…" at bounding box center [343, 70] width 687 height 493
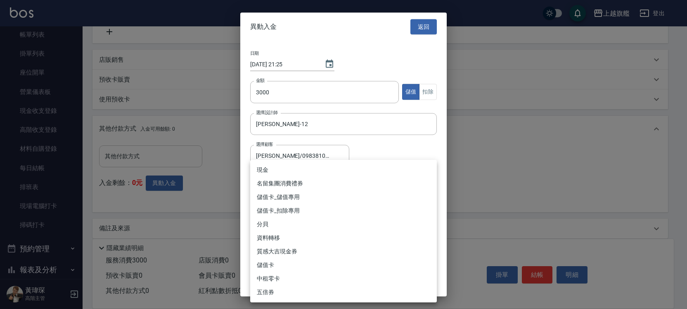
click at [286, 210] on li "儲值卡_扣除專用" at bounding box center [343, 211] width 186 height 14
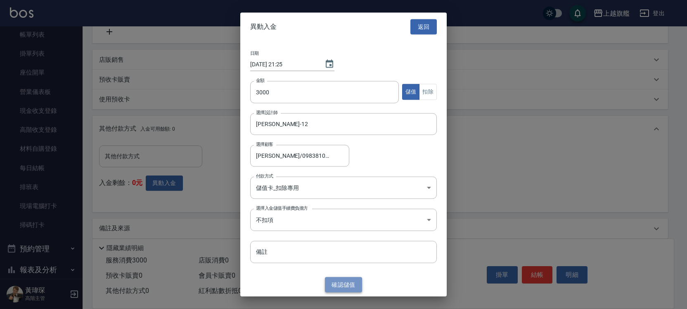
click at [343, 284] on button "確認 儲值" at bounding box center [343, 285] width 37 height 15
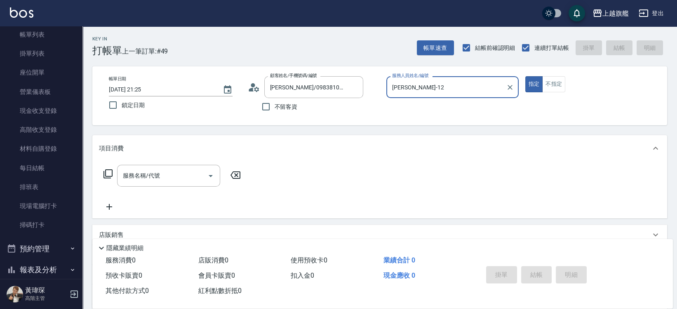
click at [526, 76] on button "指定" at bounding box center [535, 84] width 18 height 16
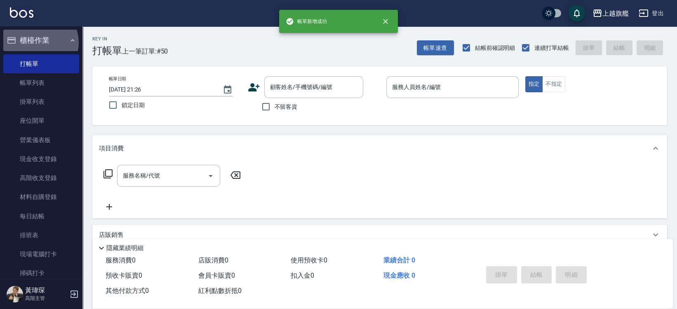
click at [40, 42] on button "櫃檯作業" at bounding box center [41, 40] width 76 height 21
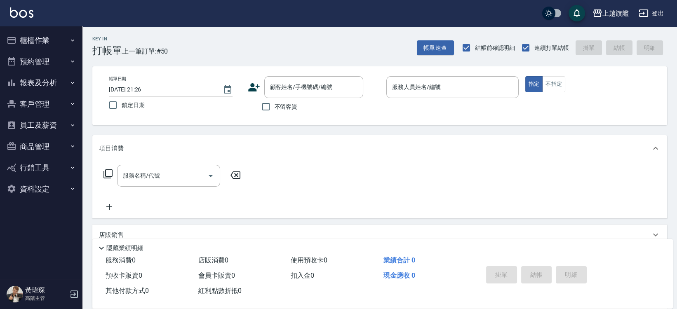
click at [43, 82] on button "報表及分析" at bounding box center [41, 82] width 76 height 21
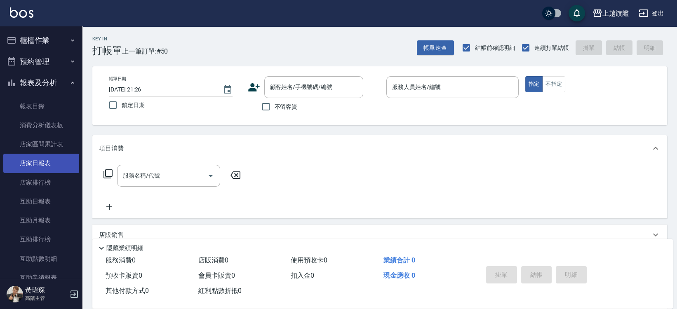
click at [45, 165] on link "店家日報表" at bounding box center [41, 163] width 76 height 19
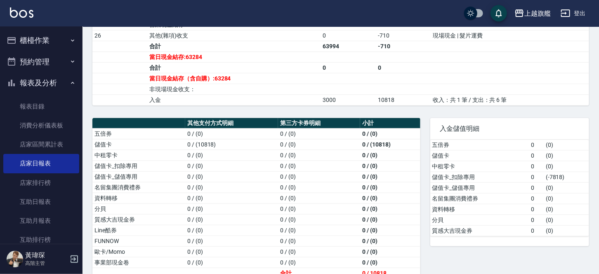
scroll to position [298, 0]
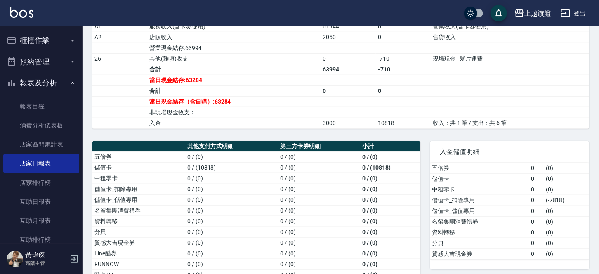
click at [35, 40] on button "櫃檯作業" at bounding box center [41, 40] width 76 height 21
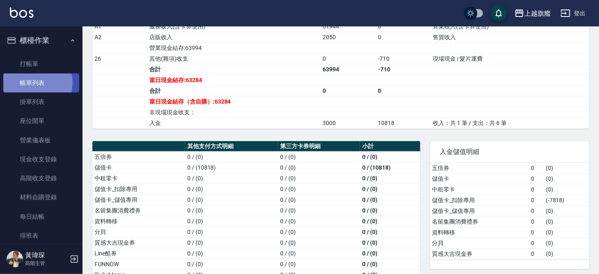
click at [29, 83] on link "帳單列表" at bounding box center [41, 82] width 76 height 19
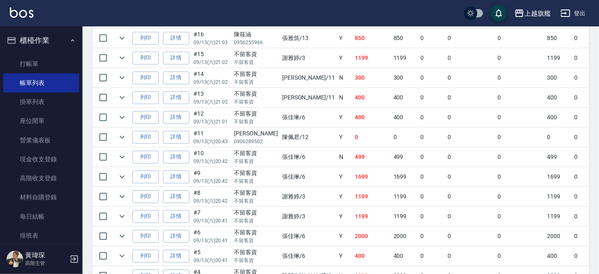
scroll to position [1038, 0]
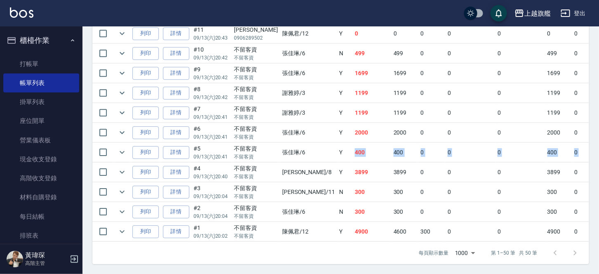
drag, startPoint x: 339, startPoint y: 162, endPoint x: 314, endPoint y: 152, distance: 26.8
click at [353, 143] on td "400" at bounding box center [372, 152] width 39 height 19
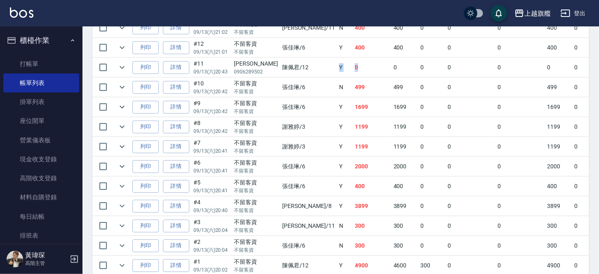
drag, startPoint x: 328, startPoint y: 73, endPoint x: 301, endPoint y: 66, distance: 28.4
click at [301, 66] on tr "列印 詳情 #11 09/13 (六) 20:43 [PERSON_NAME]0906289502 [PERSON_NAME]/12 Y 0 0 0 0 0 …" at bounding box center [457, 67] width 730 height 19
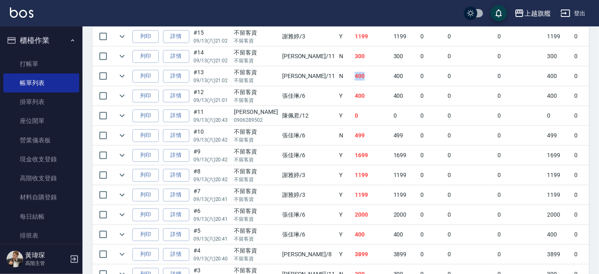
drag, startPoint x: 344, startPoint y: 84, endPoint x: 312, endPoint y: 78, distance: 32.3
click at [312, 78] on tr "列印 詳情 #13 09/13 (六) 21:02 不留客資 不留客資 [PERSON_NAME] /11 [DEMOGRAPHIC_DATA] 400 0 …" at bounding box center [457, 75] width 730 height 19
drag, startPoint x: 335, startPoint y: 57, endPoint x: 312, endPoint y: 57, distance: 23.1
click at [312, 57] on tr "列印 詳情 #14 09/13 (六) 21:02 不留客資 不留客資 [PERSON_NAME] /11 N 300 300 0 0 0 300 0 0 0…" at bounding box center [457, 56] width 730 height 19
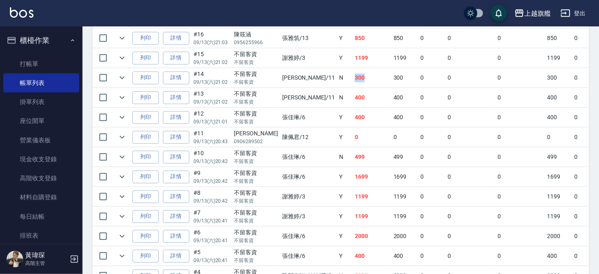
scroll to position [892, 0]
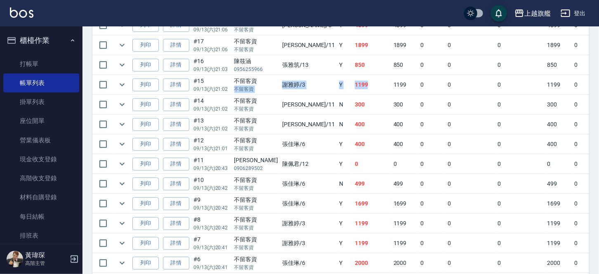
drag, startPoint x: 336, startPoint y: 89, endPoint x: 258, endPoint y: 82, distance: 78.3
click at [259, 82] on tr "列印 詳情 #15 09/13 (六) 21:02 不留客資 不留客資 [PERSON_NAME] /3 Y 1199 1199 0 0 0 1199 0 0…" at bounding box center [457, 84] width 730 height 19
drag, startPoint x: 333, startPoint y: 69, endPoint x: 314, endPoint y: 68, distance: 19.4
click at [314, 68] on tr "列印 詳情 #16 09/13 (六) 21:03 [PERSON_NAME]0956255966 [PERSON_NAME]/13 Y 850 850 0 …" at bounding box center [457, 64] width 730 height 19
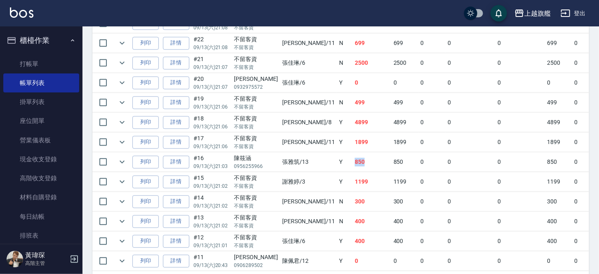
scroll to position [747, 0]
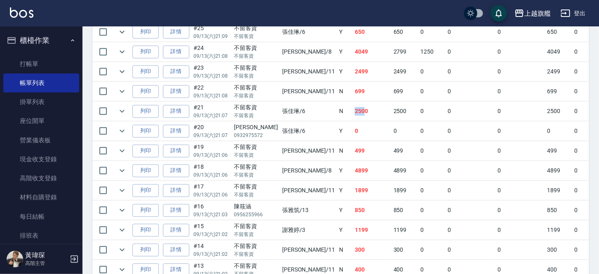
drag, startPoint x: 316, startPoint y: 111, endPoint x: 327, endPoint y: 110, distance: 10.4
click at [353, 110] on td "2500" at bounding box center [372, 110] width 39 height 19
click at [336, 96] on tr "列印 詳情 #22 09/13 (六) 21:08 不留客資 不留客資 [PERSON_NAME] /11 N 699 699 0 0 0 699 0 0 0…" at bounding box center [457, 91] width 730 height 19
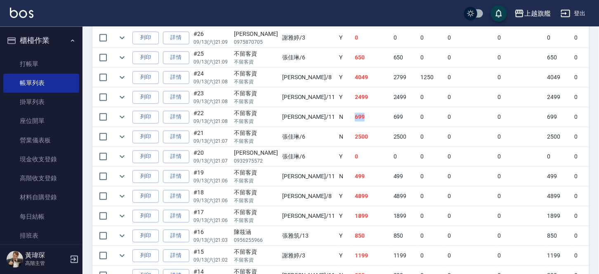
scroll to position [699, 0]
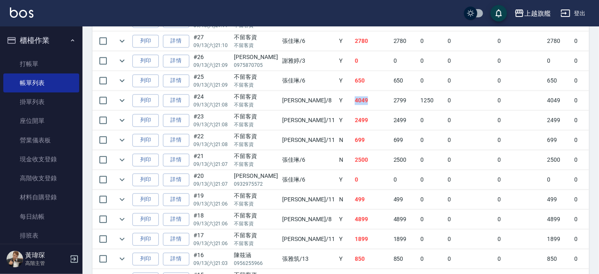
drag, startPoint x: 317, startPoint y: 102, endPoint x: 340, endPoint y: 105, distance: 22.5
click at [353, 105] on td "4049" at bounding box center [372, 100] width 39 height 19
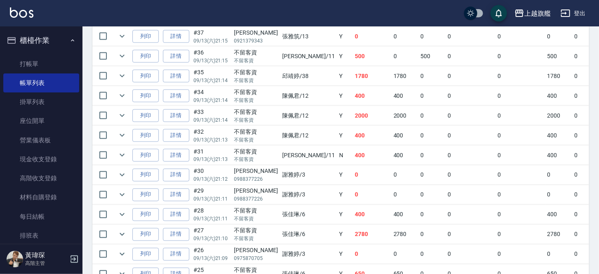
scroll to position [408, 0]
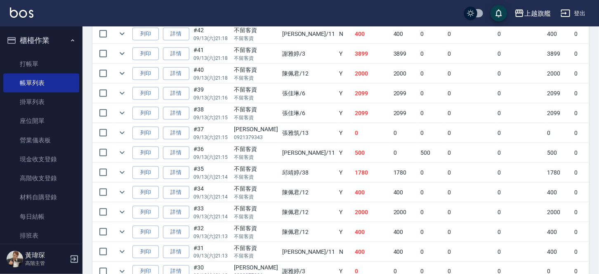
drag, startPoint x: 341, startPoint y: 97, endPoint x: 330, endPoint y: 96, distance: 11.6
click at [353, 96] on td "2099" at bounding box center [372, 93] width 39 height 19
click at [102, 94] on input "checkbox" at bounding box center [102, 93] width 17 height 17
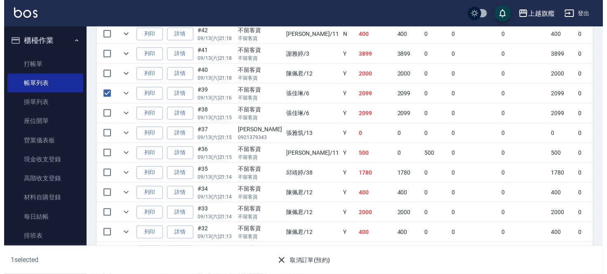
scroll to position [215, 0]
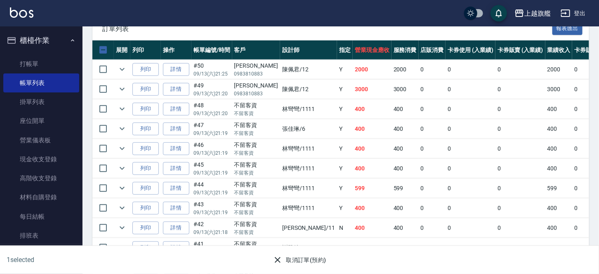
click at [289, 258] on button "取消訂單(預約)" at bounding box center [299, 260] width 60 height 15
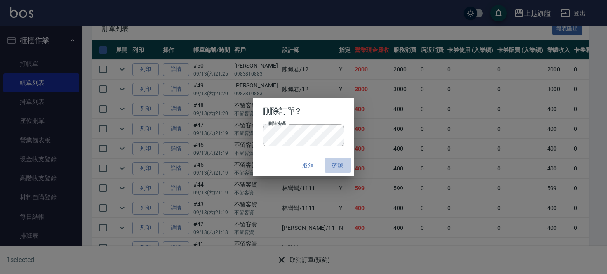
click at [337, 163] on button "確認" at bounding box center [338, 165] width 26 height 15
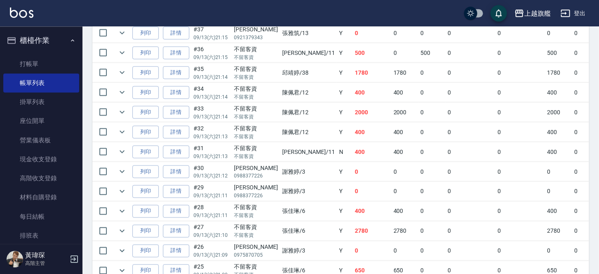
scroll to position [435, 0]
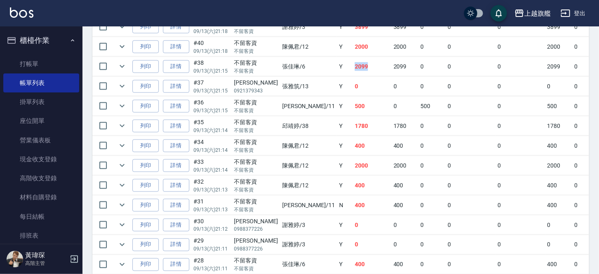
drag, startPoint x: 312, startPoint y: 66, endPoint x: 340, endPoint y: 66, distance: 27.2
click at [340, 66] on tr "列印 詳情 #38 09/13 (六) 21:15 不留客資 不留客資 [PERSON_NAME] /6 Y 2099 2099 0 0 0 2099 0 0…" at bounding box center [457, 66] width 730 height 19
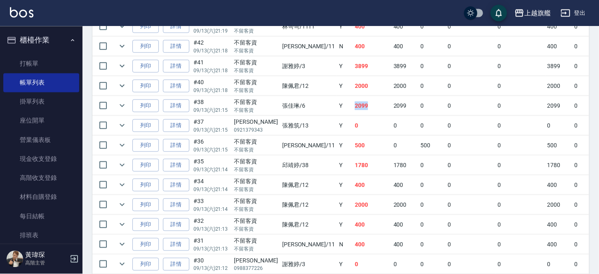
scroll to position [387, 0]
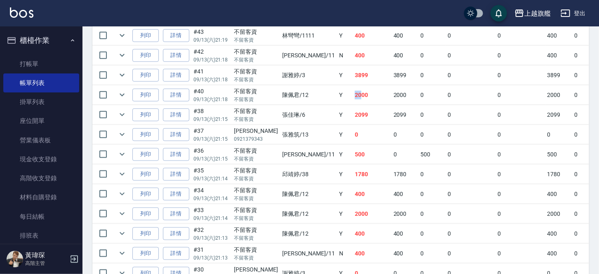
drag, startPoint x: 314, startPoint y: 96, endPoint x: 326, endPoint y: 98, distance: 12.1
click at [326, 98] on tr "列印 詳情 #40 09/13 (六) 21:18 不留客資 不留客資 [PERSON_NAME] /12 Y 2000 2000 0 0 0 2000 0 …" at bounding box center [457, 94] width 730 height 19
drag, startPoint x: 316, startPoint y: 73, endPoint x: 345, endPoint y: 79, distance: 29.5
click at [345, 79] on tr "列印 詳情 #41 09/13 (六) 21:18 不留客資 不留客資 [PERSON_NAME] /3 Y 3899 3899 0 0 0 3899 0 0…" at bounding box center [457, 75] width 730 height 19
drag, startPoint x: 319, startPoint y: 57, endPoint x: 335, endPoint y: 57, distance: 15.3
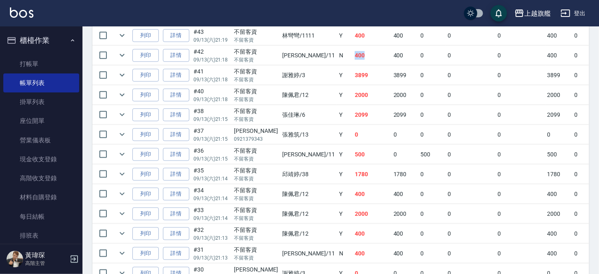
click at [335, 57] on tr "列印 詳情 #42 09/13 (六) 21:18 不留客資 不留客資 [PERSON_NAME] /11 [DEMOGRAPHIC_DATA] 400 0 …" at bounding box center [457, 55] width 730 height 19
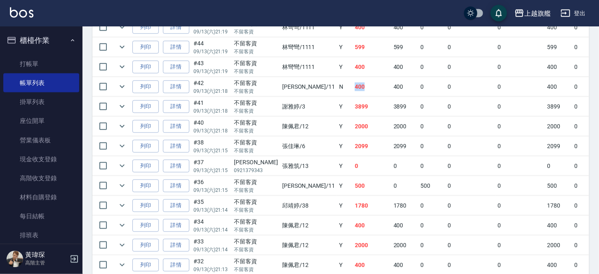
scroll to position [339, 0]
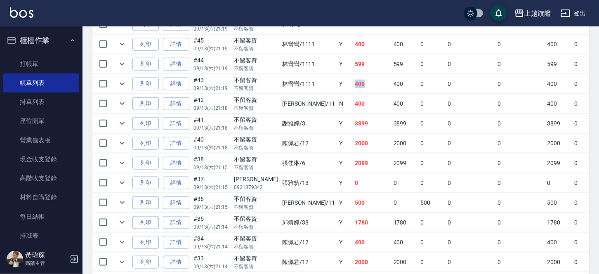
drag, startPoint x: 314, startPoint y: 76, endPoint x: 335, endPoint y: 86, distance: 22.9
click at [335, 86] on tr "列印 詳情 #43 09/13 (六) 21:19 不留客資 不留客資 林彎彎 /1111 Y 400 400 0 0 0 400 0 0 0 0 0" at bounding box center [457, 83] width 730 height 19
drag, startPoint x: 316, startPoint y: 53, endPoint x: 340, endPoint y: 50, distance: 24.1
click at [340, 50] on tr "列印 詳情 #45 09/13 (六) 21:19 不留客資 不留客資 林彎彎 /1111 Y 400 400 0 0 0 400 0 0 0 0 0" at bounding box center [457, 44] width 730 height 19
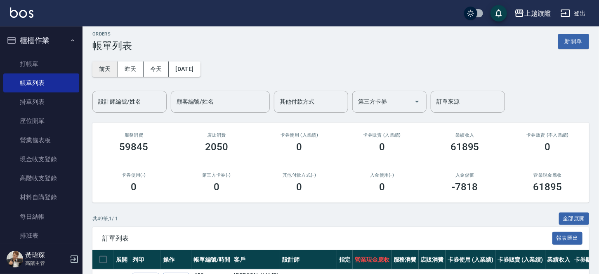
scroll to position [0, 0]
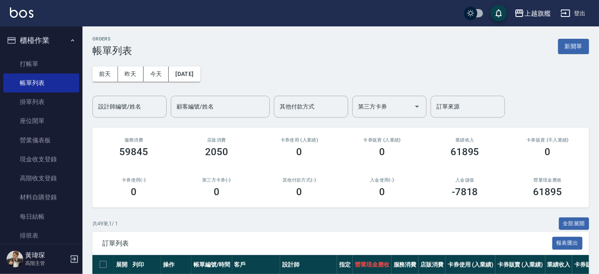
click at [42, 40] on button "櫃檯作業" at bounding box center [41, 40] width 76 height 21
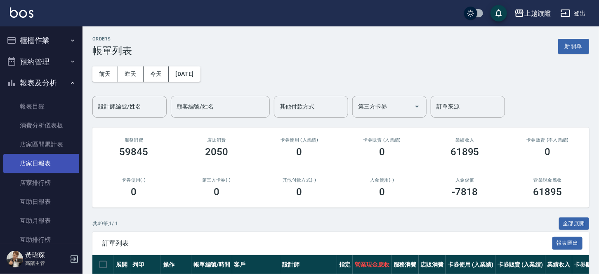
click at [38, 162] on link "店家日報表" at bounding box center [41, 163] width 76 height 19
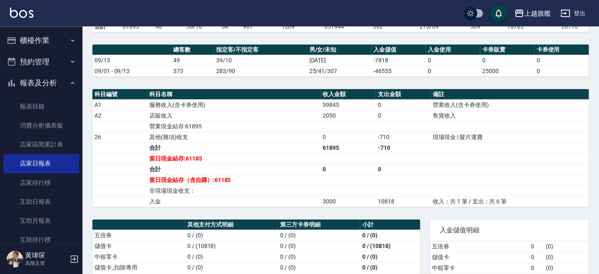
scroll to position [290, 0]
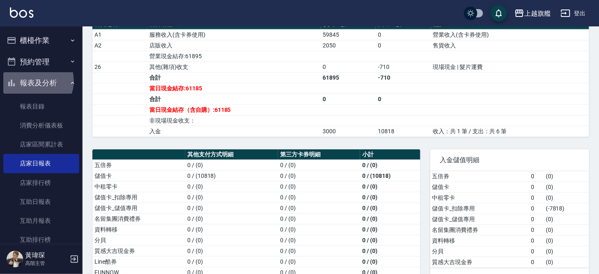
click at [35, 81] on button "報表及分析" at bounding box center [41, 82] width 76 height 21
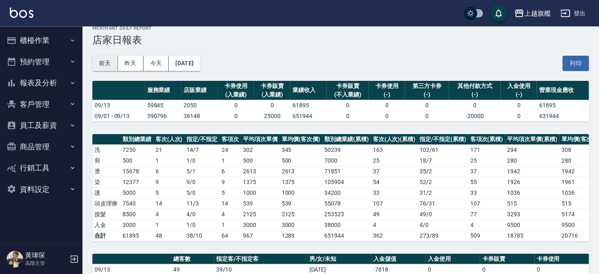
scroll to position [0, 0]
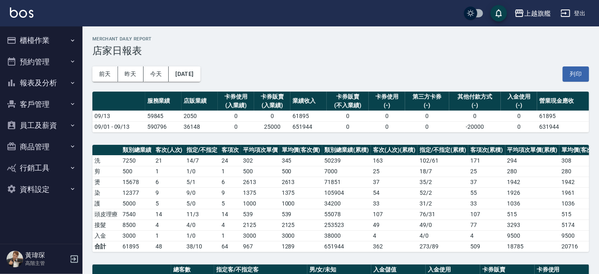
click at [38, 44] on button "櫃檯作業" at bounding box center [41, 40] width 76 height 21
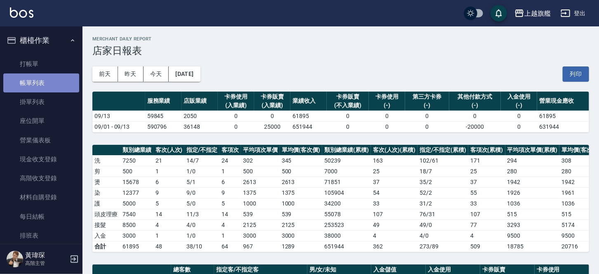
click at [43, 78] on link "帳單列表" at bounding box center [41, 82] width 76 height 19
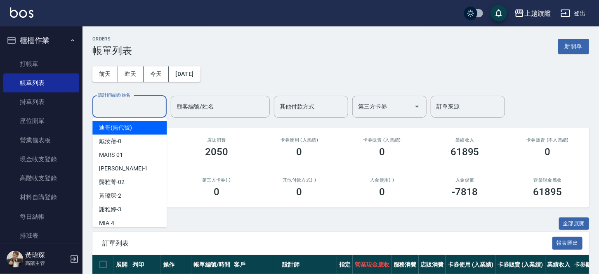
click at [117, 107] on input "設計師編號/姓名" at bounding box center [129, 106] width 67 height 14
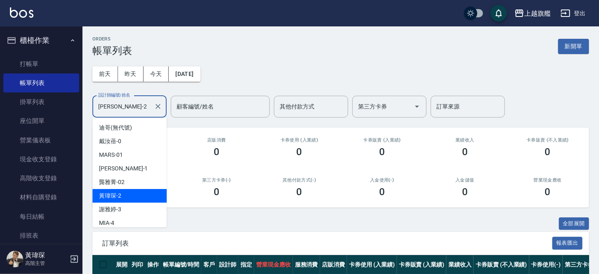
drag, startPoint x: 125, startPoint y: 107, endPoint x: 25, endPoint y: 108, distance: 99.9
click at [96, 108] on input "[PERSON_NAME]-2" at bounding box center [123, 106] width 54 height 14
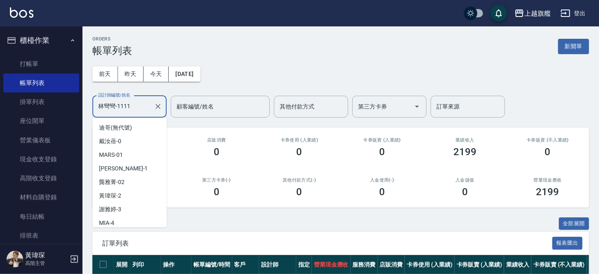
scroll to position [371, 0]
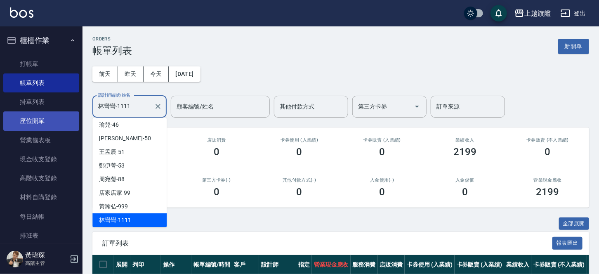
drag, startPoint x: 144, startPoint y: 110, endPoint x: 31, endPoint y: 111, distance: 113.1
click at [96, 108] on input "林彎彎-1111" at bounding box center [123, 106] width 54 height 14
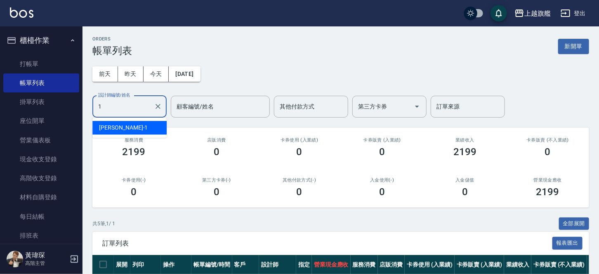
click at [113, 124] on span "[PERSON_NAME] -1" at bounding box center [123, 127] width 49 height 9
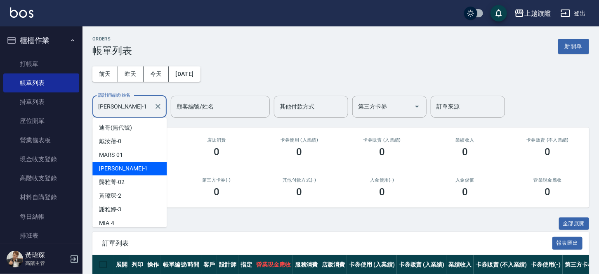
drag, startPoint x: 136, startPoint y: 113, endPoint x: 72, endPoint y: 109, distance: 64.1
click at [96, 109] on input "[PERSON_NAME]-1" at bounding box center [123, 106] width 54 height 14
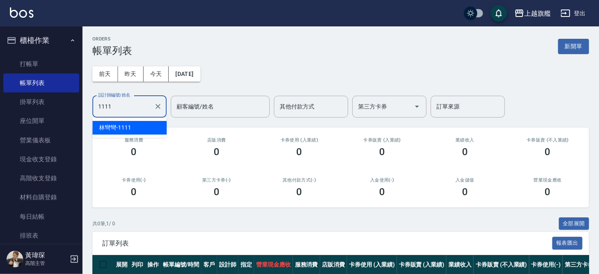
click at [120, 124] on span "林彎彎 -1111" at bounding box center [115, 127] width 32 height 9
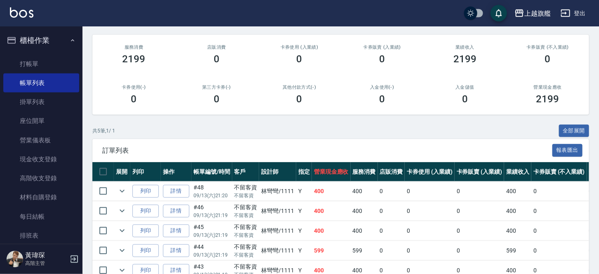
scroll to position [92, 0]
click at [20, 42] on button "櫃檯作業" at bounding box center [41, 40] width 76 height 21
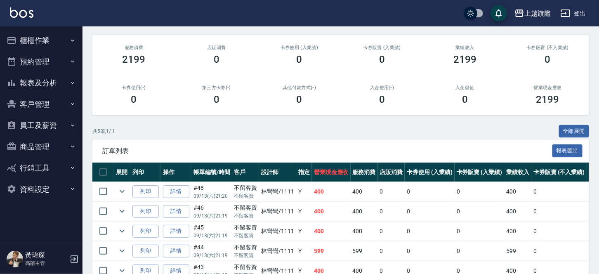
click at [30, 79] on button "報表及分析" at bounding box center [41, 82] width 76 height 21
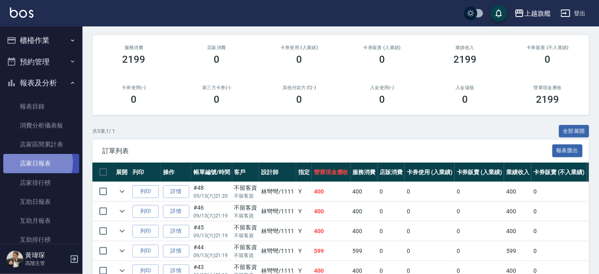
click at [35, 163] on link "店家日報表" at bounding box center [41, 163] width 76 height 19
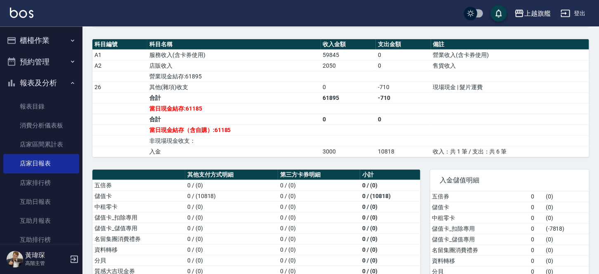
scroll to position [242, 0]
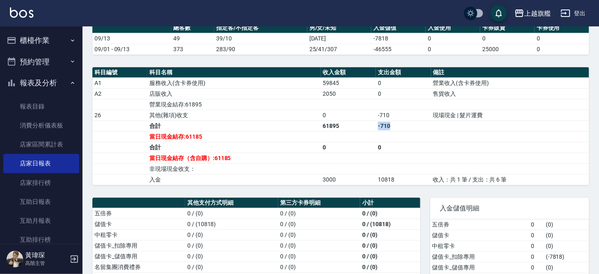
drag, startPoint x: 378, startPoint y: 135, endPoint x: 399, endPoint y: 133, distance: 21.1
click at [399, 131] on tr "合計 61895 -710" at bounding box center [340, 125] width 497 height 11
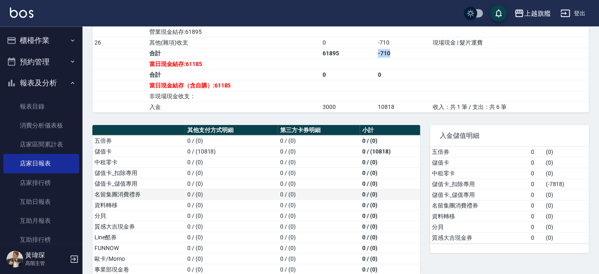
scroll to position [339, 0]
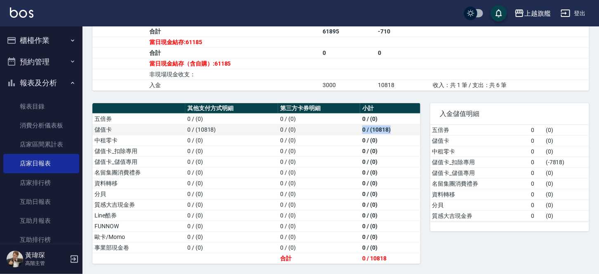
drag, startPoint x: 364, startPoint y: 142, endPoint x: 395, endPoint y: 140, distance: 31.0
click at [395, 135] on tr "儲值卡 0 / (10818) 0 / (0) 0 / (10818)" at bounding box center [256, 129] width 328 height 11
drag, startPoint x: 371, startPoint y: 92, endPoint x: 409, endPoint y: 92, distance: 38.0
click at [409, 90] on tr "入金 3000 10818 收入：共 1 筆 / 支出：共 6 筆" at bounding box center [340, 85] width 497 height 11
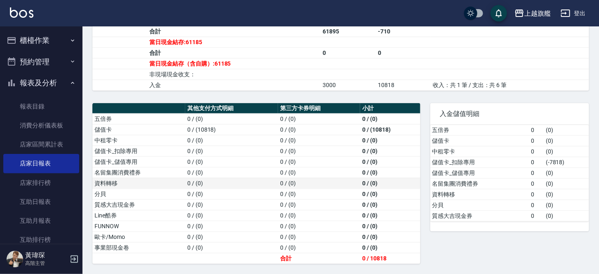
click at [402, 182] on td "0 / (0)" at bounding box center [390, 183] width 60 height 11
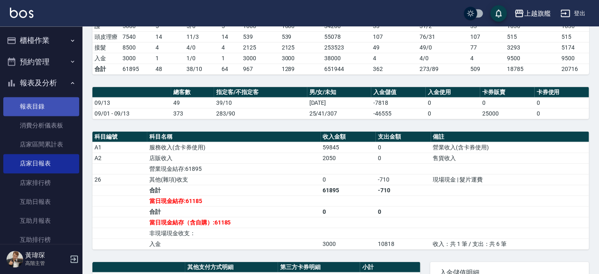
scroll to position [153, 0]
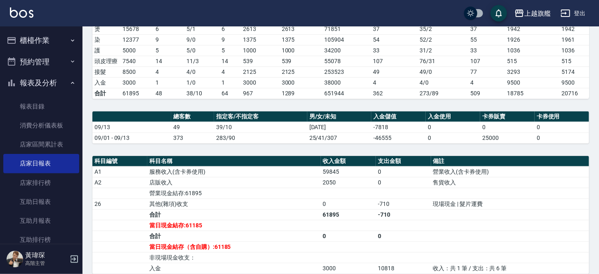
click at [50, 40] on button "櫃檯作業" at bounding box center [41, 40] width 76 height 21
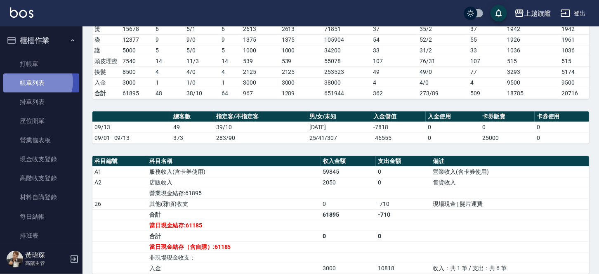
click at [36, 82] on link "帳單列表" at bounding box center [41, 82] width 76 height 19
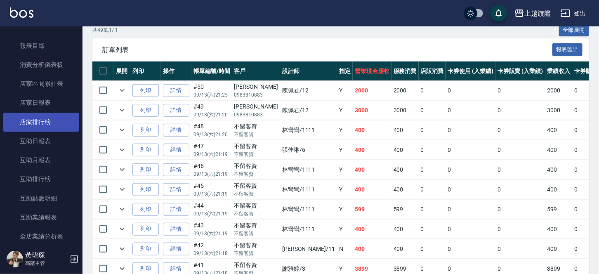
scroll to position [339, 0]
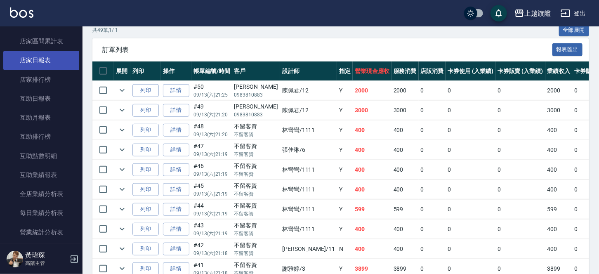
click at [48, 60] on link "店家日報表" at bounding box center [41, 60] width 76 height 19
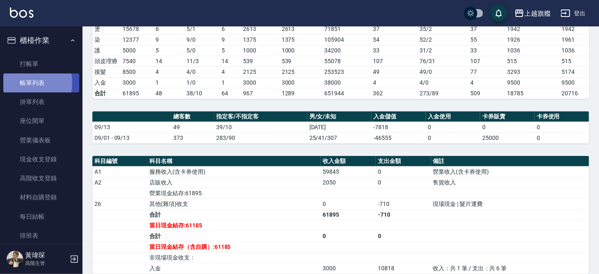
click at [23, 83] on link "帳單列表" at bounding box center [41, 82] width 76 height 19
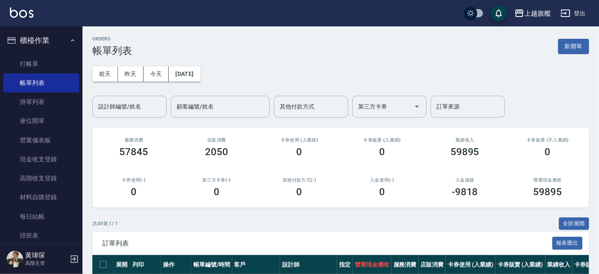
click at [31, 54] on ul "打帳單 帳單列表 掛單列表 座位開單 營業儀表板 現金收支登錄 高階收支登錄 材料自購登錄 每日結帳 排班表 現場電腦打卡 掃碼打卡" at bounding box center [41, 169] width 76 height 236
click at [30, 62] on link "打帳單" at bounding box center [41, 63] width 76 height 19
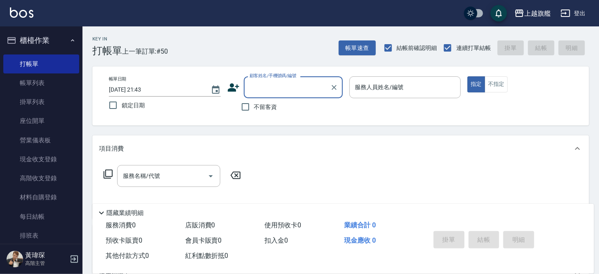
click at [288, 84] on input "顧客姓名/手機號碼/編號" at bounding box center [287, 87] width 79 height 14
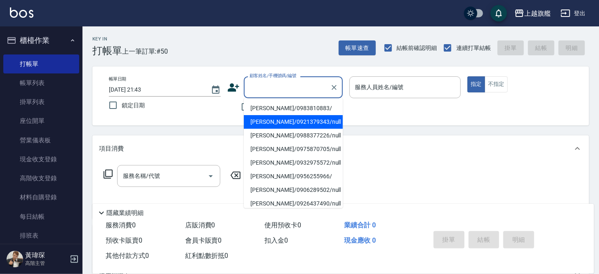
click at [262, 126] on li "[PERSON_NAME]/0921379343/null" at bounding box center [293, 122] width 99 height 14
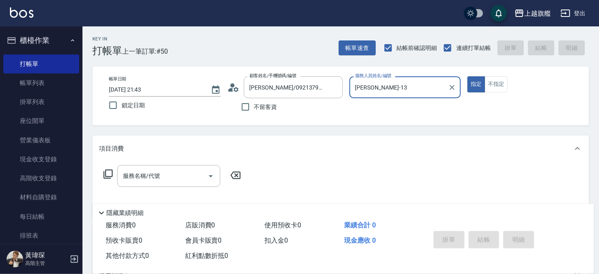
click at [467, 76] on button "指定" at bounding box center [476, 84] width 18 height 16
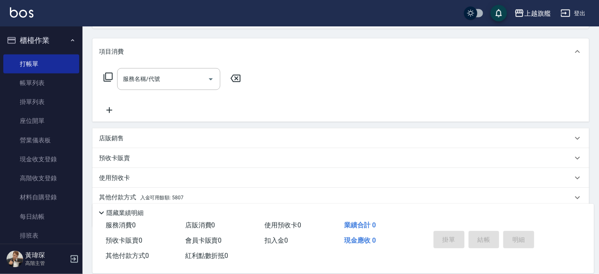
scroll to position [128, 0]
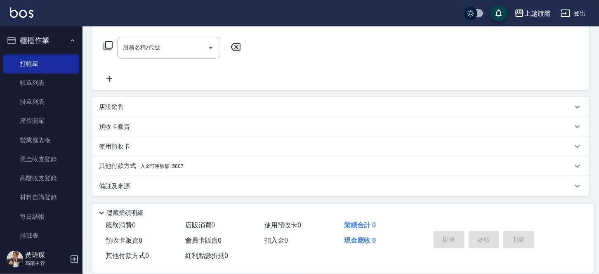
click at [172, 170] on p "其他付款方式 入金可用餘額: 5807" at bounding box center [141, 166] width 85 height 9
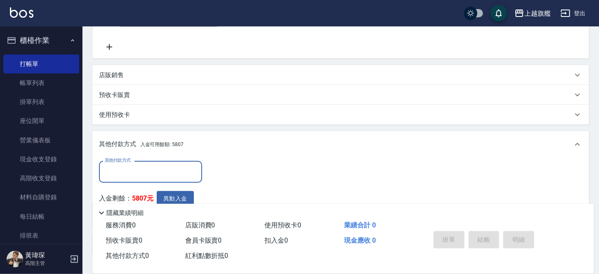
scroll to position [218, 0]
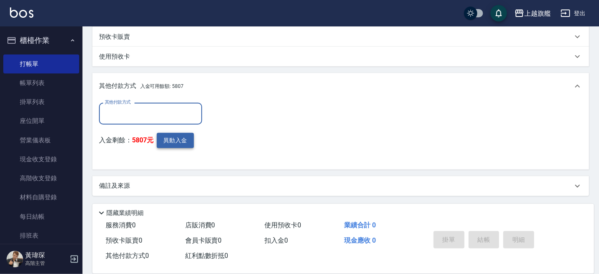
click at [180, 142] on button "異動入金" at bounding box center [175, 140] width 37 height 15
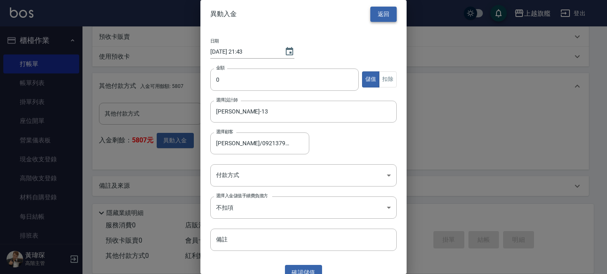
click at [363, 13] on div "異動入金 返回" at bounding box center [304, 14] width 206 height 28
click at [380, 16] on button "返回" at bounding box center [384, 14] width 26 height 15
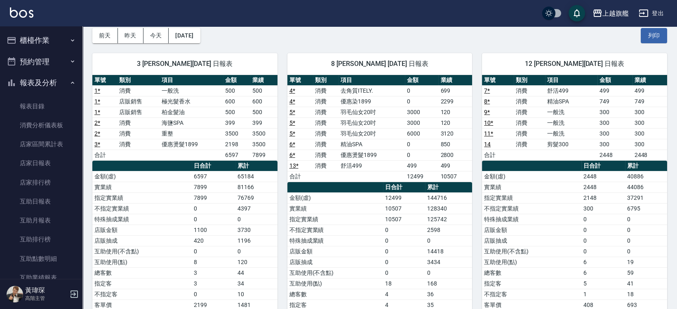
click at [41, 78] on button "報表及分析" at bounding box center [41, 82] width 76 height 21
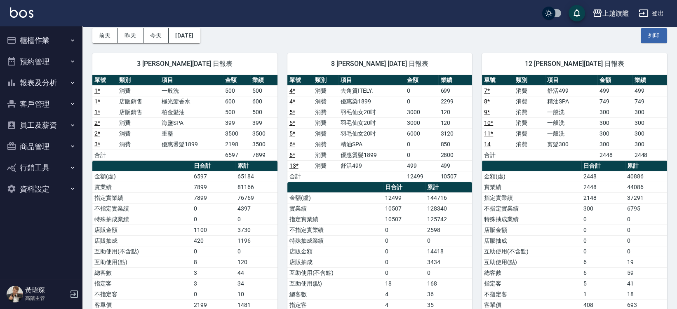
click at [41, 38] on button "櫃檯作業" at bounding box center [41, 40] width 76 height 21
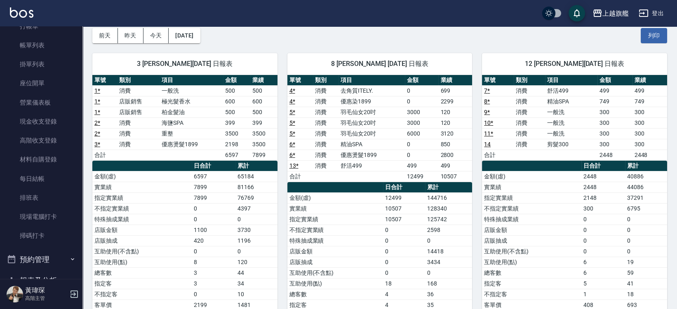
scroll to position [97, 0]
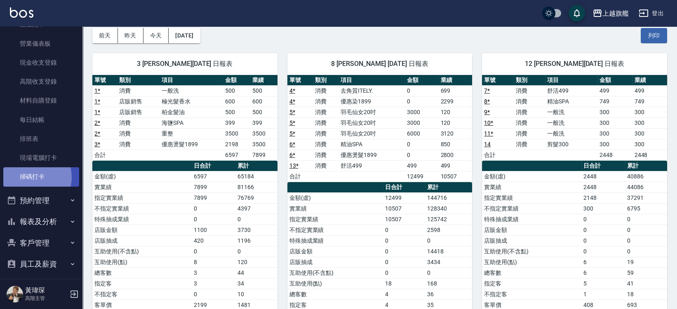
click at [31, 177] on link "掃碼打卡" at bounding box center [41, 177] width 76 height 19
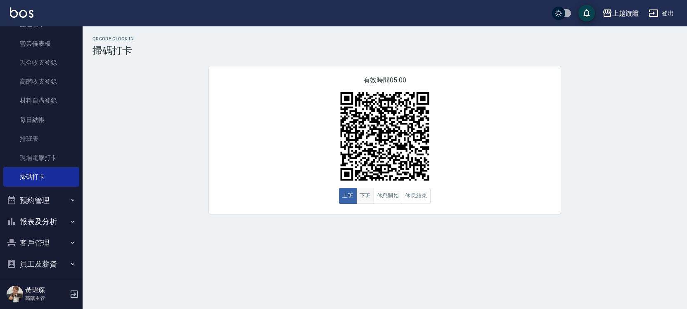
click at [367, 196] on button "下班" at bounding box center [365, 196] width 18 height 16
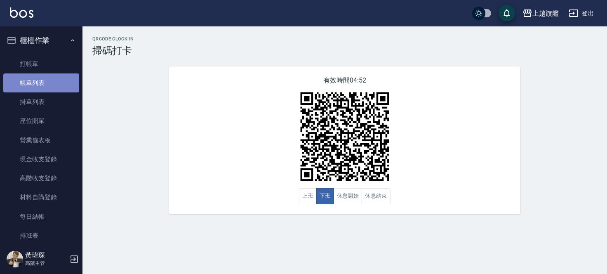
click at [43, 82] on link "帳單列表" at bounding box center [41, 82] width 76 height 19
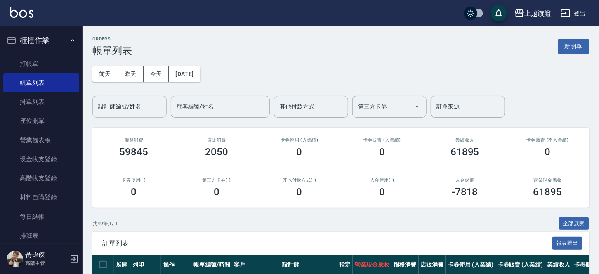
click at [132, 110] on input "設計師編號/姓名" at bounding box center [129, 106] width 67 height 14
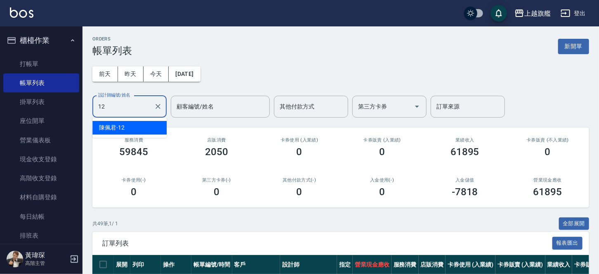
click at [122, 120] on ul "陳佩君 -12" at bounding box center [129, 128] width 74 height 20
click at [124, 128] on span "陳佩君 -12" at bounding box center [112, 127] width 26 height 9
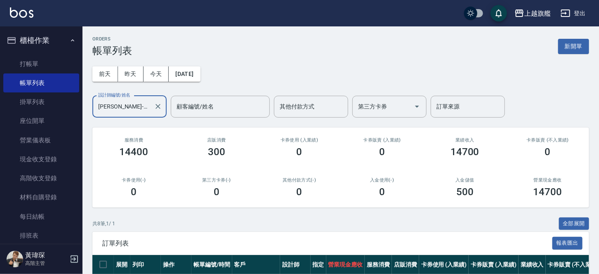
scroll to position [145, 0]
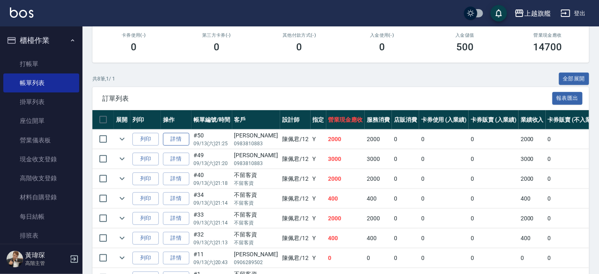
type input "[PERSON_NAME]-12"
click at [170, 139] on link "詳情" at bounding box center [176, 139] width 26 height 13
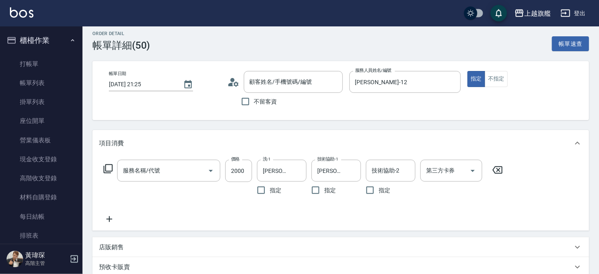
type input "[DATE] 21:25"
type input "[PERSON_NAME]-12"
type input "優惠染1899(51899)"
type input "[PERSON_NAME]/0983810883/"
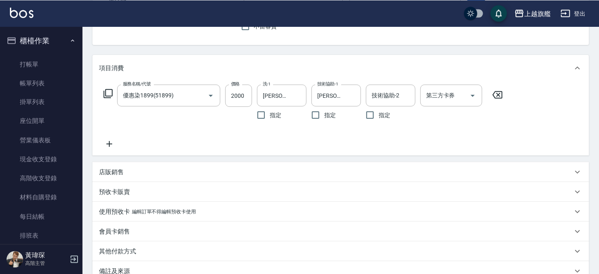
scroll to position [175, 0]
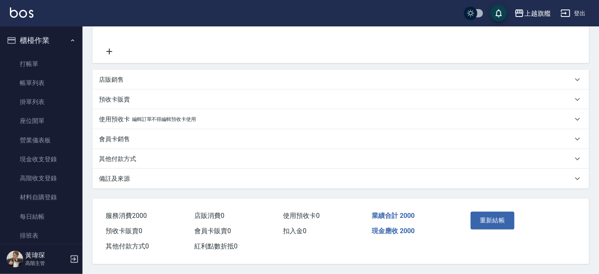
click at [109, 158] on p "其他付款方式" at bounding box center [117, 159] width 37 height 9
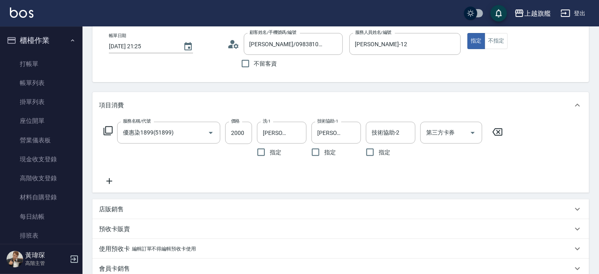
scroll to position [260, 0]
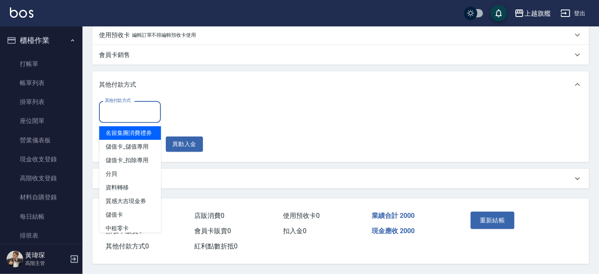
click at [137, 107] on input "其他付款方式" at bounding box center [130, 112] width 54 height 14
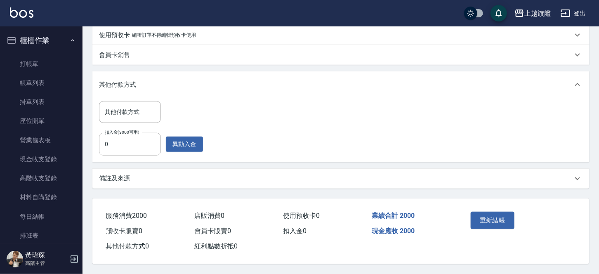
click at [216, 92] on div "其他付款方式" at bounding box center [340, 84] width 497 height 26
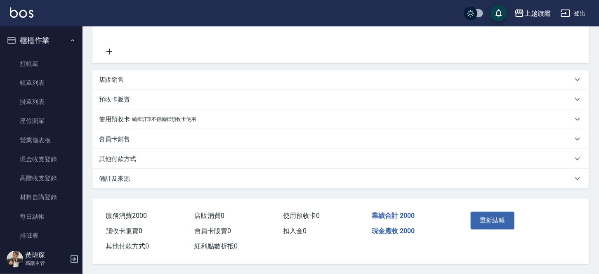
click at [163, 155] on div "其他付款方式" at bounding box center [336, 159] width 474 height 9
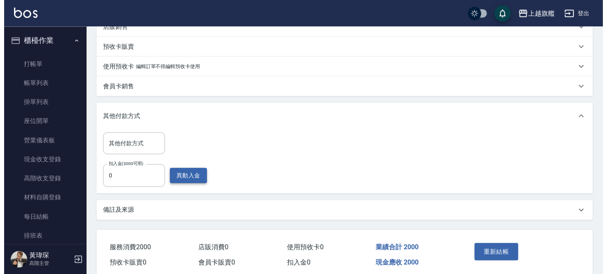
scroll to position [255, 0]
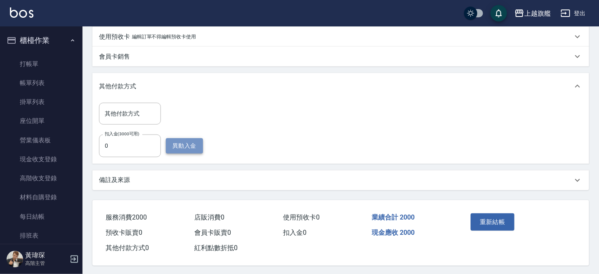
click at [175, 143] on button "異動入金" at bounding box center [184, 145] width 37 height 15
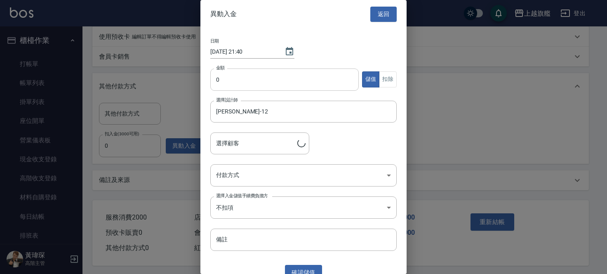
type input "[PERSON_NAME]/0983810883/"
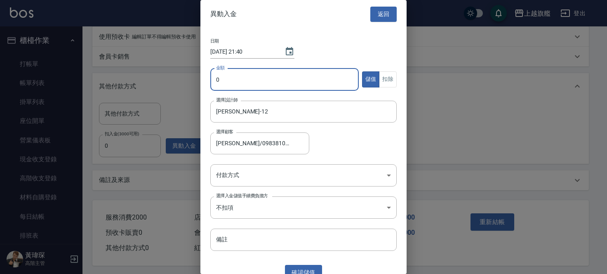
click at [253, 84] on input "0" at bounding box center [284, 79] width 149 height 22
type input "2000"
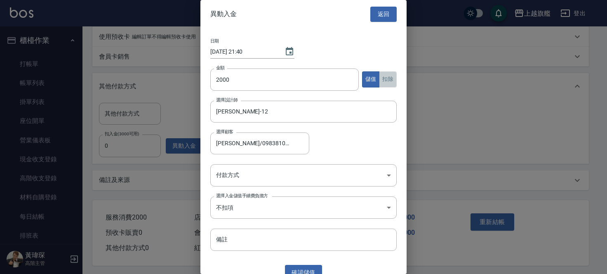
click at [382, 77] on button "扣除" at bounding box center [388, 79] width 18 height 16
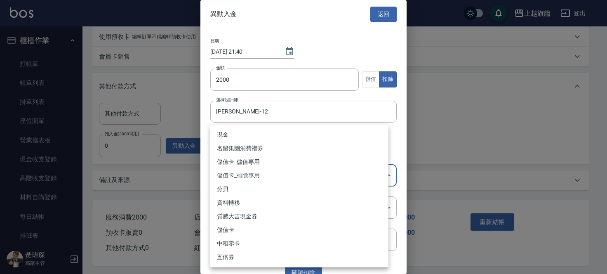
click at [281, 173] on body "上越旗艦 登出 櫃檯作業 打帳單 帳單列表 掛單列表 座位開單 營業儀表板 現金收支登錄 高階收支登錄 材料自購登錄 每日結帳 排班表 現場電腦打卡 掃碼打卡…" at bounding box center [303, 10] width 607 height 531
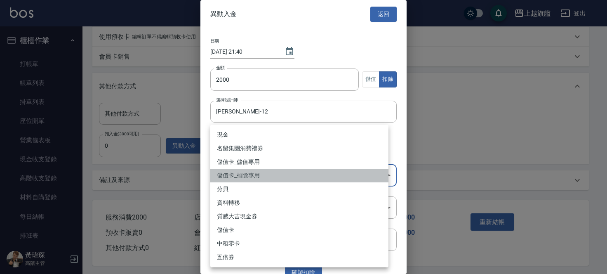
click at [262, 177] on li "儲值卡_扣除專用" at bounding box center [299, 176] width 178 height 14
type input "儲值卡_扣除專用"
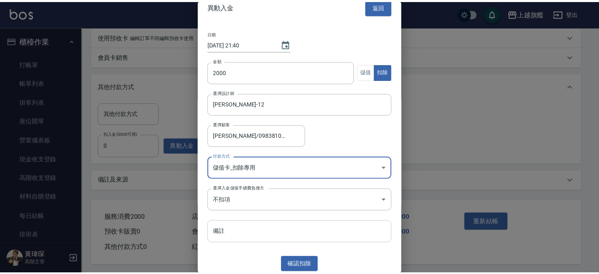
scroll to position [10, 0]
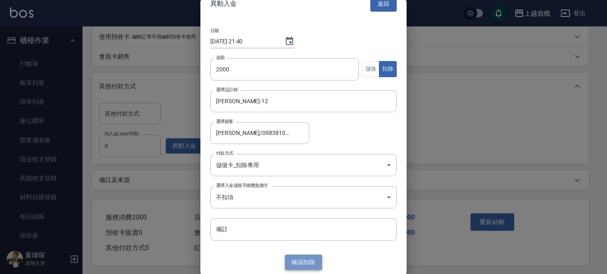
click at [293, 260] on button "確認 扣除" at bounding box center [303, 262] width 37 height 15
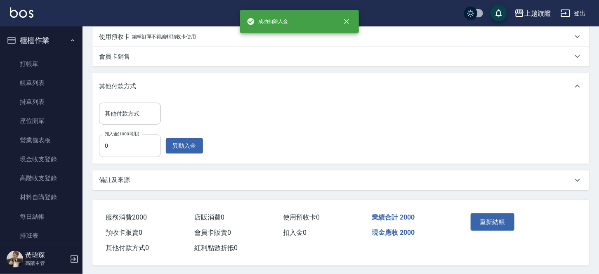
click at [129, 145] on input "0" at bounding box center [130, 146] width 62 height 22
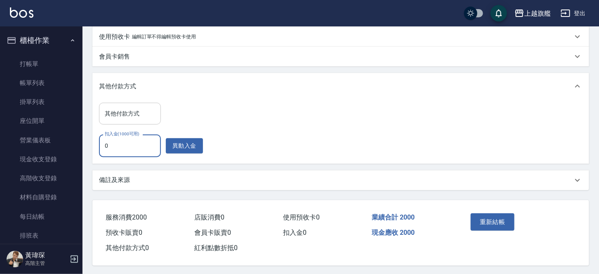
click at [119, 113] on input "其他付款方式" at bounding box center [130, 113] width 54 height 14
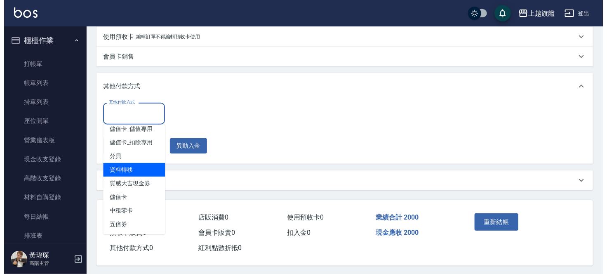
scroll to position [45, 0]
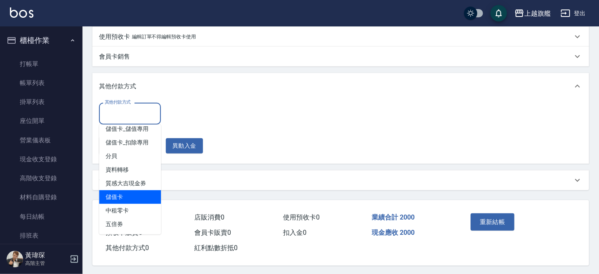
click at [131, 195] on span "儲值卡" at bounding box center [130, 197] width 62 height 14
type input "儲值卡"
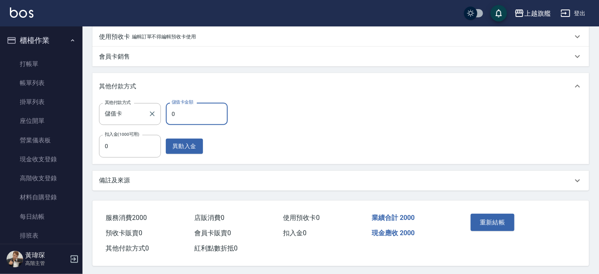
drag, startPoint x: 179, startPoint y: 115, endPoint x: 130, endPoint y: 102, distance: 50.6
click at [166, 105] on input "0" at bounding box center [197, 114] width 62 height 22
type input "2000"
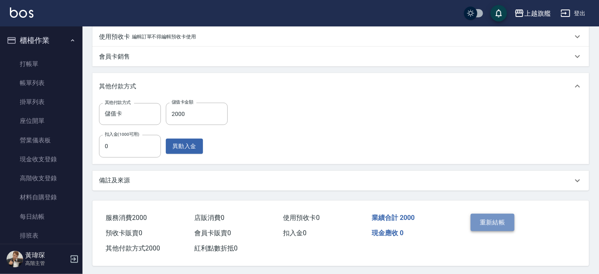
click at [486, 217] on button "重新結帳" at bounding box center [493, 222] width 44 height 17
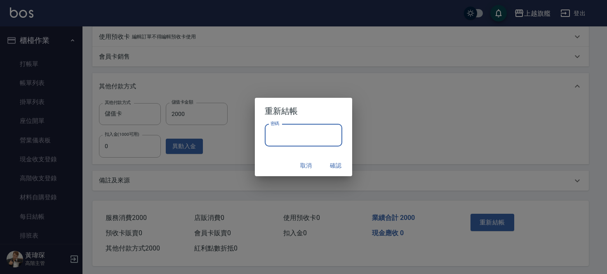
click at [314, 137] on input "密碼" at bounding box center [304, 135] width 78 height 22
type input "*******"
click at [345, 163] on button "確認" at bounding box center [336, 165] width 26 height 15
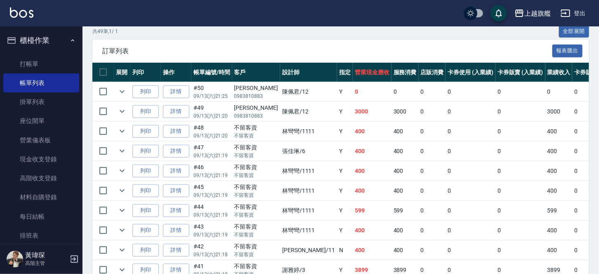
scroll to position [194, 0]
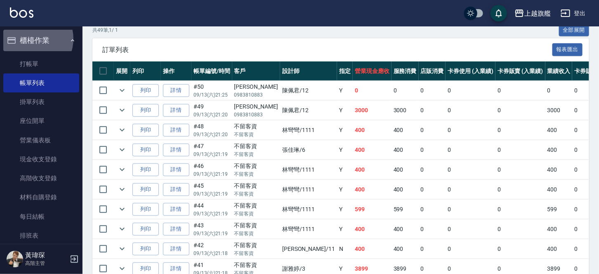
click at [31, 39] on button "櫃檯作業" at bounding box center [41, 40] width 76 height 21
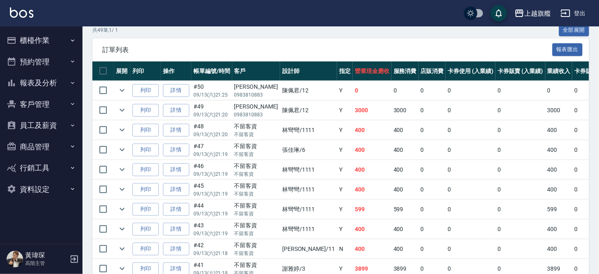
click at [42, 83] on button "報表及分析" at bounding box center [41, 82] width 76 height 21
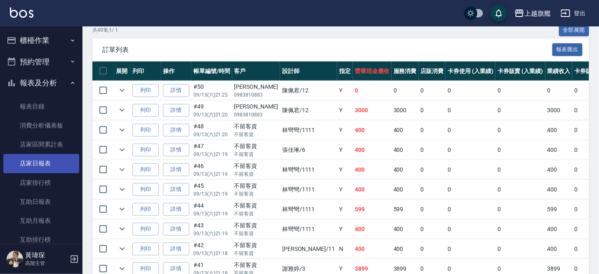
click at [38, 165] on link "店家日報表" at bounding box center [41, 163] width 76 height 19
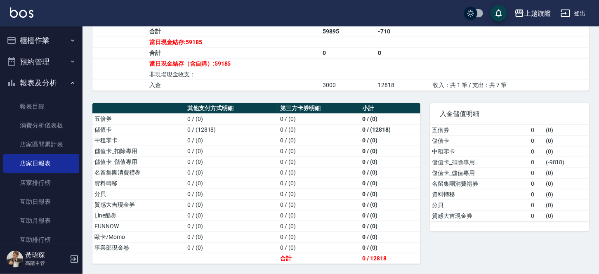
scroll to position [347, 0]
drag, startPoint x: 550, startPoint y: 163, endPoint x: 570, endPoint y: 159, distance: 20.6
click at [570, 159] on td "( -9818 )" at bounding box center [566, 162] width 45 height 11
drag, startPoint x: 351, startPoint y: 130, endPoint x: 396, endPoint y: 127, distance: 45.9
click at [396, 127] on tr "儲值卡 0 / (12818) 0 / (0) 0 / (12818)" at bounding box center [256, 129] width 328 height 11
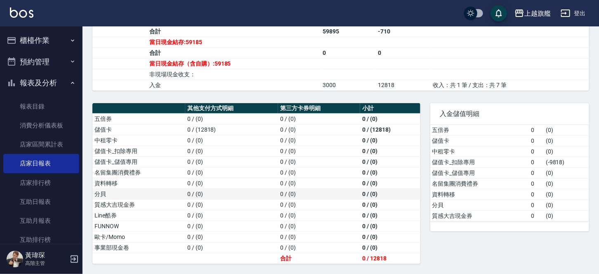
click at [382, 199] on td "0 / (0)" at bounding box center [390, 194] width 60 height 11
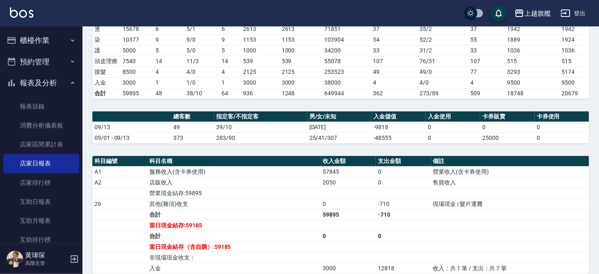
scroll to position [0, 0]
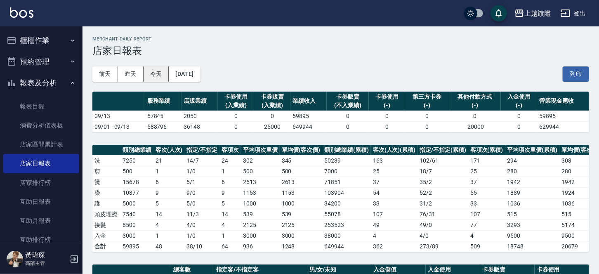
click at [151, 66] on button "今天" at bounding box center [157, 73] width 26 height 15
click at [160, 76] on button "今天" at bounding box center [157, 73] width 26 height 15
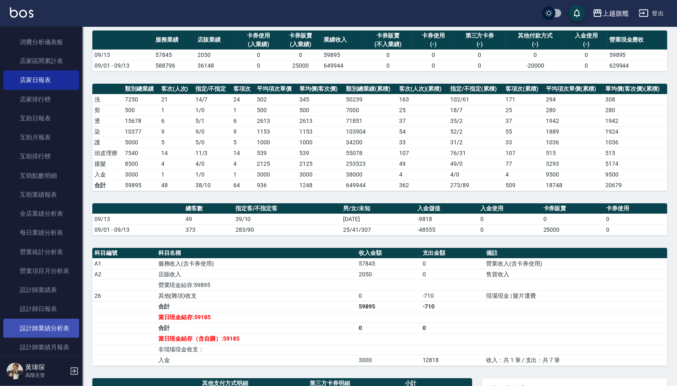
scroll to position [97, 0]
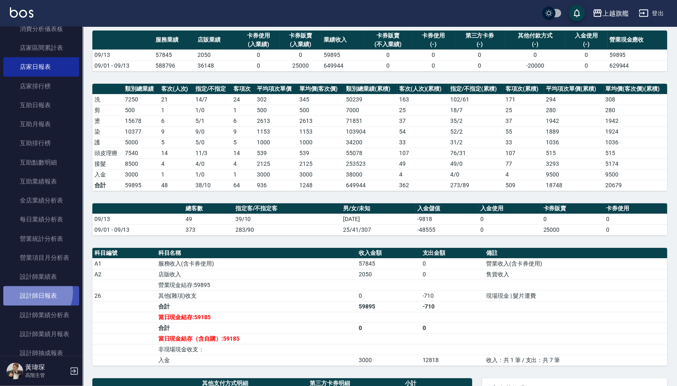
click at [35, 303] on link "設計師日報表" at bounding box center [41, 295] width 76 height 19
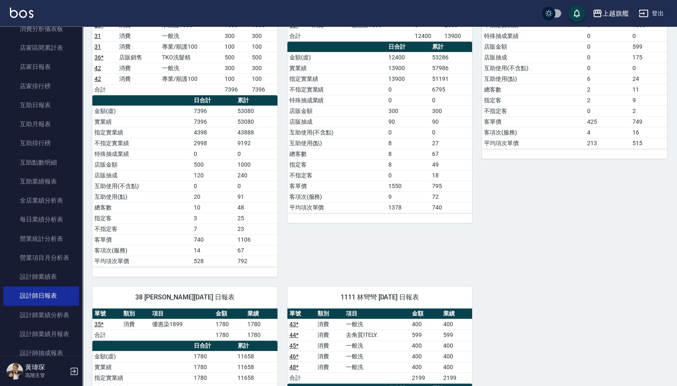
scroll to position [785, 0]
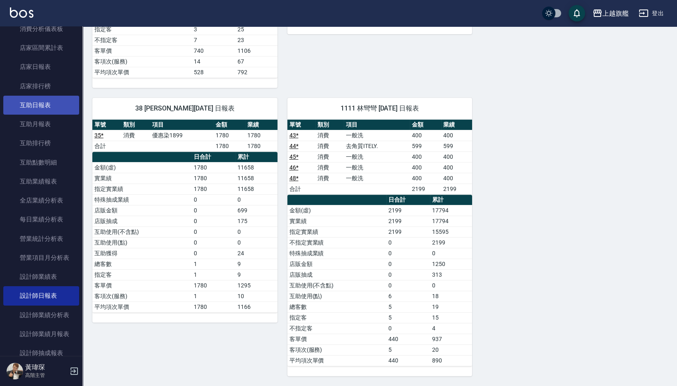
click at [44, 107] on link "互助日報表" at bounding box center [41, 105] width 76 height 19
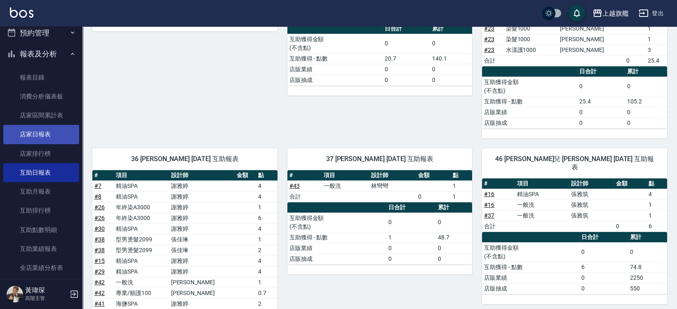
scroll to position [48, 0]
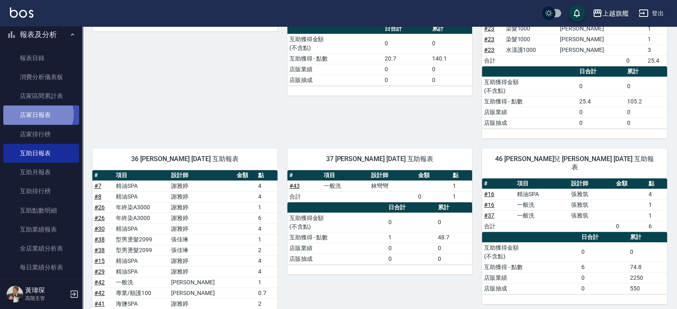
click at [38, 114] on link "店家日報表" at bounding box center [41, 115] width 76 height 19
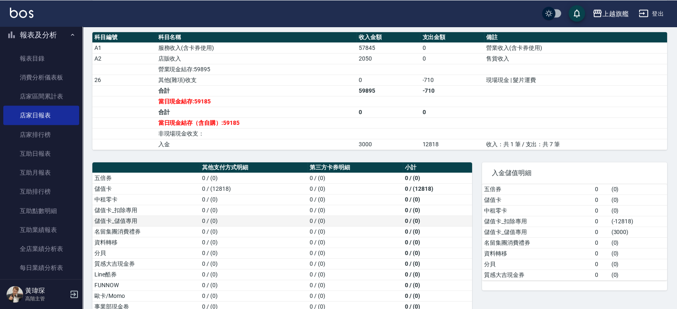
scroll to position [306, 0]
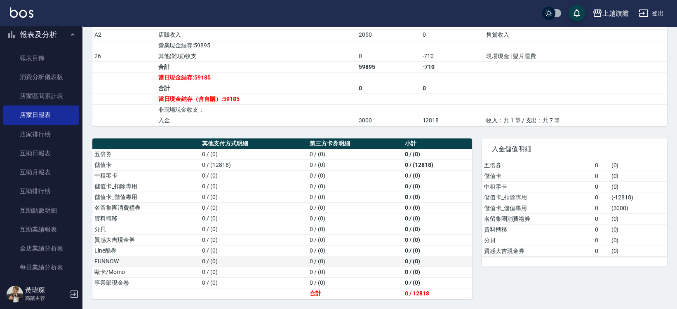
click at [408, 259] on td "0 / (0)" at bounding box center [437, 261] width 69 height 11
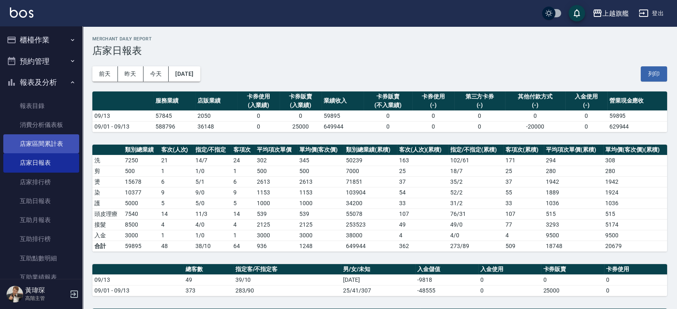
scroll to position [0, 0]
click at [43, 81] on button "報表及分析" at bounding box center [41, 82] width 76 height 21
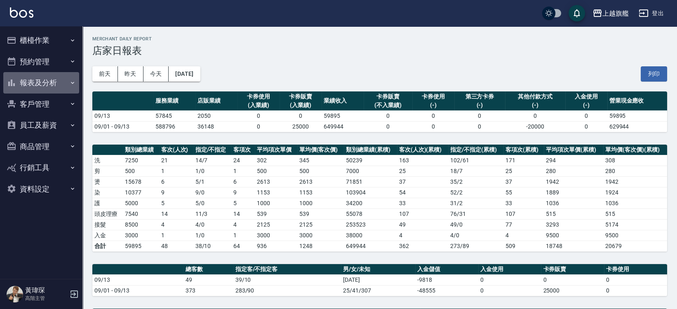
click at [44, 88] on button "報表及分析" at bounding box center [41, 82] width 76 height 21
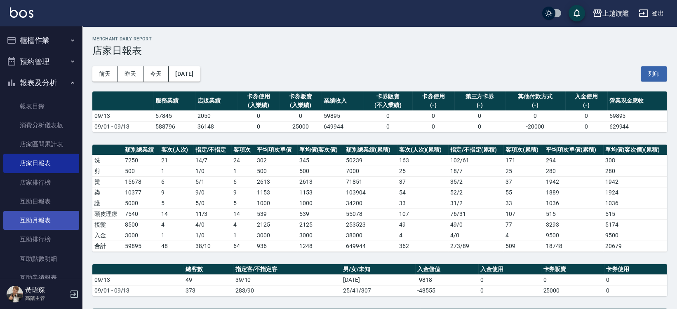
click at [45, 224] on link "互助月報表" at bounding box center [41, 220] width 76 height 19
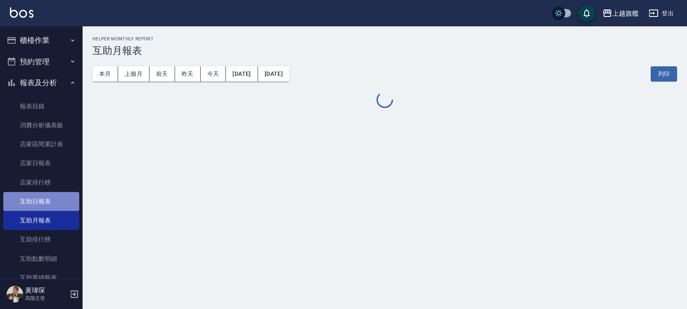
click at [50, 198] on link "互助日報表" at bounding box center [41, 201] width 76 height 19
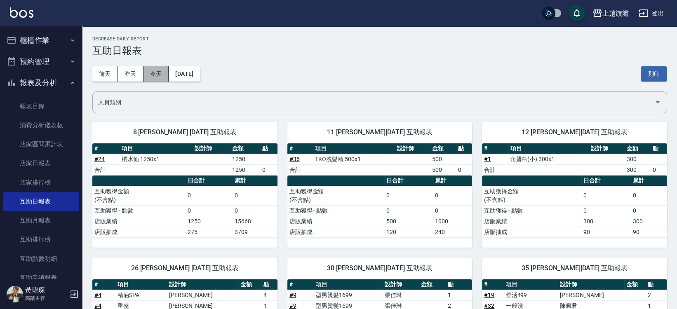
click at [163, 73] on button "今天" at bounding box center [157, 73] width 26 height 15
click at [158, 75] on button "今天" at bounding box center [157, 73] width 26 height 15
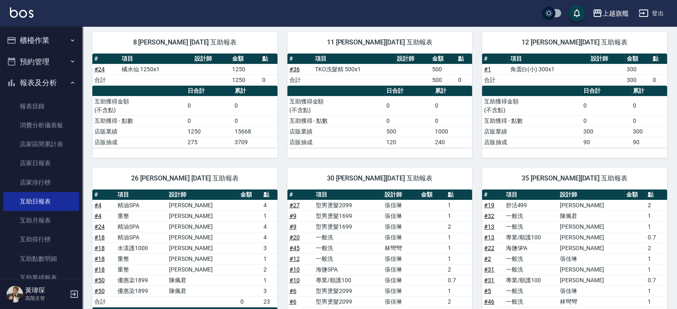
click at [52, 66] on button "預約管理" at bounding box center [41, 61] width 76 height 21
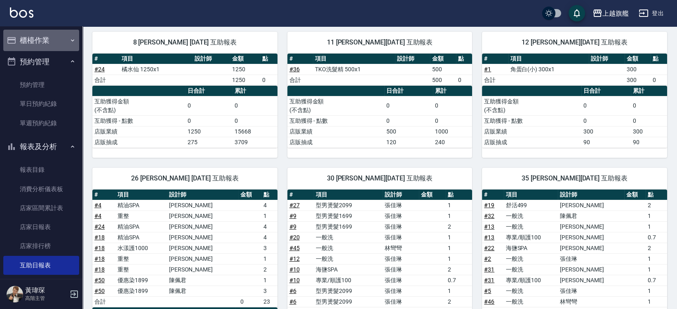
click at [42, 40] on button "櫃檯作業" at bounding box center [41, 40] width 76 height 21
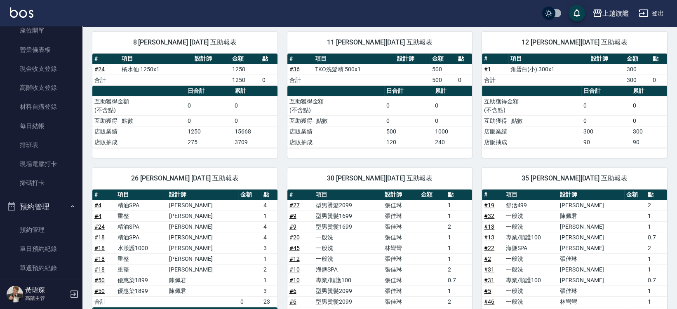
scroll to position [97, 0]
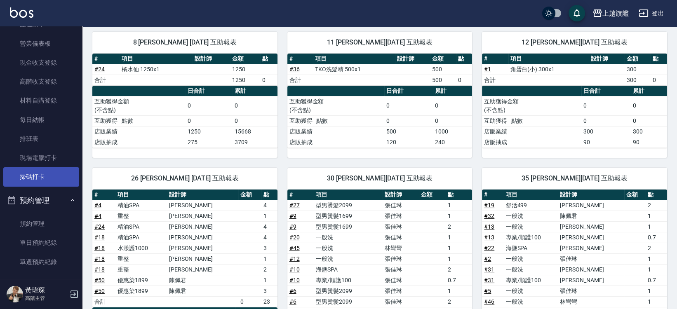
click at [61, 181] on link "掃碼打卡" at bounding box center [41, 177] width 76 height 19
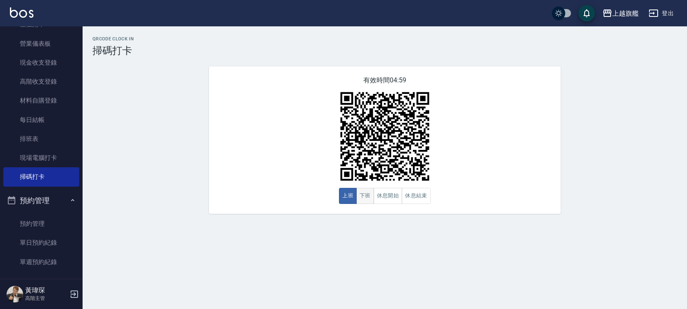
click at [365, 204] on button "下班" at bounding box center [365, 196] width 18 height 16
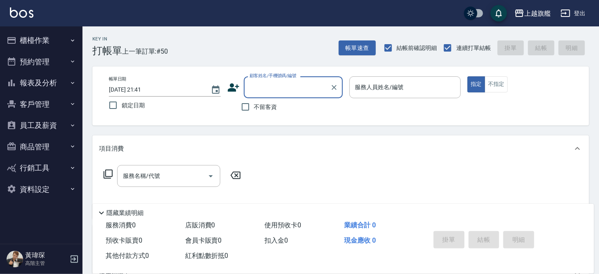
click at [40, 85] on button "報表及分析" at bounding box center [41, 82] width 76 height 21
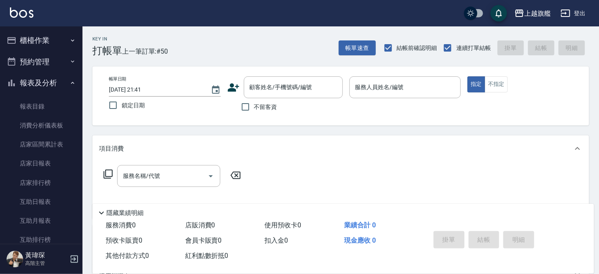
click at [39, 85] on button "報表及分析" at bounding box center [41, 82] width 76 height 21
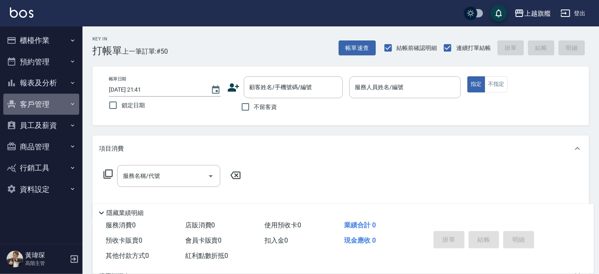
click at [32, 107] on button "客戶管理" at bounding box center [41, 104] width 76 height 21
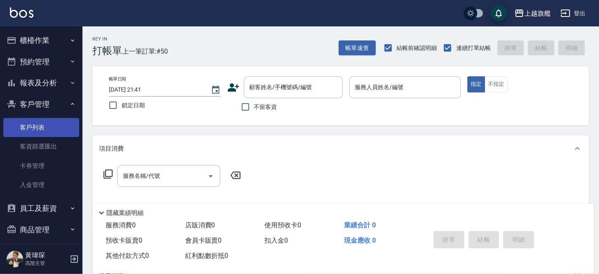
click at [32, 121] on link "客戶列表" at bounding box center [41, 127] width 76 height 19
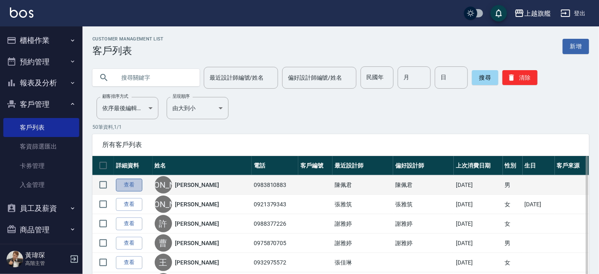
click at [133, 186] on link "查看" at bounding box center [129, 185] width 26 height 13
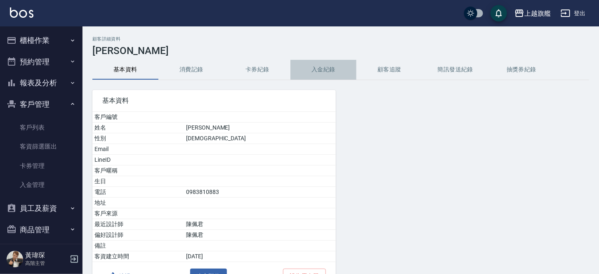
click at [314, 67] on button "入金紀錄" at bounding box center [323, 70] width 66 height 20
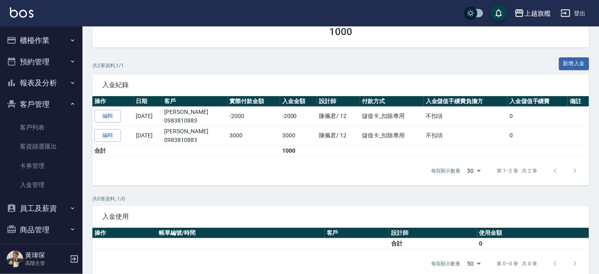
scroll to position [97, 0]
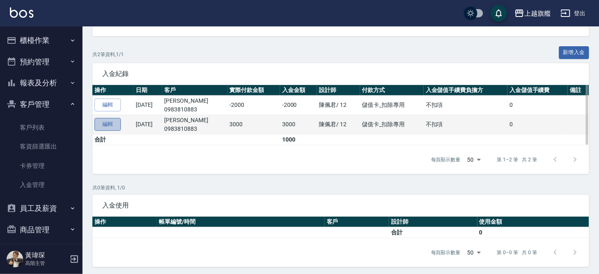
click at [108, 125] on link "編輯" at bounding box center [107, 124] width 26 height 13
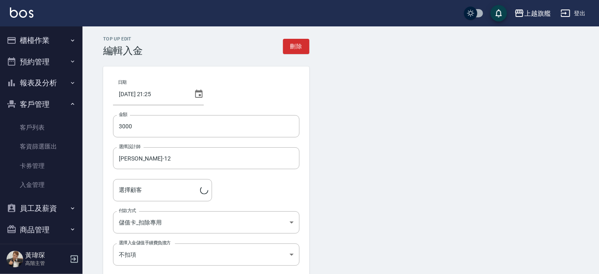
type input "[PERSON_NAME]/0983810883/"
click at [175, 219] on body "上越旗艦 登出 櫃檯作業 打帳單 帳單列表 掛單列表 座位開單 營業儀表板 現金收支登錄 高階收支登錄 材料自購登錄 每日結帳 排班表 現場電腦打卡 掃碼打卡…" at bounding box center [299, 171] width 599 height 342
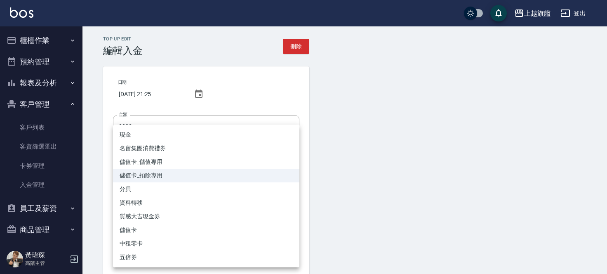
click at [160, 157] on li "儲值卡_儲值專用" at bounding box center [206, 162] width 186 height 14
type input "儲值卡_儲值專用"
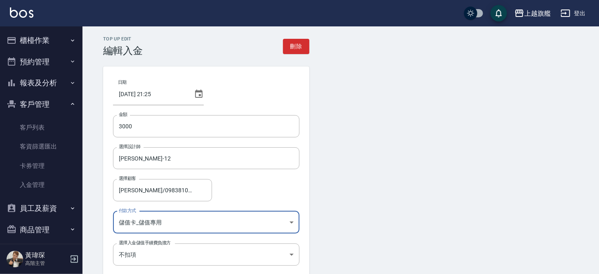
scroll to position [68, 0]
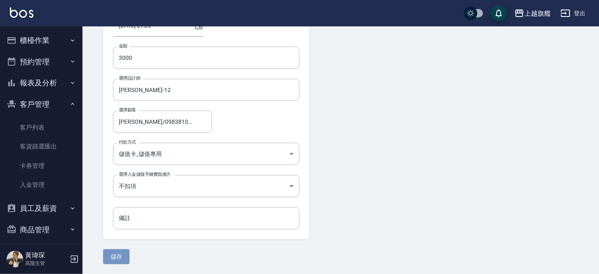
click at [116, 257] on button "儲存" at bounding box center [116, 256] width 26 height 15
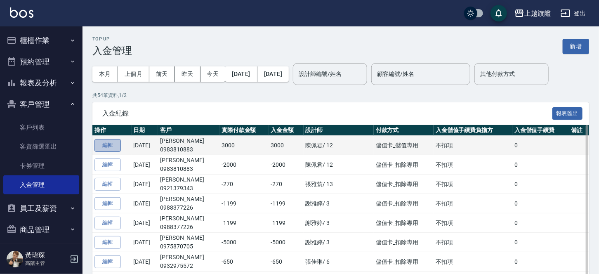
click at [115, 146] on button "編輯" at bounding box center [107, 145] width 26 height 13
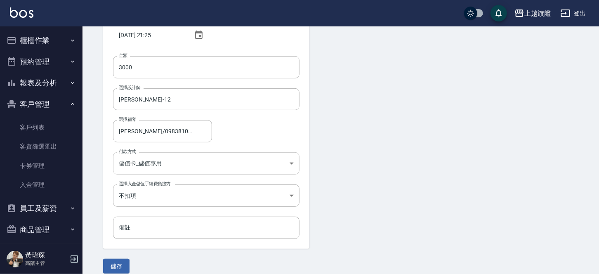
scroll to position [68, 0]
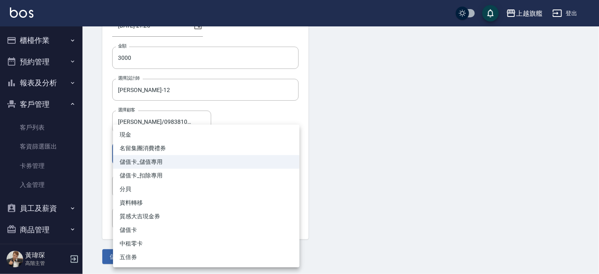
click at [155, 156] on body "上越旗艦 登出 櫃檯作業 打帳單 帳單列表 掛單列表 座位開單 營業儀表板 現金收支登錄 高階收支登錄 材料自購登錄 每日結帳 排班表 現場電腦打卡 掃碼打卡…" at bounding box center [299, 103] width 599 height 342
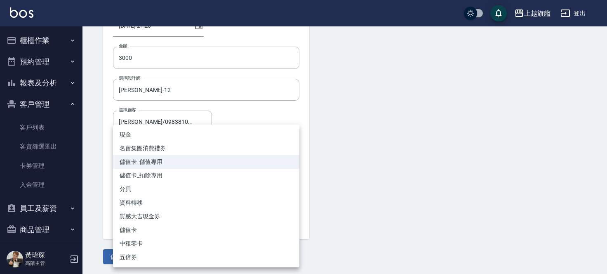
click at [351, 163] on div at bounding box center [303, 137] width 607 height 274
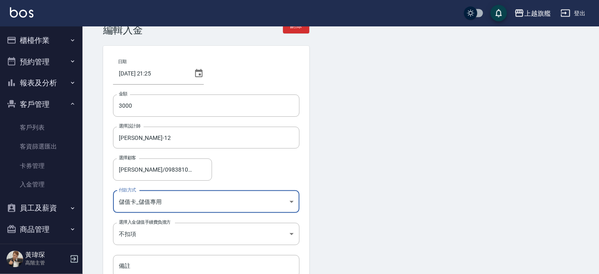
scroll to position [0, 0]
